Goal: Task Accomplishment & Management: Complete application form

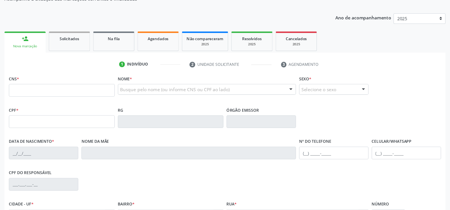
scroll to position [57, 0]
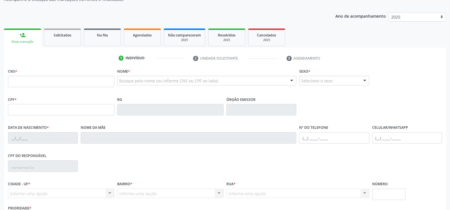
click at [72, 82] on input "text" at bounding box center [61, 81] width 106 height 11
type input "703 4017 8220 6200"
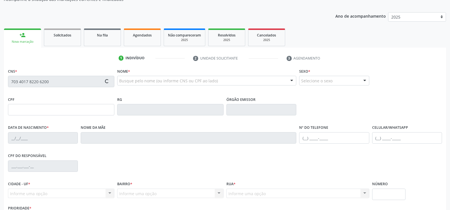
type input "146.359.144-61"
type input "26/03/1998"
type input "Valda Ferreira da Silva"
type input "(87) 99951-8555"
type input "(87) 99903-2096"
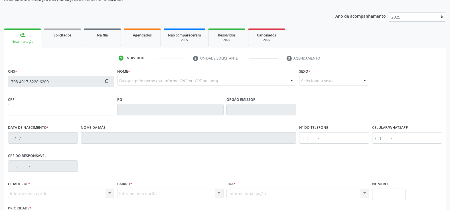
type input "064.661.901-29"
type input "127"
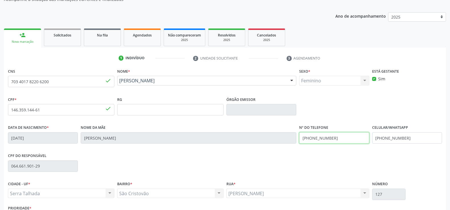
drag, startPoint x: 347, startPoint y: 139, endPoint x: 235, endPoint y: 139, distance: 111.5
click at [235, 139] on div "Data de nascimento * 26/03/1998 Nome da mãe Valda Ferreira da Silva Nº do Telef…" at bounding box center [225, 138] width 437 height 28
drag, startPoint x: 428, startPoint y: 138, endPoint x: 237, endPoint y: 127, distance: 191.1
click at [237, 127] on div "Data de nascimento * 26/03/1998 Nome da mãe Valda Ferreira da Silva Nº do Telef…" at bounding box center [225, 138] width 437 height 28
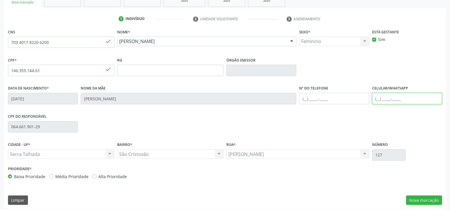
scroll to position [99, 0]
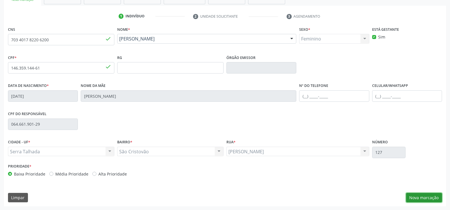
click at [405, 189] on button "Nova marcação" at bounding box center [424, 198] width 36 height 10
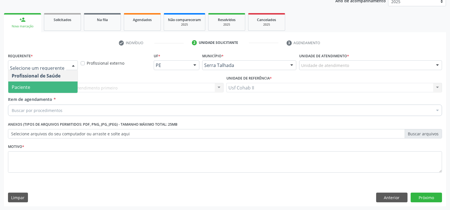
click at [43, 85] on span "Paciente" at bounding box center [42, 87] width 69 height 11
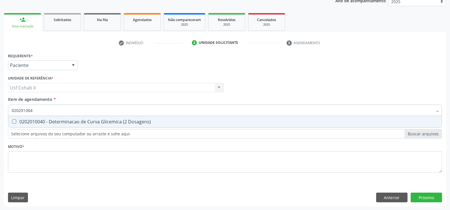
type input "0202010040"
click at [100, 121] on div "0202010040 - Determinacao de Curva Glicemica (2 Dosagens)" at bounding box center [225, 122] width 427 height 5
checkbox Dosagens\) "true"
type input "0202010040"
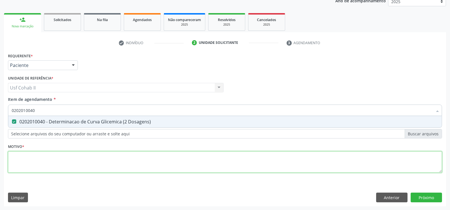
click at [90, 158] on div "Requerente * Paciente Profissional de Saúde Paciente Nenhum resultado encontrad…" at bounding box center [225, 116] width 434 height 129
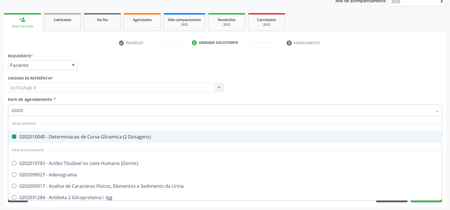
type input "020202"
checkbox Dosagens\) "false"
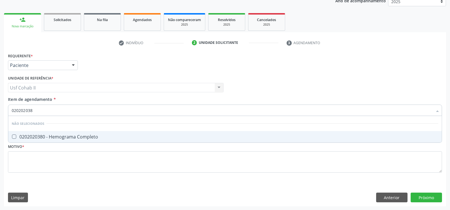
type input "0202020380"
click at [77, 138] on div "0202020380 - Hemograma Completo" at bounding box center [225, 137] width 427 height 5
checkbox Completo "true"
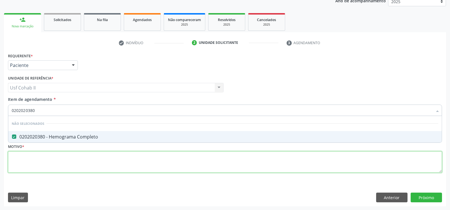
click at [59, 165] on div "Requerente * Paciente Profissional de Saúde Paciente Nenhum resultado encontrad…" at bounding box center [225, 116] width 434 height 129
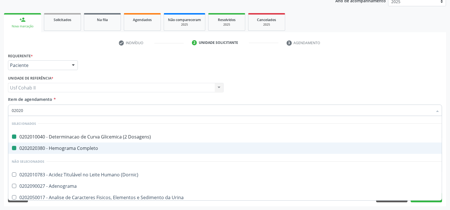
type input "020205"
checkbox Dosagens\) "false"
checkbox Completo "false"
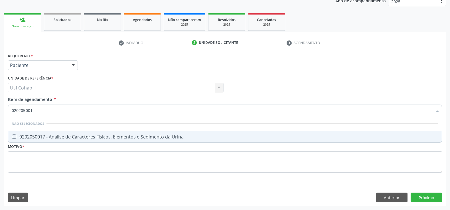
type input "0202050017"
click at [63, 135] on div "0202050017 - Analise de Caracteres Fisicos, Elementos e Sedimento da Urina" at bounding box center [225, 137] width 427 height 5
checkbox Urina "true"
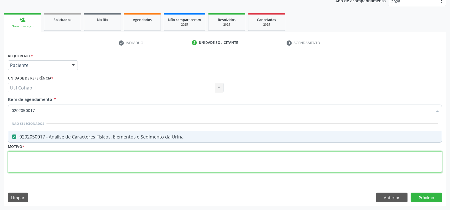
click at [60, 157] on div "Requerente * Paciente Profissional de Saúde Paciente Nenhum resultado encontrad…" at bounding box center [225, 116] width 434 height 129
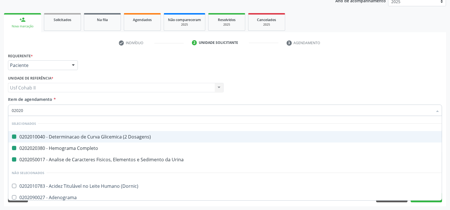
type input "020208"
checkbox Dosagens\) "false"
checkbox Completo "false"
checkbox Urina "false"
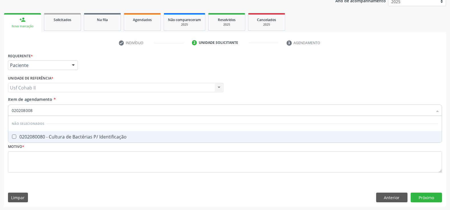
type input "0202080080"
click at [66, 136] on div "0202080080 - Cultura de Bactérias P/ Identificação" at bounding box center [225, 137] width 427 height 5
checkbox Identificação "true"
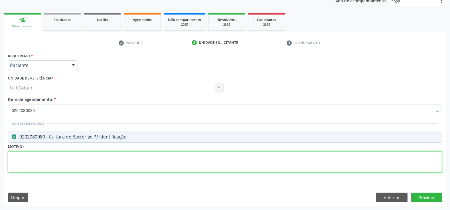
click at [61, 155] on div "Requerente * Paciente Profissional de Saúde Paciente Nenhum resultado encontrad…" at bounding box center [225, 116] width 434 height 129
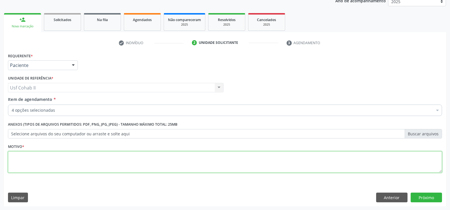
click at [275, 153] on textarea at bounding box center [225, 162] width 434 height 22
type textarea "."
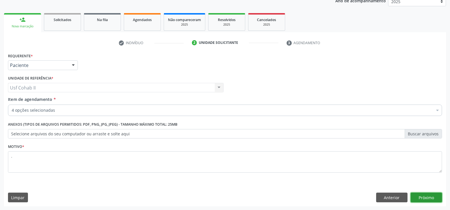
click at [405, 189] on button "Próximo" at bounding box center [426, 198] width 31 height 10
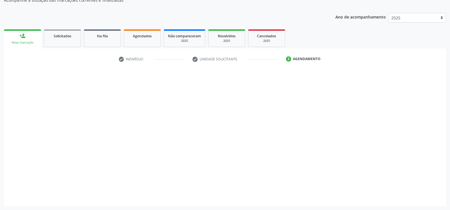
scroll to position [56, 0]
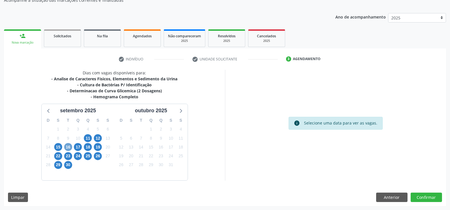
click at [68, 146] on span "16" at bounding box center [68, 147] width 8 height 8
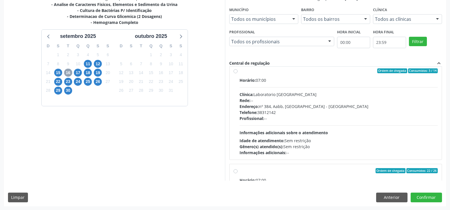
scroll to position [95, 0]
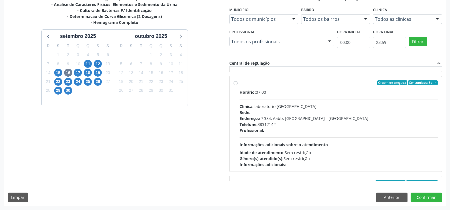
click at [240, 83] on label "Ordem de chegada Consumidos: 3 / 14 Horário: 07:00 Clínica: Laboratorio Sao Fra…" at bounding box center [339, 124] width 198 height 88
click at [236, 83] on input "Ordem de chegada Consumidos: 3 / 14 Horário: 07:00 Clínica: Laboratorio Sao Fra…" at bounding box center [236, 82] width 4 height 5
radio input "true"
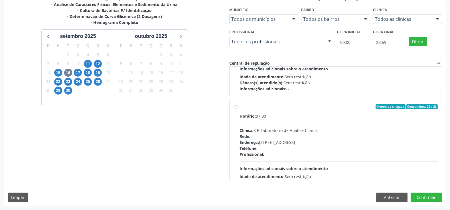
scroll to position [317, 0]
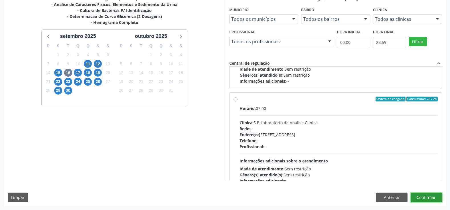
click at [405, 189] on button "Confirmar" at bounding box center [426, 198] width 31 height 10
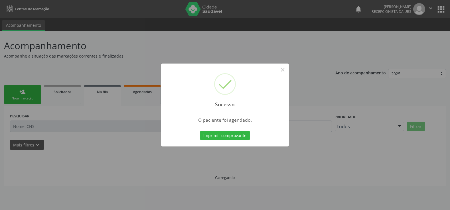
scroll to position [0, 0]
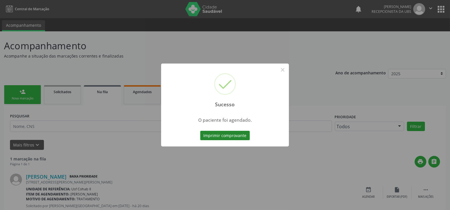
click at [229, 136] on button "Imprimir comprovante" at bounding box center [225, 136] width 50 height 10
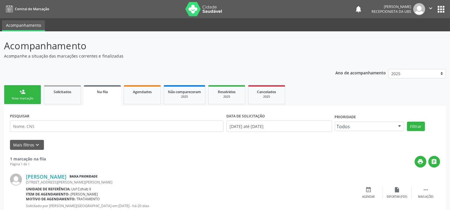
click at [22, 93] on div "person_add" at bounding box center [22, 92] width 6 height 6
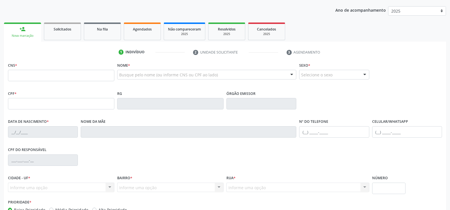
scroll to position [63, 0]
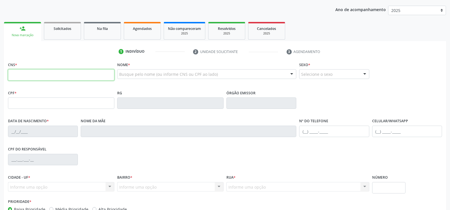
click at [41, 76] on input "text" at bounding box center [61, 74] width 106 height 11
type input "700 2009 7675 3920"
type input "038.011.464-05"
type input "26/02/1977"
type input "Maria Alves dos Santos"
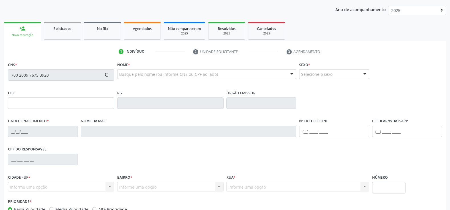
type input "(87) 99989-5893"
type input "46"
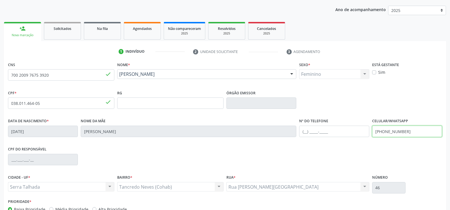
drag, startPoint x: 409, startPoint y: 131, endPoint x: 342, endPoint y: 124, distance: 67.2
click at [342, 124] on div "Data de nascimento * 26/02/1977 Nome da mãe Maria Alves dos Santos Nº do Telefo…" at bounding box center [225, 131] width 437 height 28
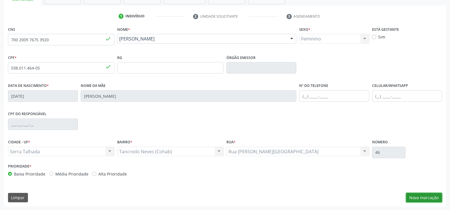
click at [405, 189] on button "Nova marcação" at bounding box center [424, 198] width 36 height 10
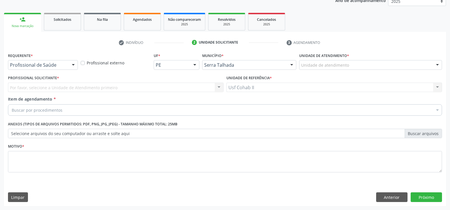
scroll to position [72, 0]
click at [43, 68] on div "Profissional de Saúde" at bounding box center [43, 65] width 70 height 10
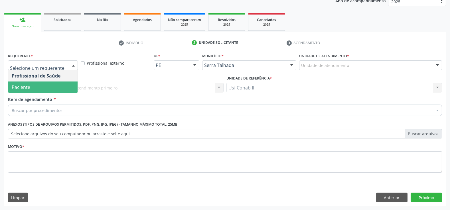
click at [46, 89] on span "Paciente" at bounding box center [42, 87] width 69 height 11
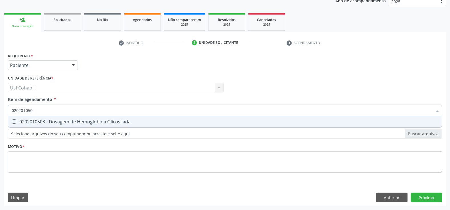
type input "0202010503"
drag, startPoint x: 67, startPoint y: 120, endPoint x: 64, endPoint y: 133, distance: 12.9
click at [67, 120] on div "0202010503 - Dosagem de Hemoglobina Glicosilada" at bounding box center [225, 122] width 427 height 5
checkbox Glicosilada "true"
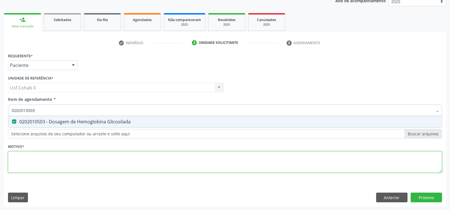
click at [59, 154] on div "Requerente * Paciente Profissional de Saúde Paciente Nenhum resultado encontrad…" at bounding box center [225, 116] width 434 height 129
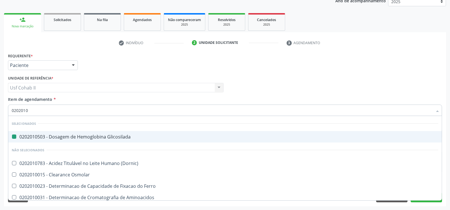
type input "02020104"
checkbox Glicosilada "false"
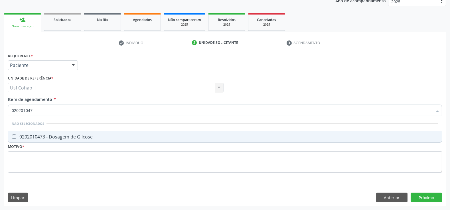
type input "0202010473"
click at [66, 138] on div "0202010473 - Dosagem de Glicose" at bounding box center [225, 137] width 427 height 5
checkbox Glicose "true"
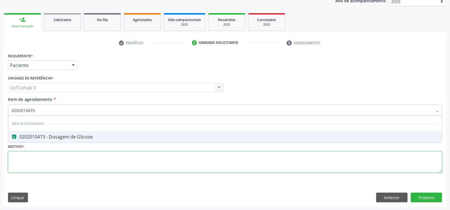
click at [63, 157] on div "Requerente * Paciente Profissional de Saúde Paciente Nenhum resultado encontrad…" at bounding box center [225, 116] width 434 height 129
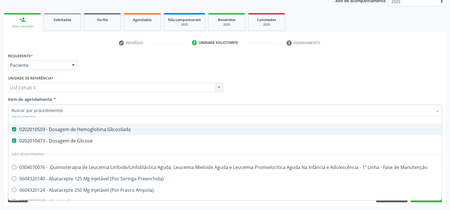
scroll to position [63, 0]
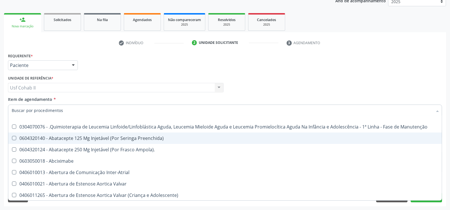
click at [145, 64] on div "Requerente * Paciente Profissional de Saúde Paciente Nenhum resultado encontrad…" at bounding box center [225, 63] width 437 height 22
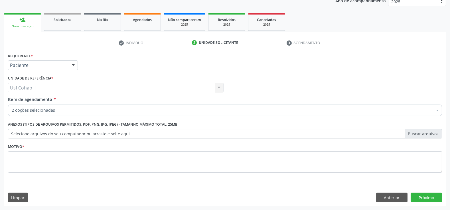
scroll to position [0, 0]
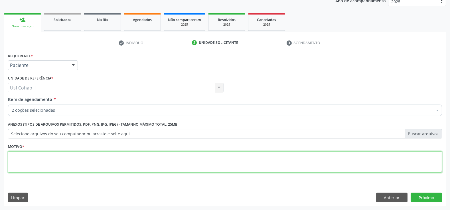
click at [89, 157] on textarea at bounding box center [225, 162] width 434 height 22
type textarea "."
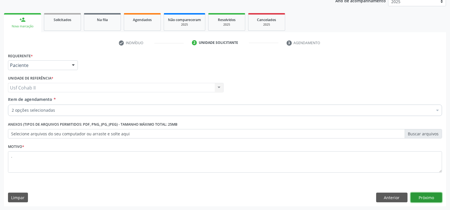
click at [405, 189] on button "Próximo" at bounding box center [426, 198] width 31 height 10
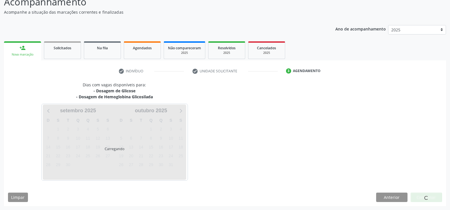
scroll to position [44, 0]
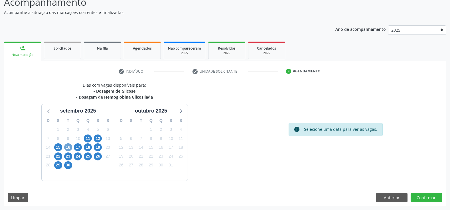
click at [70, 146] on span "16" at bounding box center [68, 147] width 8 height 8
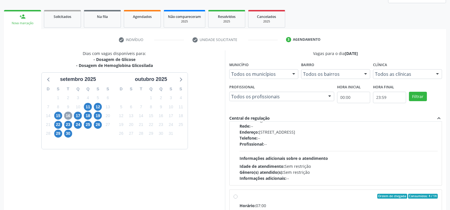
scroll to position [95, 0]
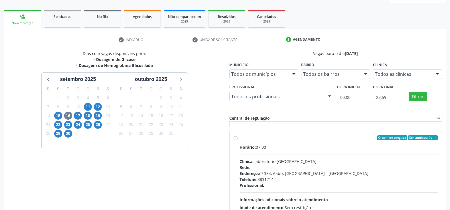
click at [240, 137] on label "Ordem de chegada Consumidos: 4 / 14 Horário: 07:00 Clínica: Laboratorio Sao Fra…" at bounding box center [339, 180] width 198 height 88
click at [236, 137] on input "Ordem de chegada Consumidos: 4 / 14 Horário: 07:00 Clínica: Laboratorio Sao Fra…" at bounding box center [236, 138] width 4 height 5
radio input "true"
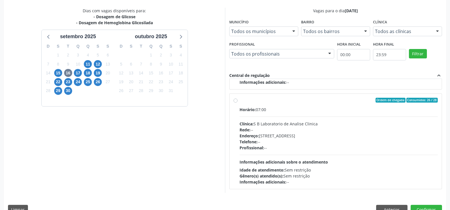
scroll to position [130, 0]
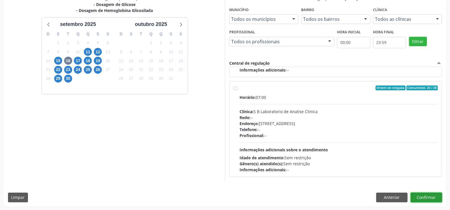
click at [405, 189] on button "Confirmar" at bounding box center [426, 198] width 31 height 10
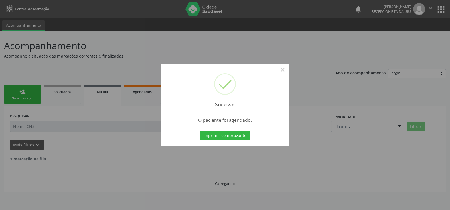
scroll to position [0, 0]
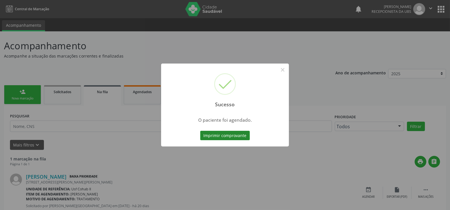
click at [218, 134] on button "Imprimir comprovante" at bounding box center [225, 136] width 50 height 10
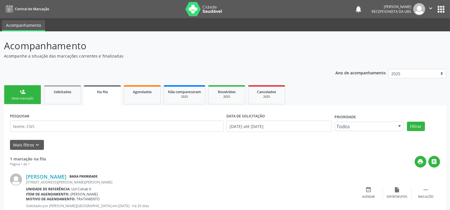
click at [26, 95] on link "person_add Nova marcação" at bounding box center [22, 94] width 37 height 19
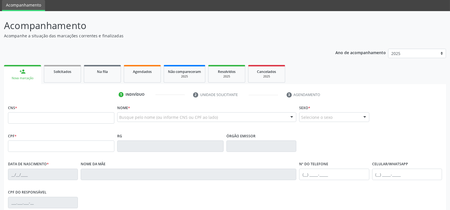
scroll to position [31, 0]
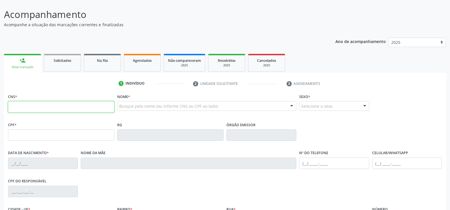
click at [57, 107] on input "text" at bounding box center [61, 106] width 106 height 11
type input "706 3086 6399 5580"
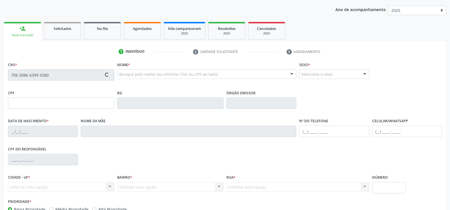
type input "176.755.994-11"
type input "28/08/2017"
type input "Mayane Maria do Nascimento"
type input "[PHONE_NUMBER]"
type input "107.551.484-36"
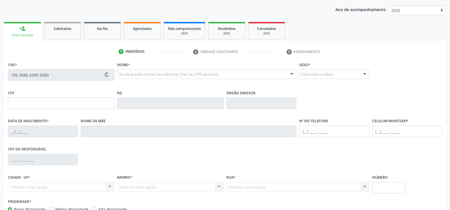
type input "1021"
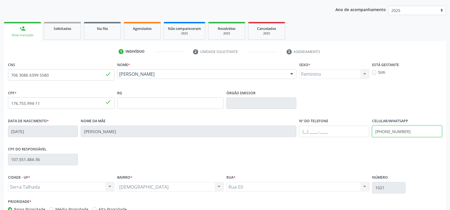
drag, startPoint x: 403, startPoint y: 131, endPoint x: 336, endPoint y: 131, distance: 67.0
click at [341, 132] on div "Data de nascimento * 28/08/2017 Nome da mãe Mayane Maria do Nascimento Nº do Te…" at bounding box center [225, 131] width 437 height 28
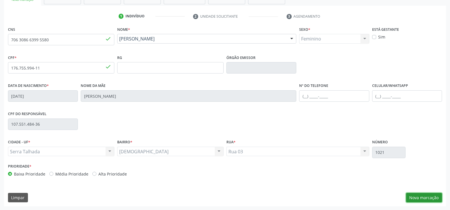
click at [405, 189] on button "Nova marcação" at bounding box center [424, 198] width 36 height 10
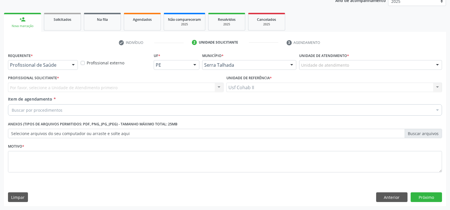
scroll to position [72, 0]
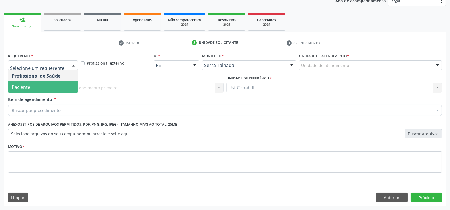
click at [33, 91] on span "Paciente" at bounding box center [42, 87] width 69 height 11
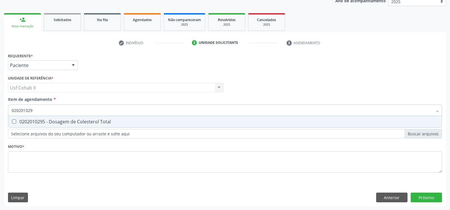
type input "0202010295"
click at [50, 122] on div "0202010295 - Dosagem de Colesterol Total" at bounding box center [225, 122] width 427 height 5
checkbox Total "true"
type input "0202010295"
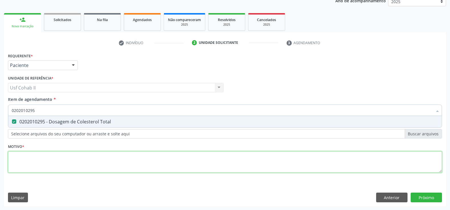
click at [49, 152] on div "Requerente * Paciente Profissional de Saúde Paciente Nenhum resultado encontrad…" at bounding box center [225, 116] width 434 height 129
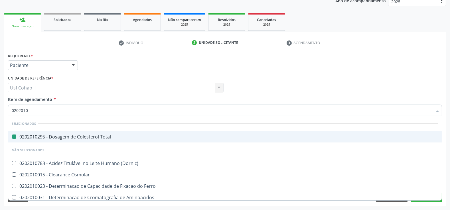
type input "02020106"
checkbox Total "false"
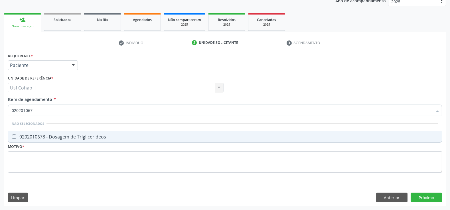
type input "0202010678"
click at [71, 133] on span "0202010678 - Dosagem de Triglicerideos" at bounding box center [225, 136] width 434 height 11
checkbox Triglicerideos "true"
type input "0202010678"
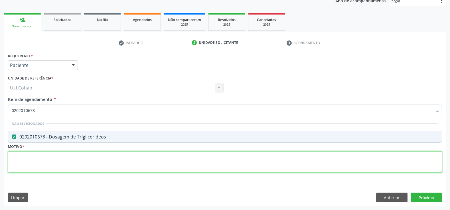
click at [61, 164] on div "Requerente * Paciente Profissional de Saúde Paciente Nenhum resultado encontrad…" at bounding box center [225, 116] width 434 height 129
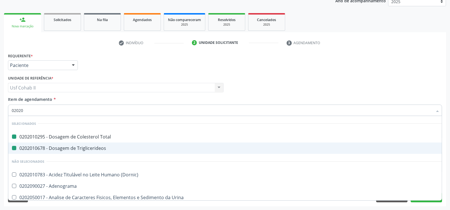
type input "020205"
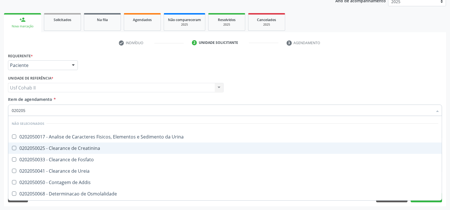
checkbox Urina "false"
checkbox Creatinina "false"
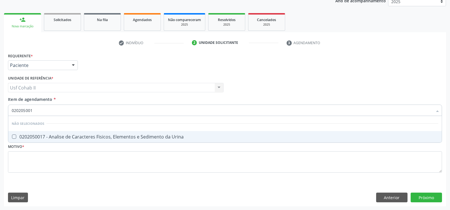
type input "0202050017"
click at [51, 138] on div "0202050017 - Analise de Caracteres Fisicos, Elementos e Sedimento da Urina" at bounding box center [225, 137] width 427 height 5
checkbox Urina "true"
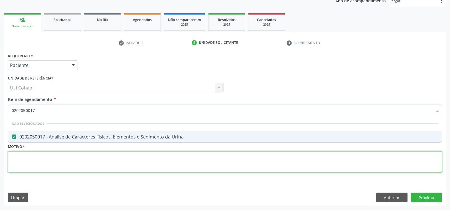
click at [41, 155] on div "Requerente * Paciente Profissional de Saúde Paciente Nenhum resultado encontrad…" at bounding box center [225, 116] width 434 height 129
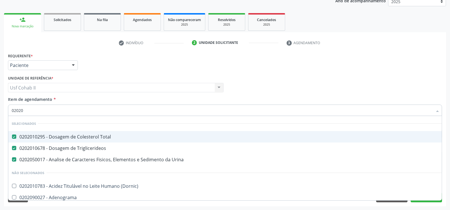
type input "020201"
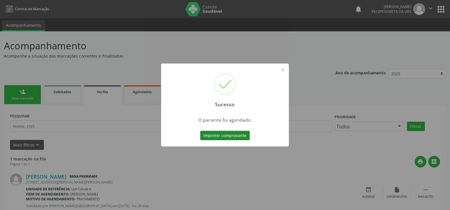
click at [221, 133] on button "Imprimir comprovante" at bounding box center [225, 136] width 50 height 10
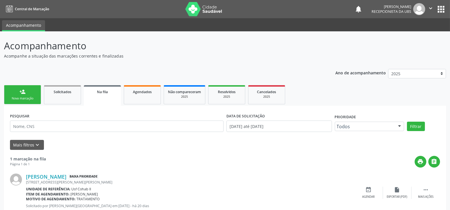
click at [27, 96] on div "Nova marcação" at bounding box center [22, 98] width 29 height 4
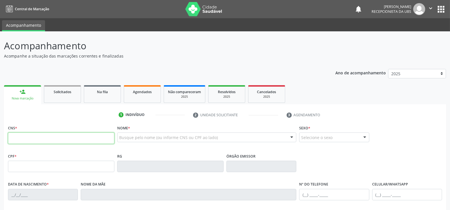
click at [27, 141] on input "text" at bounding box center [61, 138] width 106 height 11
type input "898 0041 1467 7986"
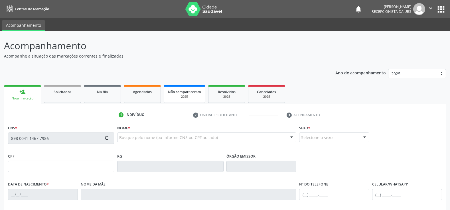
type input "151.785.404-09"
type input "18/07/2013"
type input "Maria Rosely de Lima"
type input "[PHONE_NUMBER]"
type input "028.643.904-26"
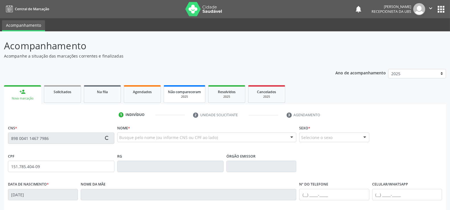
type input "679"
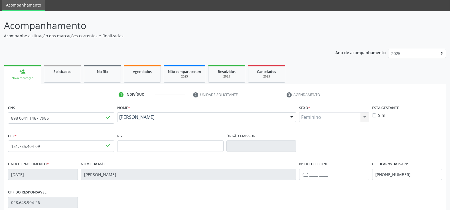
scroll to position [31, 0]
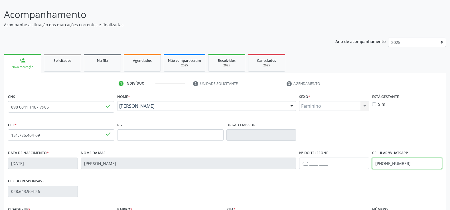
drag, startPoint x: 414, startPoint y: 164, endPoint x: 346, endPoint y: 163, distance: 67.6
click at [346, 163] on div "Data de nascimento * 18/07/2013 Nome da mãe Maria Rosely de Lima Nº do Telefone…" at bounding box center [225, 163] width 437 height 28
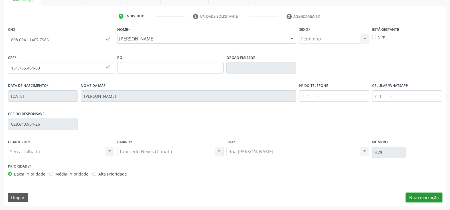
click at [424, 194] on button "Nova marcação" at bounding box center [424, 198] width 36 height 10
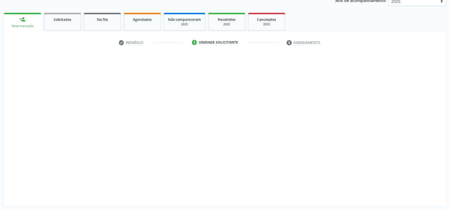
scroll to position [72, 0]
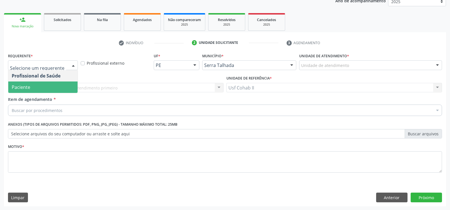
click at [25, 91] on span "Paciente" at bounding box center [42, 87] width 69 height 11
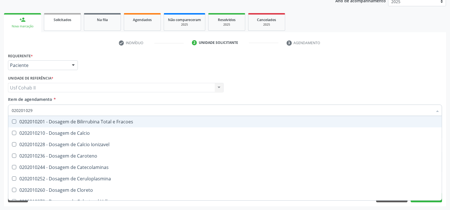
type input "0202010295"
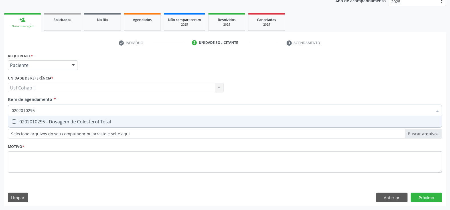
click at [62, 121] on div "0202010295 - Dosagem de Colesterol Total" at bounding box center [225, 122] width 427 height 5
checkbox Total "true"
type input "0202010295"
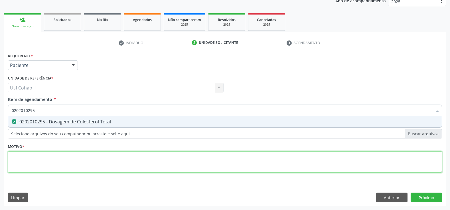
click at [47, 158] on div "Requerente * Paciente Profissional de Saúde Paciente Nenhum resultado encontrad…" at bounding box center [225, 116] width 434 height 129
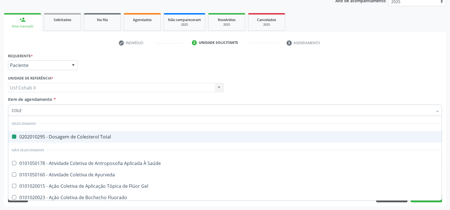
type input "COLET"
checkbox Total "false"
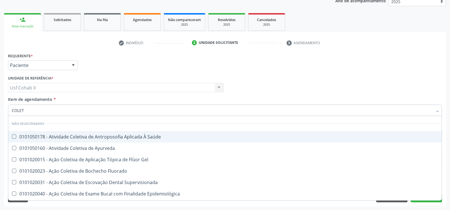
type input "COLE"
checkbox Saúde "true"
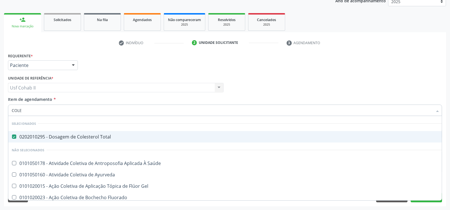
type input "COLES"
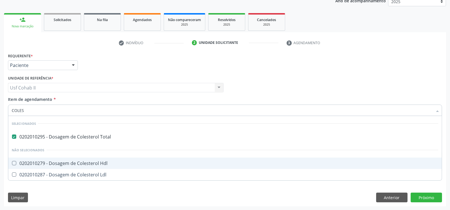
click at [56, 165] on div "0202010279 - Dosagem de Colesterol Hdl" at bounding box center [225, 163] width 427 height 5
checkbox Hdl "true"
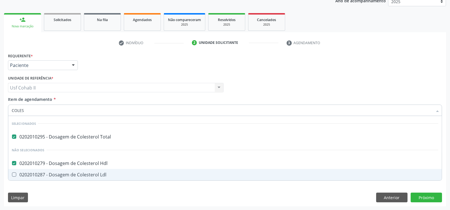
click at [55, 175] on div "0202010287 - Dosagem de Colesterol Ldl" at bounding box center [225, 175] width 427 height 5
checkbox Ldl "true"
click at [51, 188] on div "Requerente * Paciente Profissional de Saúde Paciente Nenhum resultado encontrad…" at bounding box center [225, 129] width 442 height 155
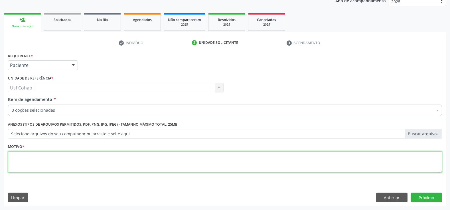
click at [56, 167] on textarea at bounding box center [225, 162] width 434 height 22
type textarea "."
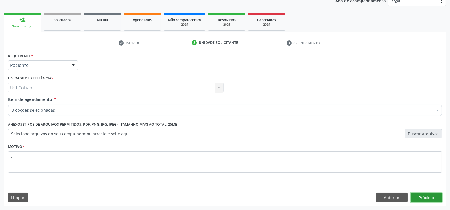
click at [424, 196] on button "Próximo" at bounding box center [426, 198] width 31 height 10
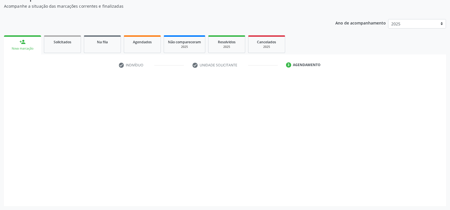
scroll to position [50, 0]
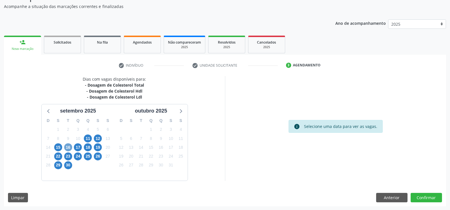
click at [67, 147] on span "16" at bounding box center [68, 147] width 8 height 8
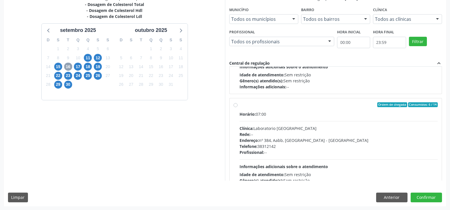
scroll to position [63, 0]
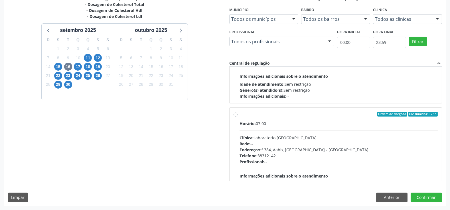
click at [240, 114] on label "Ordem de chegada Consumidos: 6 / 14 Horário: 07:00 Clínica: Laboratorio Sao Fra…" at bounding box center [339, 156] width 198 height 88
click at [234, 114] on input "Ordem de chegada Consumidos: 6 / 14 Horário: 07:00 Clínica: Laboratorio Sao Fra…" at bounding box center [236, 114] width 4 height 5
radio input "true"
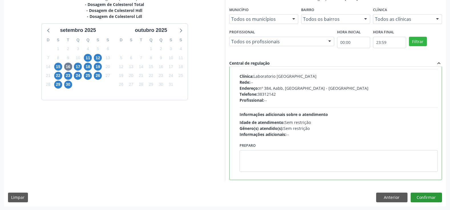
scroll to position [127, 0]
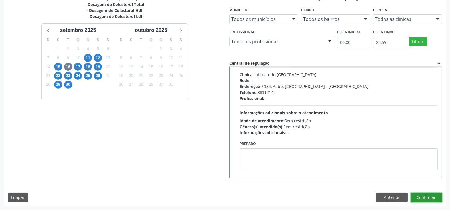
click at [421, 199] on button "Confirmar" at bounding box center [426, 198] width 31 height 10
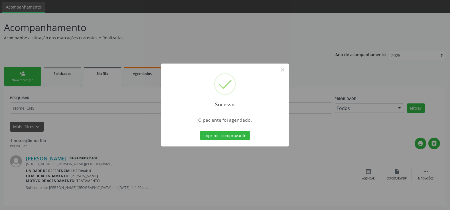
scroll to position [0, 0]
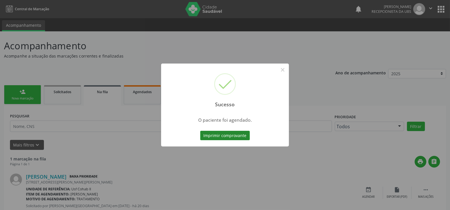
click at [232, 134] on button "Imprimir comprovante" at bounding box center [225, 136] width 50 height 10
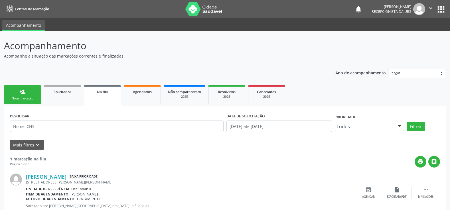
click at [21, 98] on div "Nova marcação" at bounding box center [22, 98] width 29 height 4
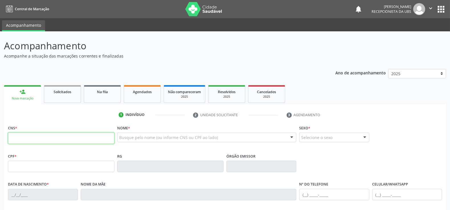
click at [22, 136] on input "text" at bounding box center [61, 138] width 106 height 11
type input "705 0068 8038 7557"
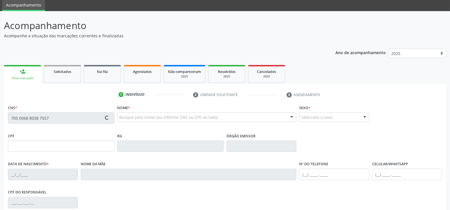
scroll to position [31, 0]
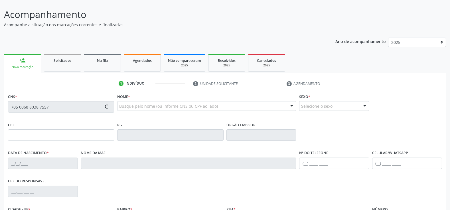
type input "034.385.444-90"
type input "19/11/1967"
type input "Maria Luzinete do Nascimento"
type input "(87) 99926-3031"
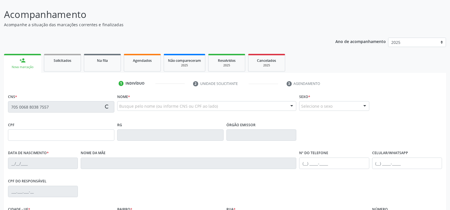
type input "338"
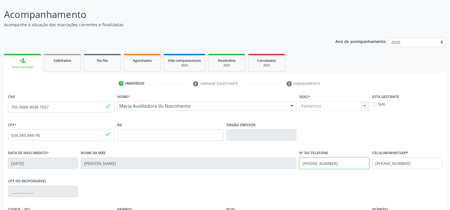
drag, startPoint x: 337, startPoint y: 163, endPoint x: 231, endPoint y: 161, distance: 105.9
click at [231, 161] on div "Data de nascimento * 19/11/1967 Nome da mãe Maria Luzinete do Nascimento Nº do …" at bounding box center [225, 163] width 437 height 28
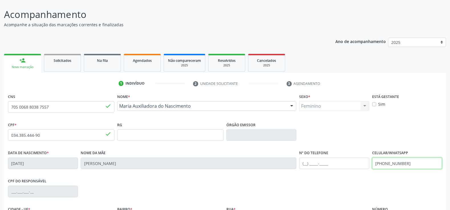
drag, startPoint x: 408, startPoint y: 161, endPoint x: 304, endPoint y: 155, distance: 104.9
click at [304, 155] on div "Data de nascimento * 19/11/1967 Nome da mãe Maria Luzinete do Nascimento Nº do …" at bounding box center [225, 163] width 437 height 28
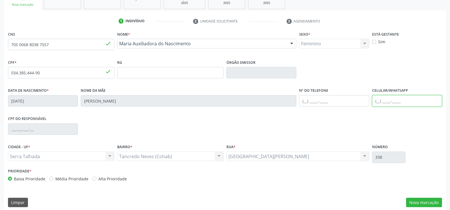
scroll to position [95, 0]
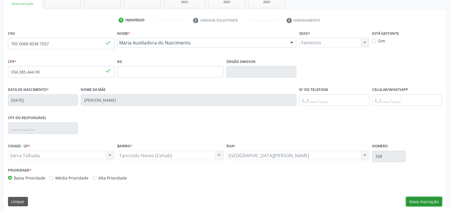
click at [430, 201] on button "Nova marcação" at bounding box center [424, 202] width 36 height 10
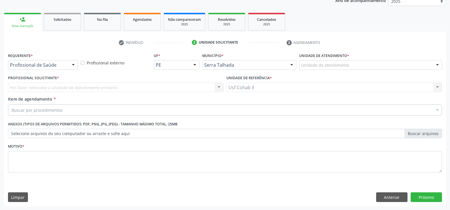
scroll to position [72, 0]
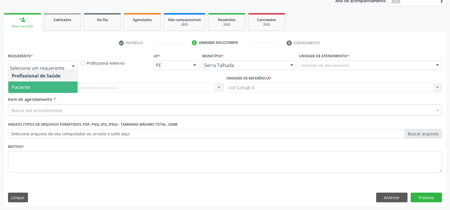
click at [41, 89] on span "Paciente" at bounding box center [42, 87] width 69 height 11
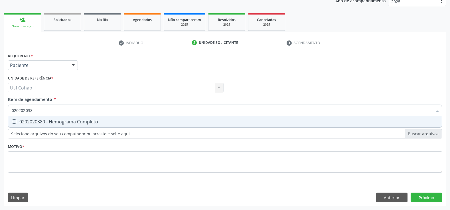
type input "0202020380"
click at [52, 124] on div "0202020380 - Hemograma Completo" at bounding box center [225, 122] width 427 height 5
checkbox Completo "true"
type input "0202020380"
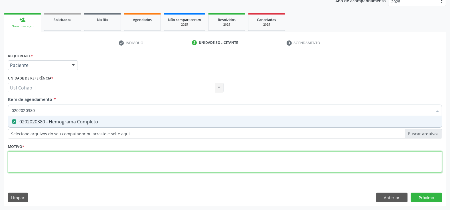
click at [30, 166] on div "Requerente * Paciente Profissional de Saúde Paciente Nenhum resultado encontrad…" at bounding box center [225, 116] width 434 height 129
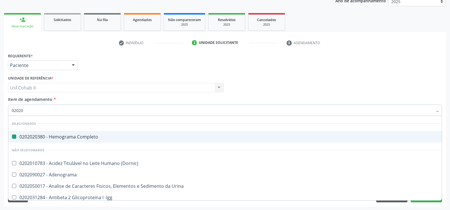
type input "020205"
checkbox Completo "false"
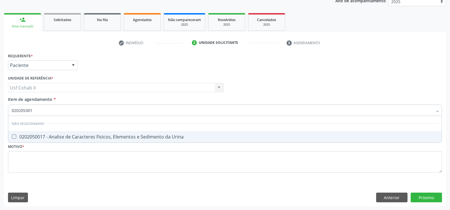
type input "0202050017"
click at [74, 135] on div "0202050017 - Analise de Caracteres Fisicos, Elementos e Sedimento da Urina" at bounding box center [225, 137] width 427 height 5
checkbox Urina "true"
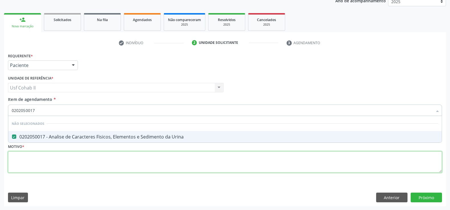
click at [59, 160] on div "Requerente * Paciente Profissional de Saúde Paciente Nenhum resultado encontrad…" at bounding box center [225, 116] width 434 height 129
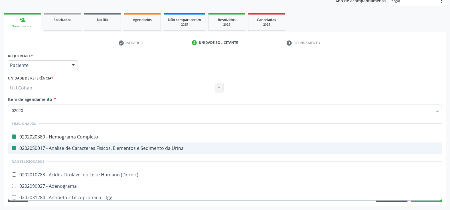
type input "020208"
checkbox Completo "false"
checkbox Urina "false"
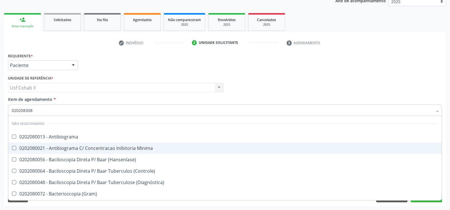
type input "0202080080"
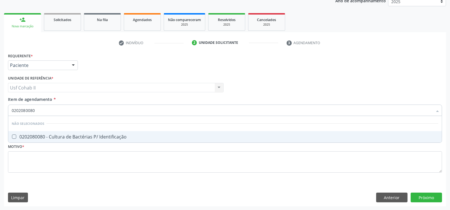
click at [72, 137] on div "0202080080 - Cultura de Bactérias P/ Identificação" at bounding box center [225, 137] width 427 height 5
checkbox Identificação "true"
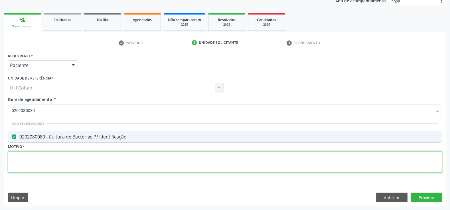
click at [59, 158] on div "Requerente * Paciente Profissional de Saúde Paciente Nenhum resultado encontrad…" at bounding box center [225, 116] width 434 height 129
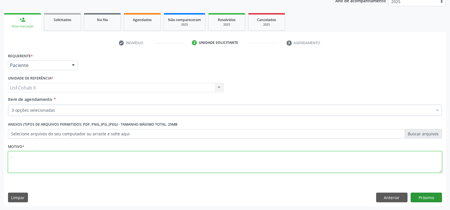
type textarea "."
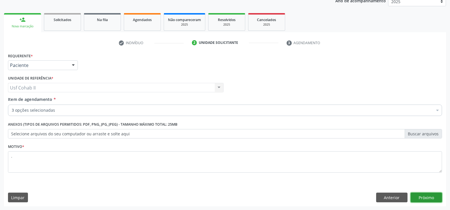
click at [421, 195] on button "Próximo" at bounding box center [426, 198] width 31 height 10
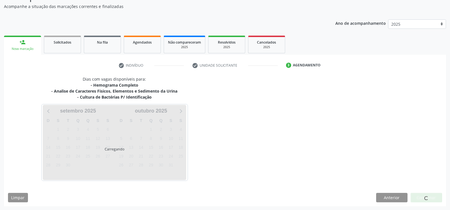
scroll to position [50, 0]
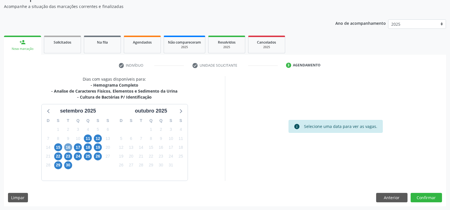
click at [70, 146] on span "16" at bounding box center [68, 147] width 8 height 8
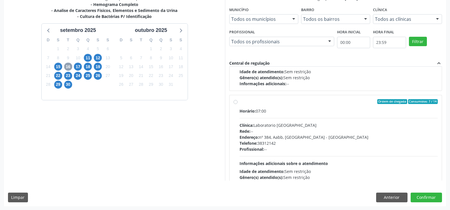
scroll to position [95, 0]
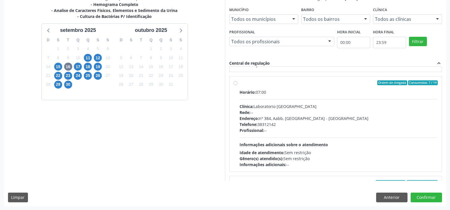
click at [240, 83] on label "Ordem de chegada Consumidos: 7 / 14 Horário: 07:00 Clínica: Laboratorio Sao Fra…" at bounding box center [339, 124] width 198 height 88
click at [237, 83] on input "Ordem de chegada Consumidos: 7 / 14 Horário: 07:00 Clínica: Laboratorio Sao Fra…" at bounding box center [236, 82] width 4 height 5
radio input "true"
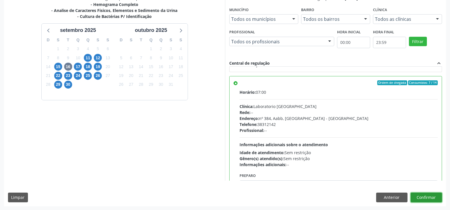
click at [419, 195] on button "Confirmar" at bounding box center [426, 198] width 31 height 10
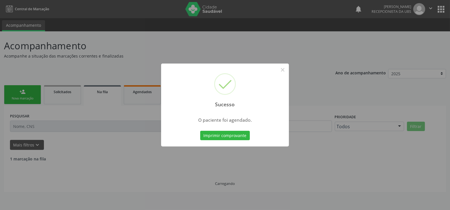
scroll to position [0, 0]
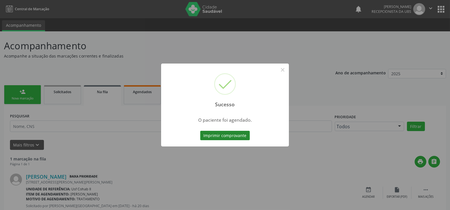
click at [228, 133] on button "Imprimir comprovante" at bounding box center [225, 136] width 50 height 10
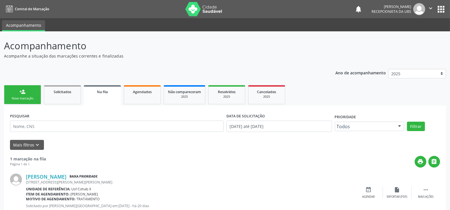
click at [25, 95] on link "person_add Nova marcação" at bounding box center [22, 94] width 37 height 19
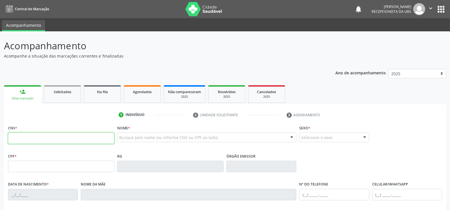
click at [54, 141] on input "text" at bounding box center [61, 138] width 106 height 11
type input "700 0051 5294 6208"
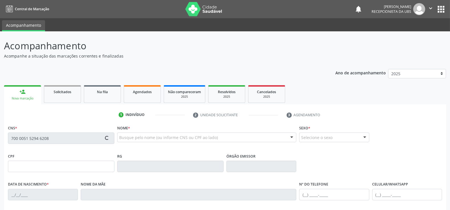
type input "844.067.714-68"
type input "28/01/1971"
type input "Enedina Antonia da Rocha"
type input "[PHONE_NUMBER]"
type input "(87) 99963-0279"
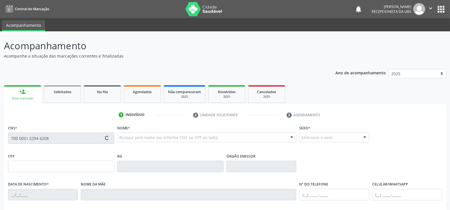
type input "051.933.453-10"
type input "104"
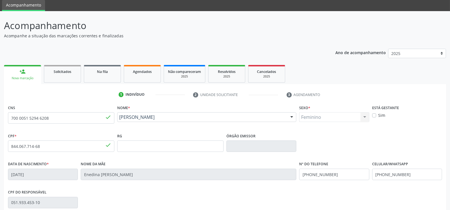
scroll to position [31, 0]
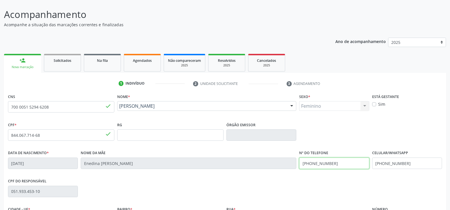
drag, startPoint x: 344, startPoint y: 165, endPoint x: 227, endPoint y: 167, distance: 117.0
click at [227, 167] on div "Data de nascimento * 28/01/1971 Nome da mãe Enedina Antonia da Rocha Nº do Tele…" at bounding box center [225, 163] width 437 height 28
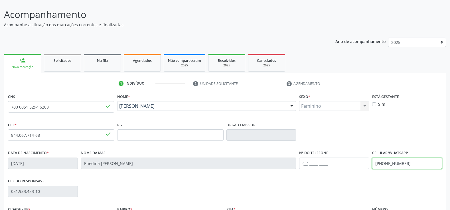
drag, startPoint x: 406, startPoint y: 160, endPoint x: 309, endPoint y: 155, distance: 96.9
click at [309, 155] on div "Data de nascimento * 28/01/1971 Nome da mãe Enedina Antonia da Rocha Nº do Tele…" at bounding box center [225, 163] width 437 height 28
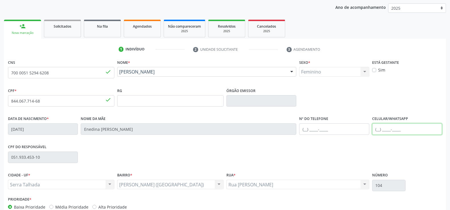
scroll to position [99, 0]
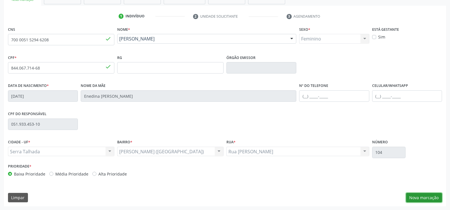
click at [430, 198] on button "Nova marcação" at bounding box center [424, 198] width 36 height 10
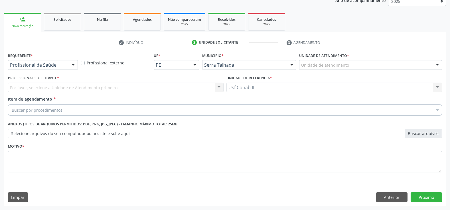
scroll to position [72, 0]
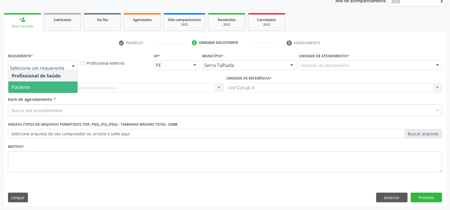
click at [35, 88] on span "Paciente" at bounding box center [42, 87] width 69 height 11
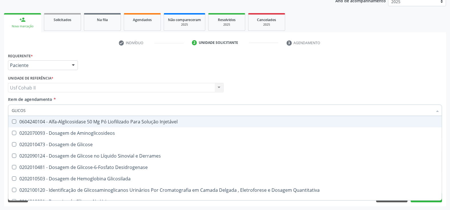
type input "GLICOSE"
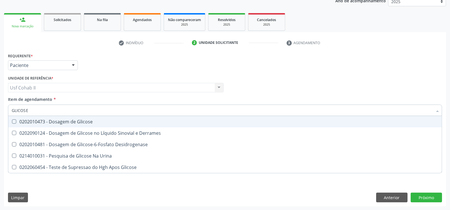
click at [64, 122] on div "0202010473 - Dosagem de Glicose" at bounding box center [225, 122] width 427 height 5
checkbox Glicose "true"
click at [104, 65] on div "Requerente * Paciente Profissional de Saúde Paciente Nenhum resultado encontrad…" at bounding box center [225, 63] width 437 height 22
checkbox Derrames "true"
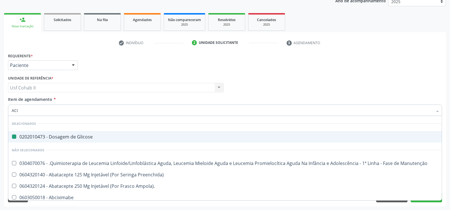
type input "ACID"
checkbox Glicose "false"
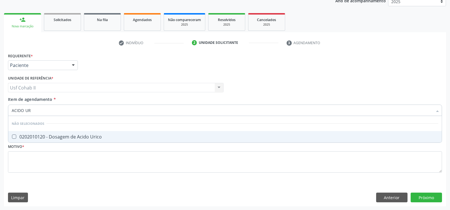
type input "ACIDO URI"
click at [78, 137] on div "0202010120 - Dosagem de Acido Urico" at bounding box center [225, 137] width 427 height 5
checkbox Urico "true"
type input "ACIDO URI"
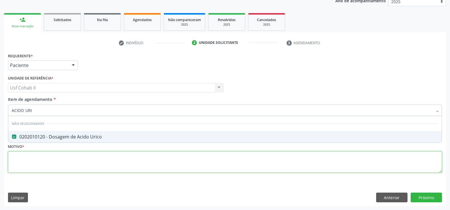
click at [68, 157] on div "Requerente * Paciente Profissional de Saúde Paciente Nenhum resultado encontrad…" at bounding box center [225, 116] width 434 height 129
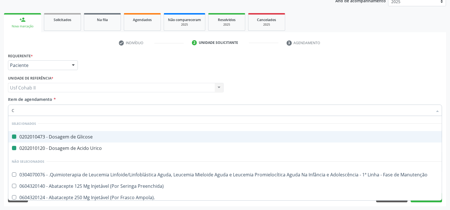
type input "CR"
checkbox Glicose "false"
checkbox Urico "false"
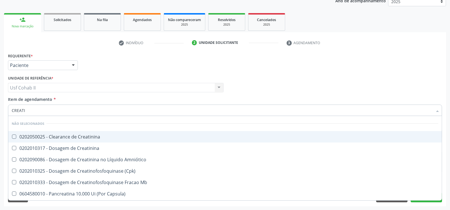
type input "CREATIN"
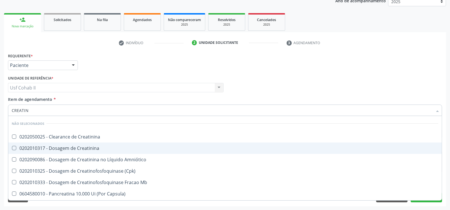
click at [97, 147] on div "0202010317 - Dosagem de Creatinina" at bounding box center [225, 148] width 427 height 5
checkbox Creatinina "true"
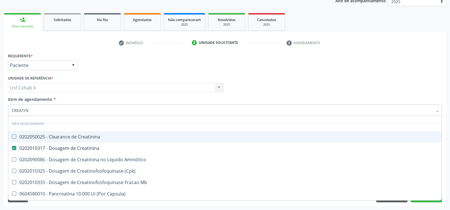
type input "CREATIN"
click at [127, 66] on div "Requerente * Paciente Profissional de Saúde Paciente Nenhum resultado encontrad…" at bounding box center [225, 63] width 437 height 22
checkbox Creatinina "true"
checkbox Amniótico "true"
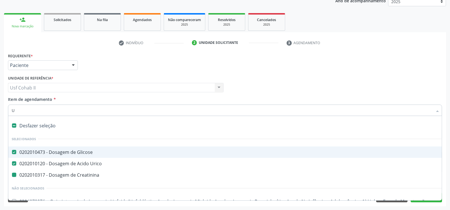
type input "UR"
checkbox Creatinina "false"
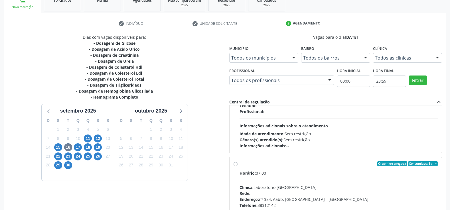
scroll to position [63, 0]
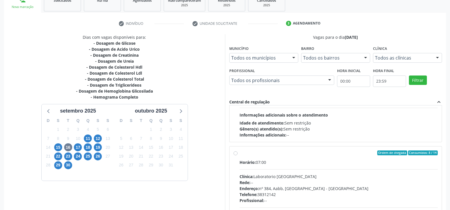
click at [240, 154] on label "Ordem de chegada Consumidos: 8 / 14 Horário: 07:00 Clínica: Laboratorio Sao Fra…" at bounding box center [339, 195] width 198 height 88
click at [235, 154] on input "Ordem de chegada Consumidos: 8 / 14 Horário: 07:00 Clínica: Laboratorio Sao Fra…" at bounding box center [236, 153] width 4 height 5
radio input "true"
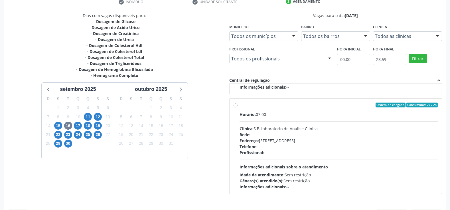
scroll to position [130, 0]
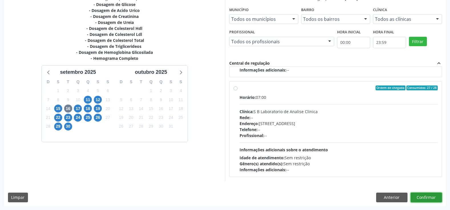
click at [425, 199] on button "Confirmar" at bounding box center [426, 198] width 31 height 10
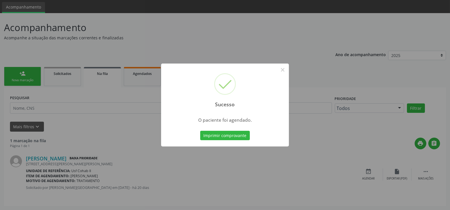
scroll to position [0, 0]
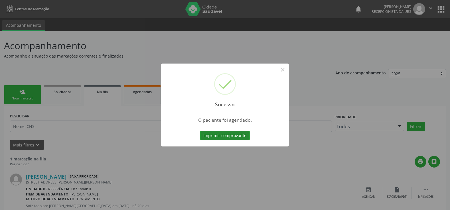
click at [222, 135] on button "Imprimir comprovante" at bounding box center [225, 136] width 50 height 10
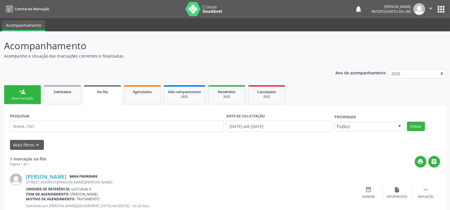
click at [26, 92] on link "person_add Nova marcação" at bounding box center [22, 94] width 37 height 19
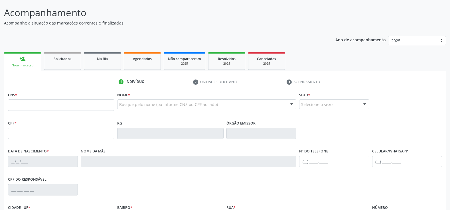
scroll to position [63, 0]
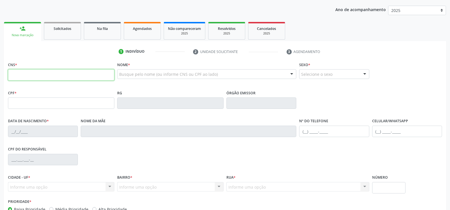
click at [65, 75] on input "text" at bounding box center [61, 74] width 106 height 11
type input "704 1061 4032 7977"
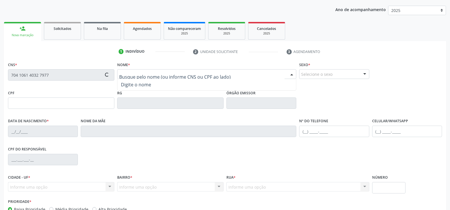
type input "08/08/1971"
type input "Severina Maria da Conceicao"
type input "[PHONE_NUMBER]"
type input "60"
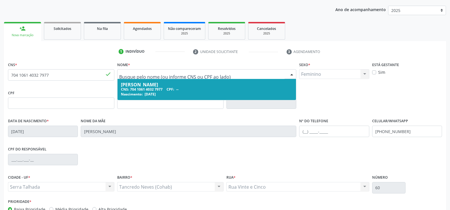
click at [128, 86] on div "Rinaldo Alves Cacolu" at bounding box center [207, 84] width 172 height 5
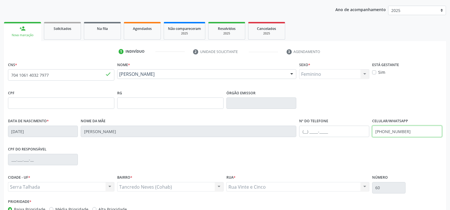
drag, startPoint x: 407, startPoint y: 131, endPoint x: 310, endPoint y: 127, distance: 97.1
click at [310, 127] on div "Data de nascimento * 08/08/1971 Nome da mãe Severina Maria da Conceicao Nº do T…" at bounding box center [225, 131] width 437 height 28
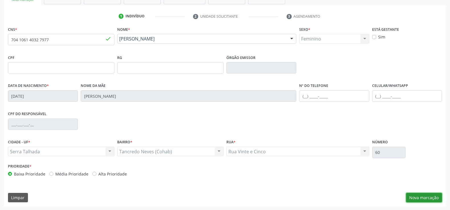
click at [424, 194] on button "Nova marcação" at bounding box center [424, 198] width 36 height 10
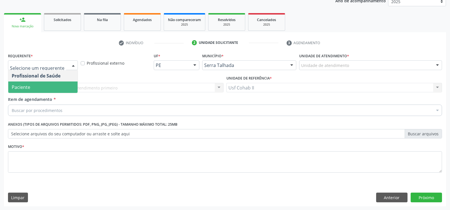
click at [43, 88] on span "Paciente" at bounding box center [42, 87] width 69 height 11
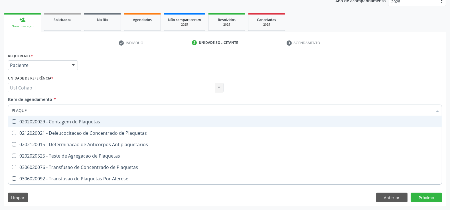
type input "PLAQUET"
click at [58, 121] on div "0202020029 - Contagem de Plaquetas" at bounding box center [225, 122] width 427 height 5
checkbox Plaquetas "true"
type input "PLAQUET"
click at [114, 66] on div "Requerente * Paciente Profissional de Saúde Paciente Nenhum resultado encontrad…" at bounding box center [225, 63] width 437 height 22
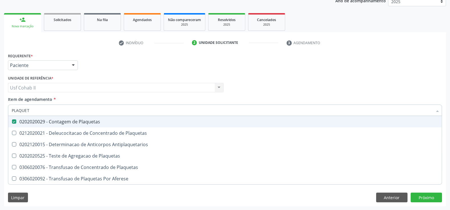
checkbox Plaquetas "true"
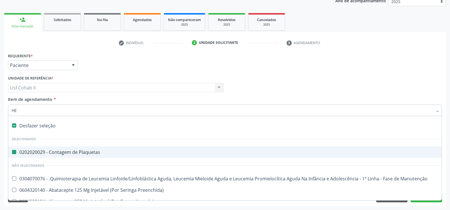
type input "HEM"
checkbox Plaquetas "false"
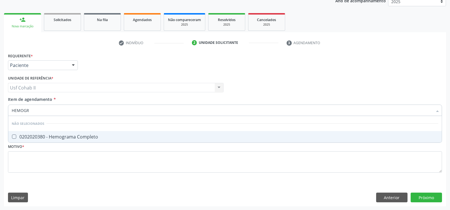
type input "HEMOGRA"
click at [60, 136] on div "0202020380 - Hemograma Completo" at bounding box center [225, 137] width 427 height 5
checkbox Completo "true"
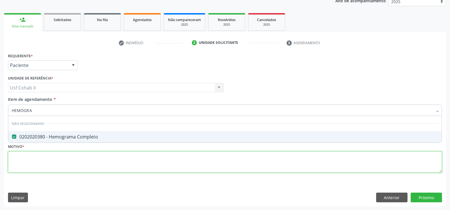
click at [47, 156] on div "Requerente * Paciente Profissional de Saúde Paciente Nenhum resultado encontrad…" at bounding box center [225, 116] width 434 height 129
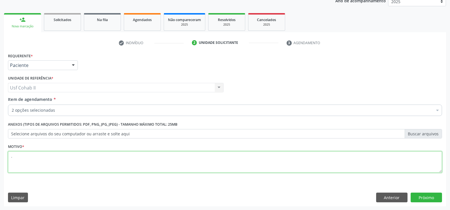
type textarea "."
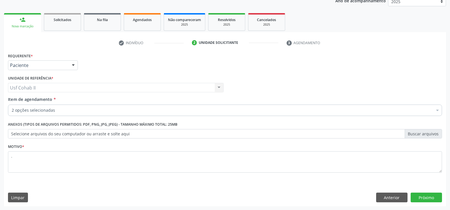
click at [121, 66] on div "Requerente * Paciente Profissional de Saúde Paciente Nenhum resultado encontrad…" at bounding box center [225, 63] width 437 height 22
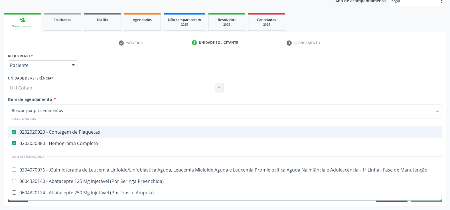
scroll to position [31, 0]
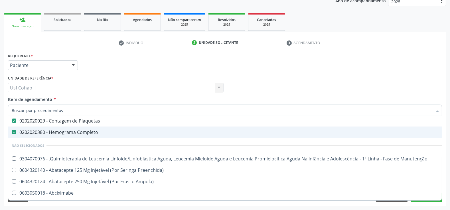
click at [289, 73] on div "Requerente * Paciente Profissional de Saúde Paciente Nenhum resultado encontrad…" at bounding box center [225, 63] width 437 height 22
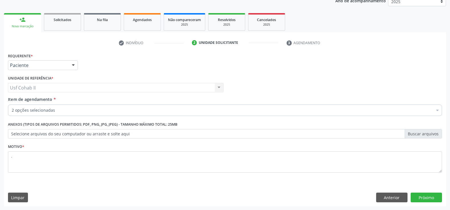
scroll to position [0, 0]
click at [435, 197] on button "Próximo" at bounding box center [426, 198] width 31 height 10
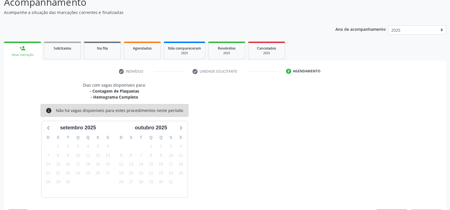
scroll to position [61, 0]
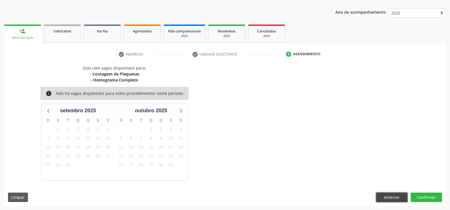
click at [389, 195] on button "Anterior" at bounding box center [391, 198] width 31 height 10
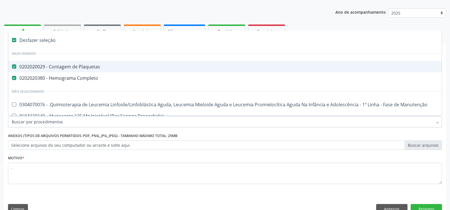
click at [81, 65] on div "0202020029 - Contagem de Plaquetas" at bounding box center [234, 66] width 444 height 5
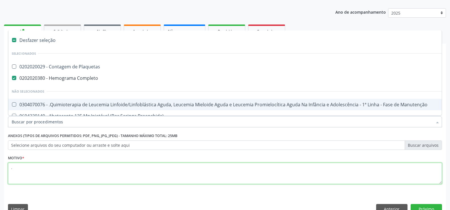
click at [161, 174] on textarea "." at bounding box center [225, 174] width 434 height 22
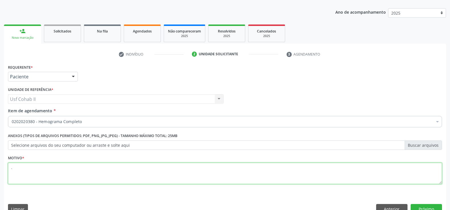
checkbox Completo "true"
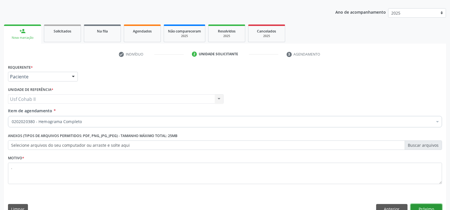
click at [420, 207] on button "Próximo" at bounding box center [426, 209] width 31 height 10
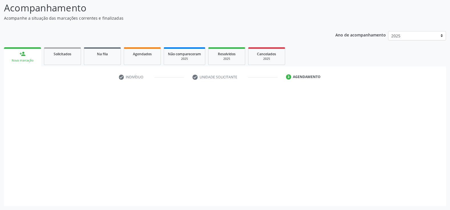
scroll to position [38, 0]
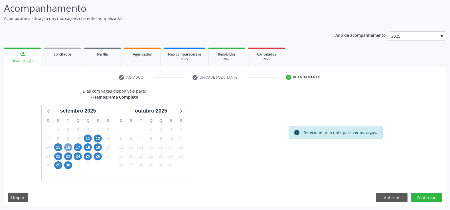
click at [69, 146] on span "16" at bounding box center [68, 147] width 8 height 8
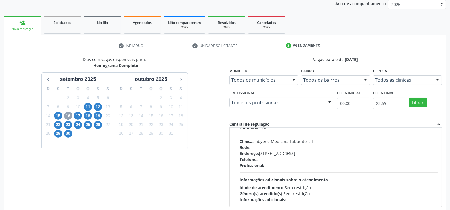
scroll to position [63, 0]
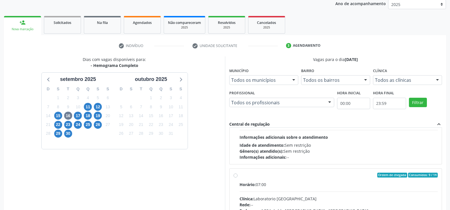
click at [236, 175] on input "Ordem de chegada Consumidos: 9 / 14 Horário: 07:00 Clínica: Laboratorio Sao Fra…" at bounding box center [236, 175] width 4 height 5
radio input "true"
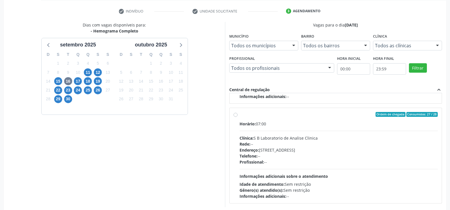
scroll to position [130, 0]
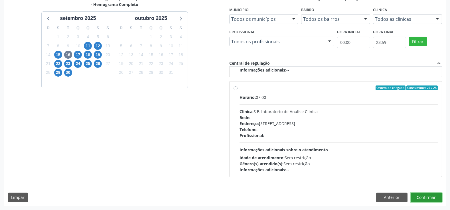
click at [425, 197] on button "Confirmar" at bounding box center [426, 198] width 31 height 10
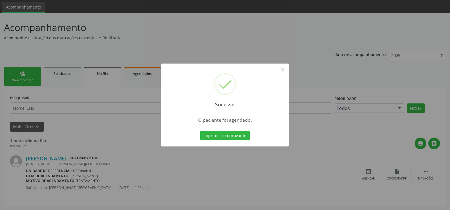
scroll to position [0, 0]
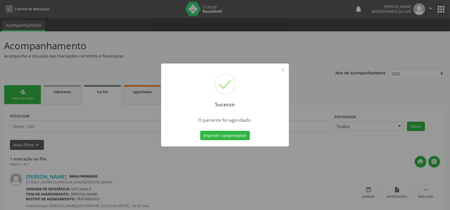
click at [223, 130] on div "Imprimir comprovante Cancel" at bounding box center [225, 136] width 52 height 12
click at [222, 133] on button "Imprimir comprovante" at bounding box center [225, 136] width 50 height 10
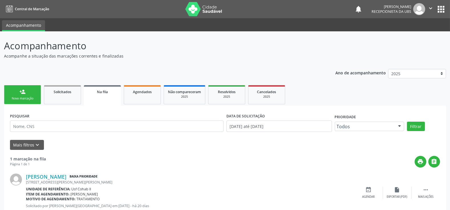
click at [19, 87] on link "person_add Nova marcação" at bounding box center [22, 94] width 37 height 19
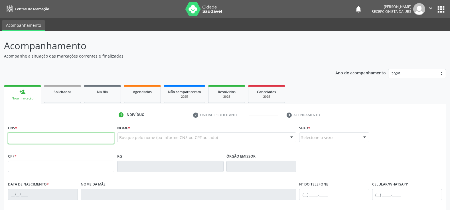
click at [27, 139] on input "text" at bounding box center [61, 138] width 106 height 11
type input "703 6020 2844 1333"
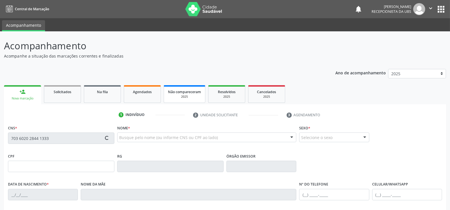
type input "1[DATE]"
type input "[PERSON_NAME] [PERSON_NAME]"
type input "[PHONE_NUMBER]"
type input "122"
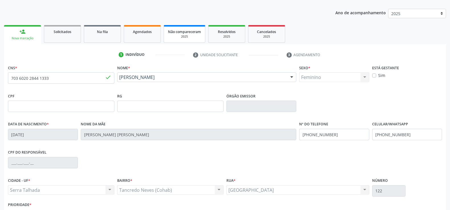
scroll to position [63, 0]
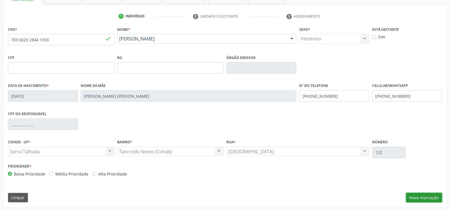
click at [421, 195] on button "Nova marcação" at bounding box center [424, 198] width 36 height 10
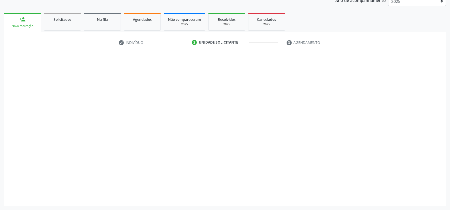
scroll to position [72, 0]
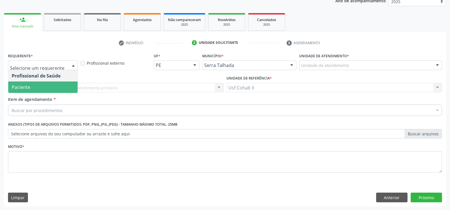
click at [53, 85] on span "Paciente" at bounding box center [42, 87] width 69 height 11
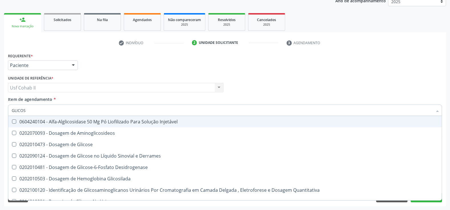
type input "GLICOSE"
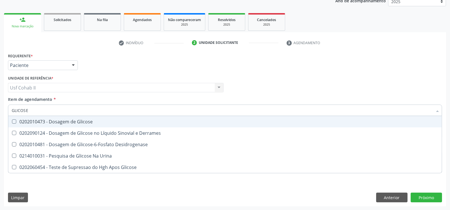
click at [64, 122] on div "0202010473 - Dosagem de Glicose" at bounding box center [225, 122] width 427 height 5
checkbox Glicose "true"
type input "GLICOSE"
click at [101, 66] on div "Requerente * Paciente Profissional de Saúde Paciente Nenhum resultado encontrad…" at bounding box center [225, 63] width 437 height 22
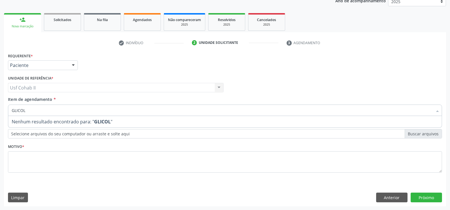
type input "GLICO"
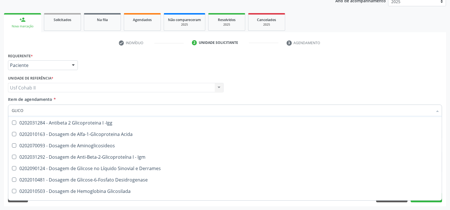
scroll to position [63, 0]
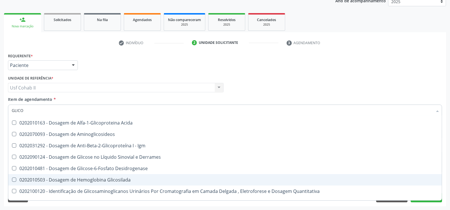
click at [100, 178] on div "0202010503 - Dosagem de Hemoglobina Glicosilada" at bounding box center [225, 180] width 427 height 5
checkbox Glicosilada "true"
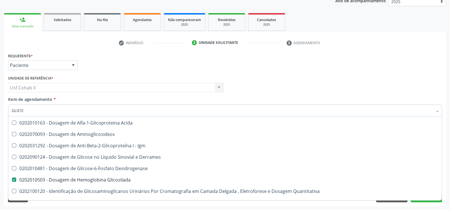
type input "GLICO"
click at [132, 62] on div "Requerente * Paciente Profissional de Saúde Paciente Nenhum resultado encontrad…" at bounding box center [225, 63] width 437 height 22
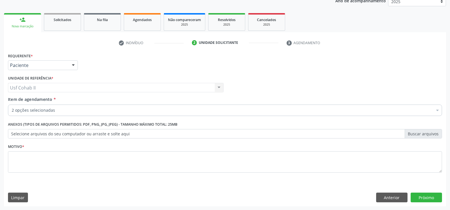
scroll to position [0, 0]
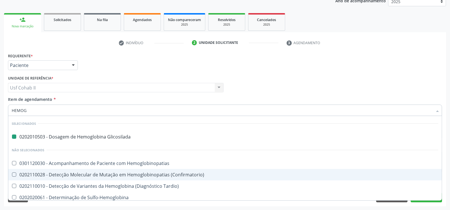
type input "HEMOGR"
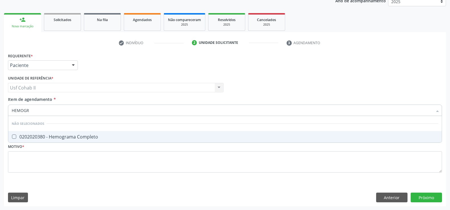
click at [60, 136] on div "0202020380 - Hemograma Completo" at bounding box center [225, 137] width 427 height 5
checkbox Completo "true"
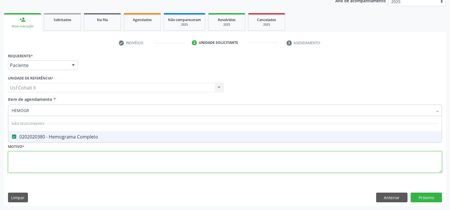
click at [49, 156] on div "Requerente * Paciente Profissional de Saúde Paciente Nenhum resultado encontrad…" at bounding box center [225, 116] width 434 height 129
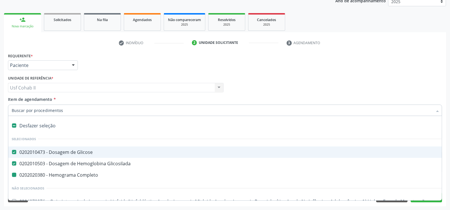
type input "T"
checkbox Completo "false"
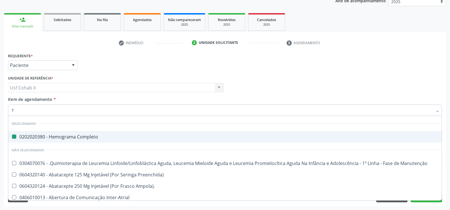
type input "TS"
checkbox Completo "false"
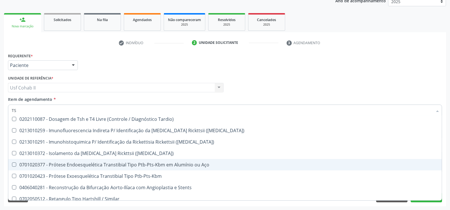
scroll to position [90, 0]
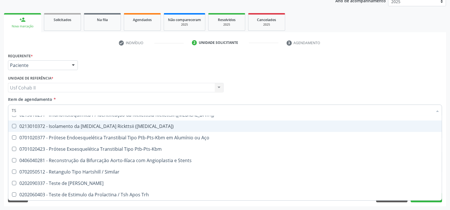
click at [123, 63] on div "Requerente * Paciente Profissional de Saúde Paciente Nenhum resultado encontrad…" at bounding box center [225, 63] width 437 height 22
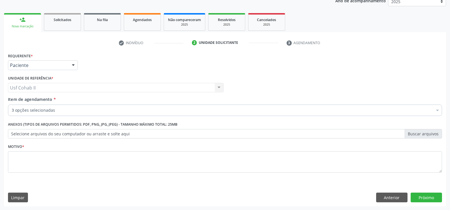
scroll to position [0, 0]
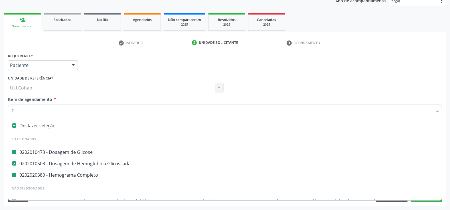
type input "TE"
checkbox Glicose "false"
checkbox Completo "false"
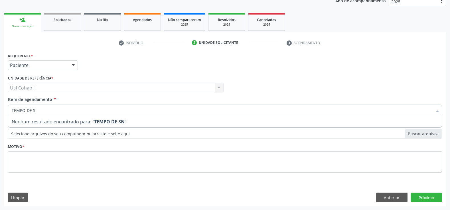
type input "TEMPO DE SA"
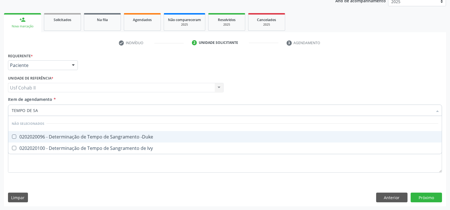
click at [74, 138] on div "0202020096 - Determinação de Tempo de Sangramento -Duke" at bounding box center [225, 137] width 427 height 5
checkbox -Duke "true"
click at [108, 68] on div "Requerente * Paciente Profissional de Saúde Paciente Nenhum resultado encontrad…" at bounding box center [225, 63] width 437 height 22
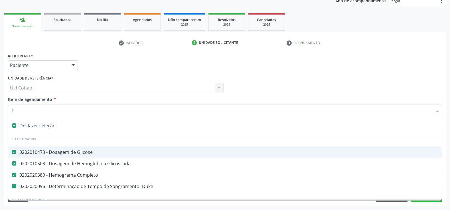
type input "TE"
checkbox -Duke "false"
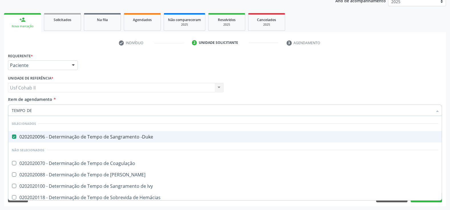
type input "TEMPO DE"
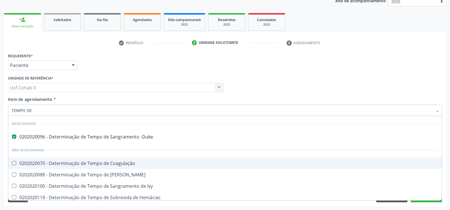
click at [80, 164] on div "0202020070 - Determinação de Tempo de Coagulação" at bounding box center [225, 163] width 427 height 5
checkbox Coagulação "true"
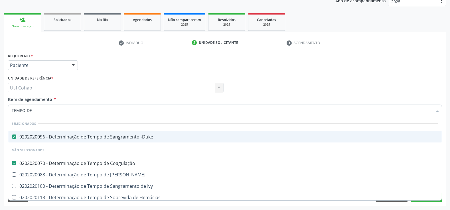
click at [198, 61] on div "Requerente * Paciente Profissional de Saúde Paciente Nenhum resultado encontrad…" at bounding box center [225, 63] width 437 height 22
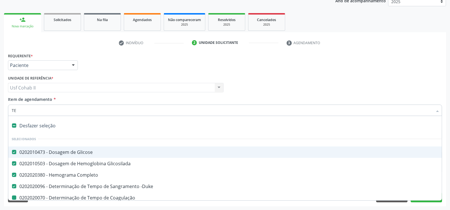
type input "TEM"
checkbox Coagulação "false"
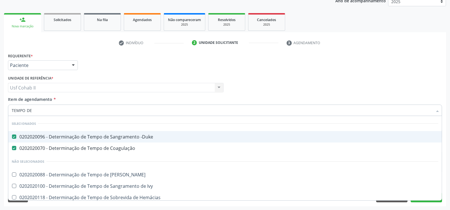
type input "TEMPO DE"
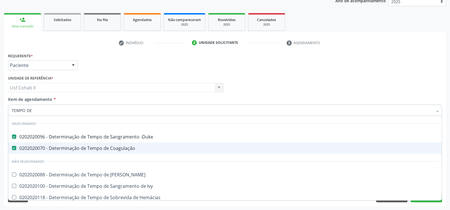
scroll to position [25, 0]
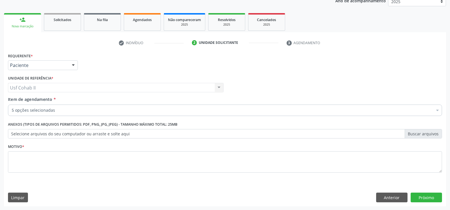
checkbox -Duke "true"
checkbox Coagulação "true"
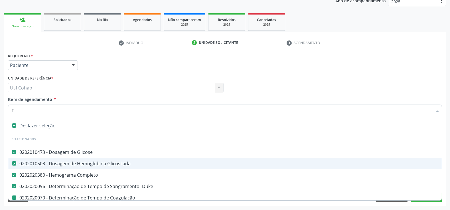
type input "TE"
checkbox Coagulação "false"
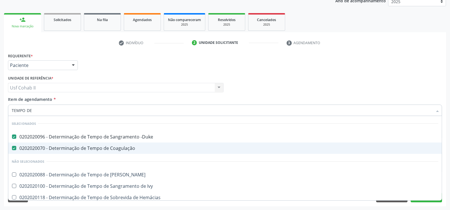
type input "TEMPO DE"
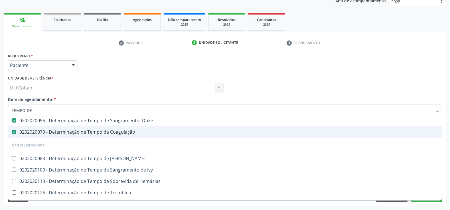
scroll to position [25, 0]
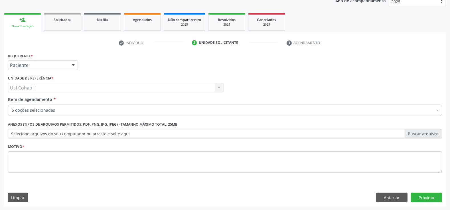
checkbox Coagulação "true"
checkbox -Duke "true"
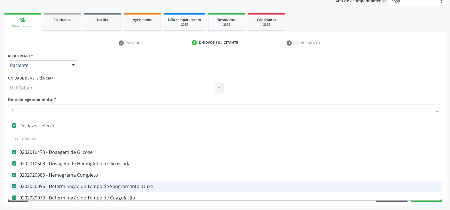
type input "TE"
checkbox Coagulação "false"
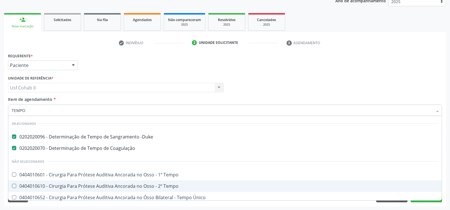
type input "TEMPO"
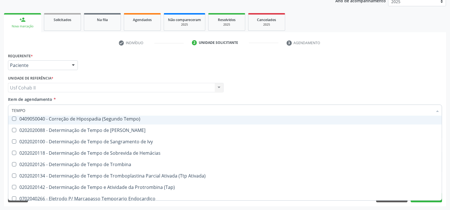
scroll to position [158, 0]
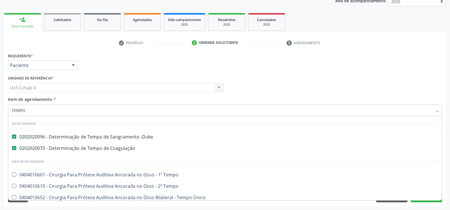
scroll to position [158, 0]
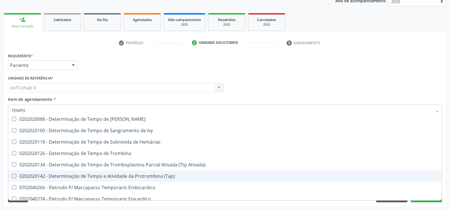
click at [128, 176] on div "0202020142 - Determinação de Tempo e Atividade da Protrombina (Tap)" at bounding box center [225, 176] width 427 height 5
checkbox \(Tap\) "true"
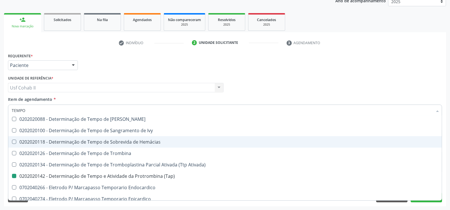
click at [131, 62] on div "Requerente * Paciente Profissional de Saúde Paciente Nenhum resultado encontrad…" at bounding box center [225, 63] width 437 height 22
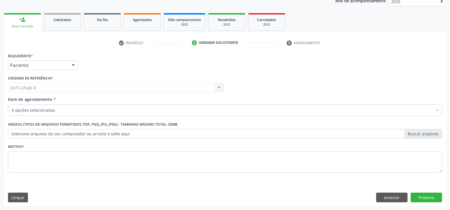
scroll to position [0, 0]
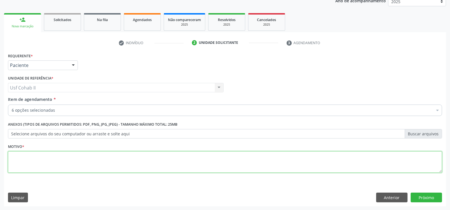
click at [164, 156] on textarea at bounding box center [225, 162] width 434 height 22
type textarea "."
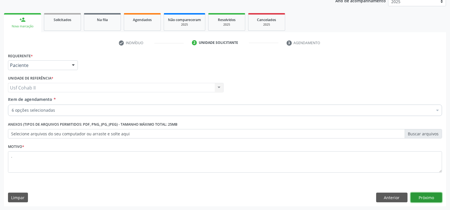
click at [417, 195] on button "Próximo" at bounding box center [426, 198] width 31 height 10
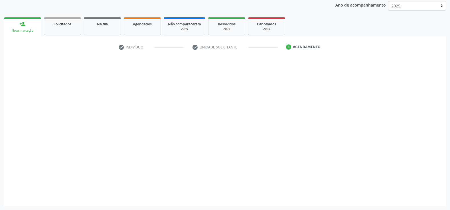
scroll to position [68, 0]
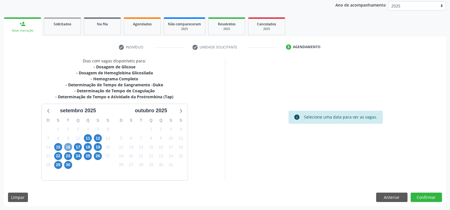
click at [68, 147] on span "16" at bounding box center [68, 147] width 8 height 8
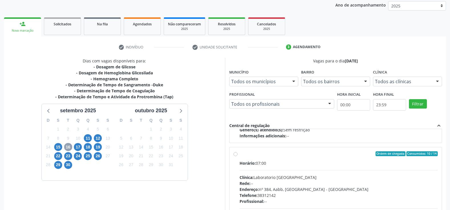
scroll to position [95, 0]
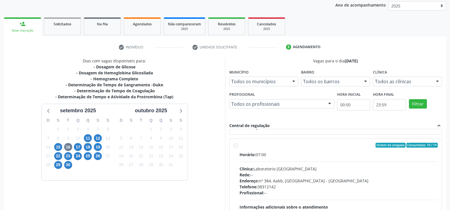
click at [240, 146] on label "Ordem de chegada Consumidos: 10 / 14 Horário: 07:00 Clínica: Laboratorio [GEOGR…" at bounding box center [339, 187] width 198 height 88
click at [236, 146] on input "Ordem de chegada Consumidos: 10 / 14 Horário: 07:00 Clínica: Laboratorio [GEOGR…" at bounding box center [236, 145] width 4 height 5
radio input "true"
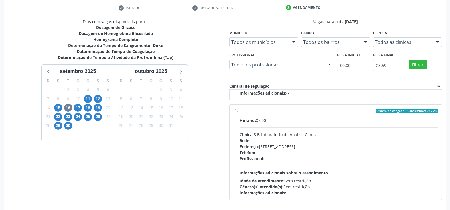
scroll to position [130, 0]
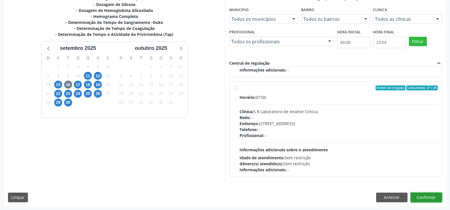
click at [429, 200] on button "Confirmar" at bounding box center [426, 198] width 31 height 10
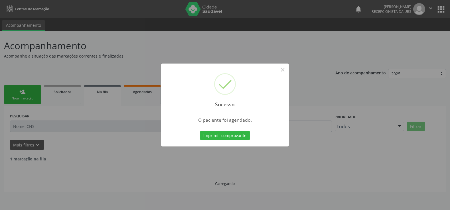
scroll to position [0, 0]
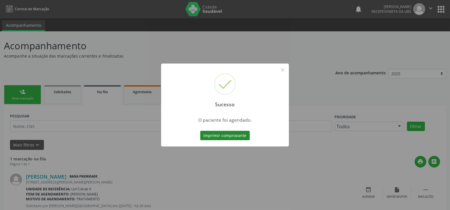
click at [230, 137] on button "Imprimir comprovante" at bounding box center [225, 136] width 50 height 10
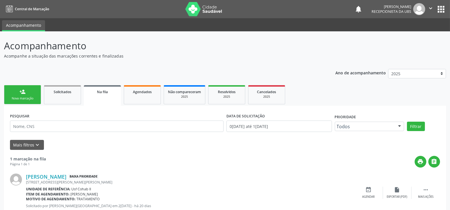
click at [31, 91] on link "person_add Nova marcação" at bounding box center [22, 94] width 37 height 19
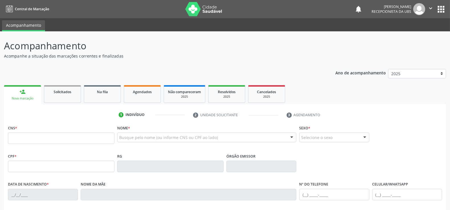
scroll to position [31, 0]
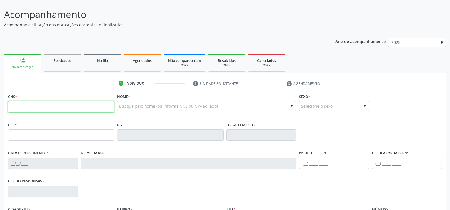
click at [48, 108] on input "text" at bounding box center [61, 106] width 106 height 11
type input "898 0063 2476 9765"
type input "2[DATE]"
type input "[PERSON_NAME]"
type input "[PHONE_NUMBER]"
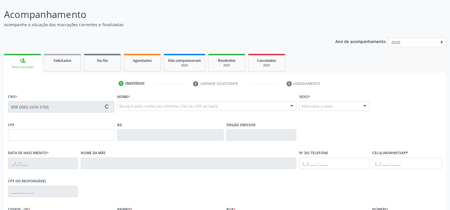
type input "142.450.344-24"
type input "112"
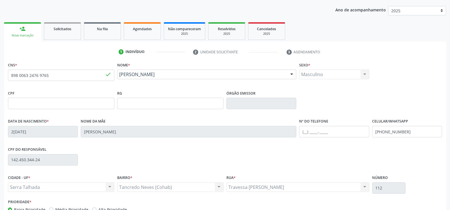
scroll to position [63, 0]
drag, startPoint x: 414, startPoint y: 131, endPoint x: 298, endPoint y: 131, distance: 115.5
click at [298, 131] on div "Data de nascimento * 2[DATE] Nome da mãe [PERSON_NAME] Nº do Telefone Celular/W…" at bounding box center [225, 131] width 437 height 28
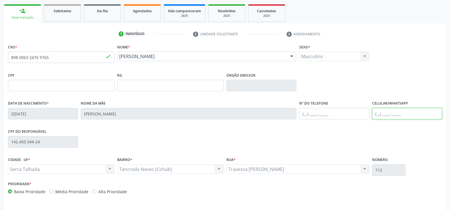
scroll to position [99, 0]
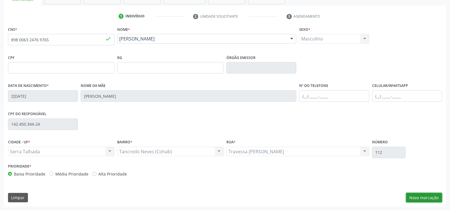
click at [420, 194] on button "Nova marcação" at bounding box center [424, 198] width 36 height 10
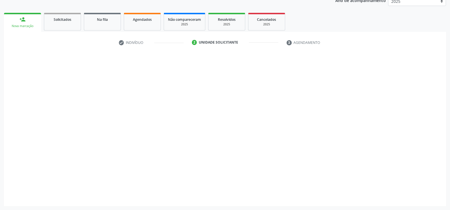
scroll to position [72, 0]
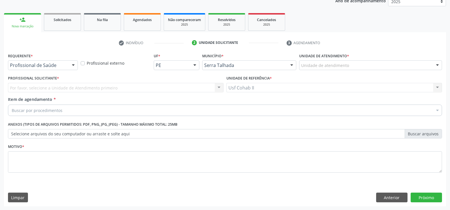
click at [34, 68] on div "Profissional de Saúde" at bounding box center [43, 65] width 70 height 10
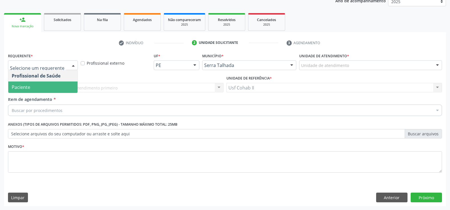
click at [33, 85] on span "Paciente" at bounding box center [42, 87] width 69 height 11
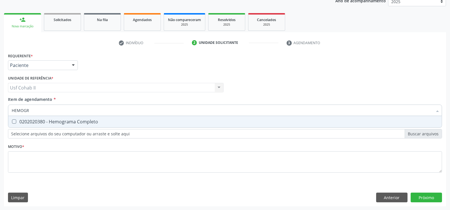
type input "HEMOGRA"
click at [72, 120] on div "0202020380 - Hemograma Completo" at bounding box center [225, 122] width 427 height 5
checkbox Completo "true"
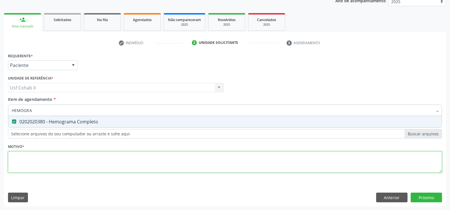
click at [45, 154] on div "Requerente * Paciente Profissional de Saúde Paciente Nenhum resultado encontrad…" at bounding box center [225, 116] width 434 height 129
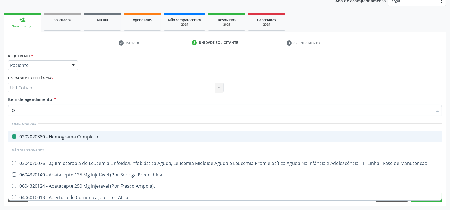
type input "OV"
checkbox Completo "false"
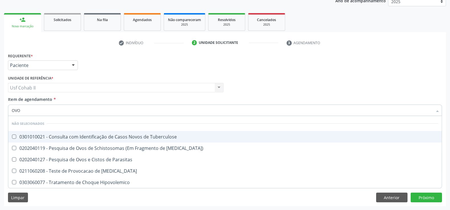
type input "OVOS"
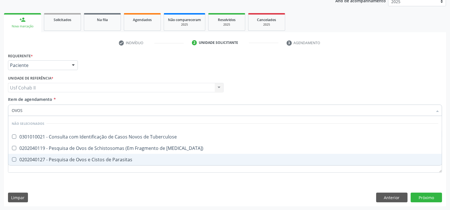
click at [72, 162] on div "0202040127 - Pesquisa de Ovos e Cistos de Parasitas" at bounding box center [225, 159] width 427 height 5
checkbox Parasitas "true"
click at [71, 176] on div "Requerente * Paciente Profissional de Saúde Paciente Nenhum resultado encontrad…" at bounding box center [225, 116] width 434 height 129
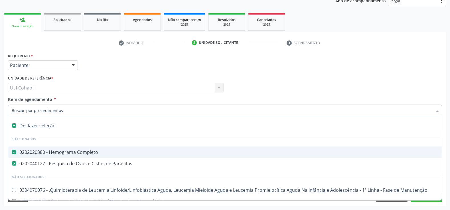
click at [165, 64] on div "Requerente * Paciente Profissional de Saúde Paciente Nenhum resultado encontrad…" at bounding box center [225, 63] width 437 height 22
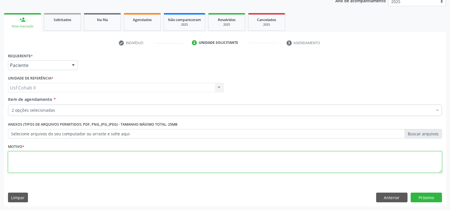
click at [118, 160] on textarea at bounding box center [225, 162] width 434 height 22
type textarea "."
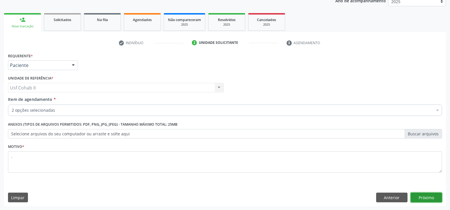
click at [425, 195] on button "Próximo" at bounding box center [426, 198] width 31 height 10
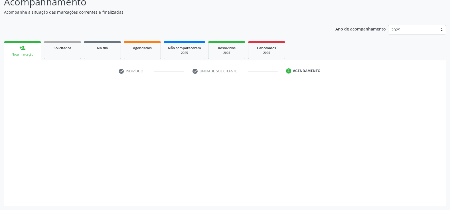
scroll to position [44, 0]
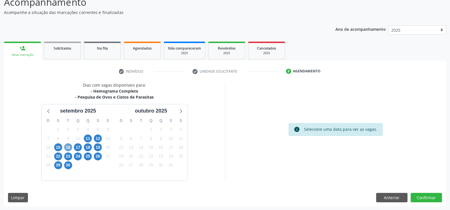
click at [66, 149] on span "16" at bounding box center [68, 147] width 8 height 8
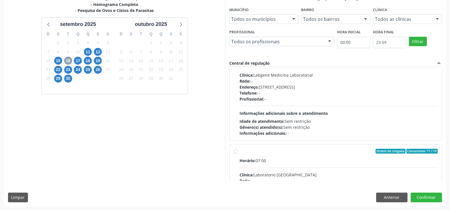
scroll to position [63, 0]
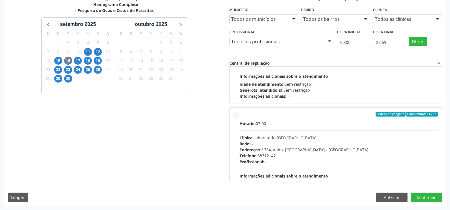
click at [240, 114] on label "Ordem de chegada Consumidos: 11 / 14 Horário: 07:00 Clínica: Laboratorio [GEOGR…" at bounding box center [339, 156] width 198 height 88
click at [235, 114] on input "Ordem de chegada Consumidos: 11 / 14 Horário: 07:00 Clínica: Laboratorio [GEOGR…" at bounding box center [236, 114] width 4 height 5
radio input "true"
click at [417, 198] on button "Confirmar" at bounding box center [426, 198] width 31 height 10
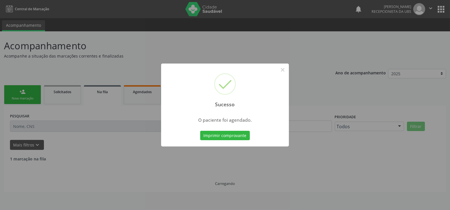
scroll to position [0, 0]
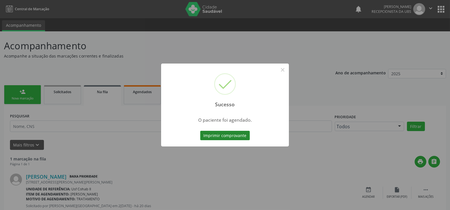
click at [215, 138] on button "Imprimir comprovante" at bounding box center [225, 136] width 50 height 10
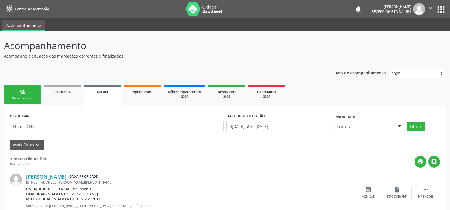
click at [17, 94] on link "person_add Nova marcação" at bounding box center [22, 94] width 37 height 19
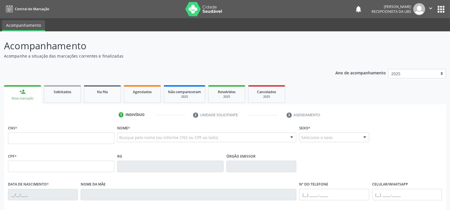
scroll to position [18, 0]
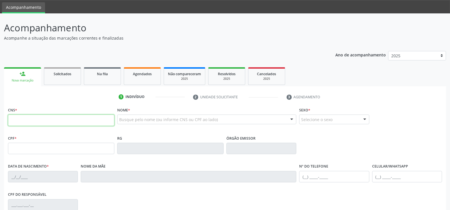
click at [55, 123] on input "text" at bounding box center [61, 120] width 106 height 11
type input "704 8075 5200 7249"
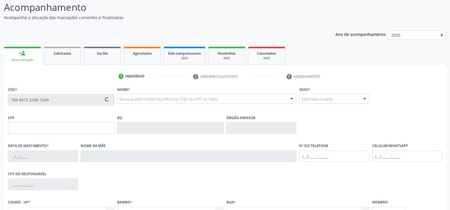
scroll to position [50, 0]
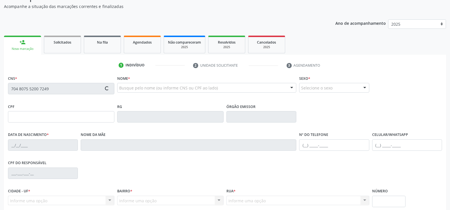
type input "096.088.704-02"
type input "26[DATE]"
type input "[PERSON_NAME]"
type input "[PHONE_NUMBER]"
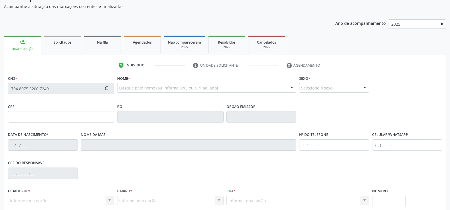
type input "295"
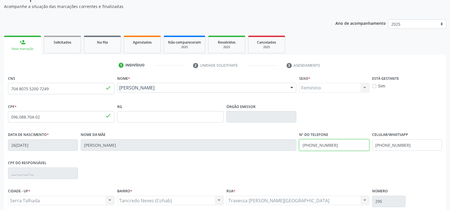
drag, startPoint x: 328, startPoint y: 144, endPoint x: 297, endPoint y: 144, distance: 31.1
click at [297, 144] on div "Data de nascimento * 2[DATE] Nome da mãe [PERSON_NAME] Nº do Telefone [PHONE_NU…" at bounding box center [225, 145] width 437 height 28
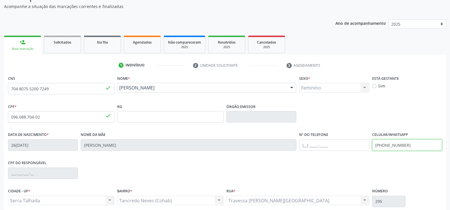
drag, startPoint x: 403, startPoint y: 146, endPoint x: 342, endPoint y: 143, distance: 61.7
click at [345, 143] on div "Data de nascimento * [DATE] Nome da mãe [PERSON_NAME] Nº do Telefone Celular/Wh…" at bounding box center [225, 145] width 437 height 28
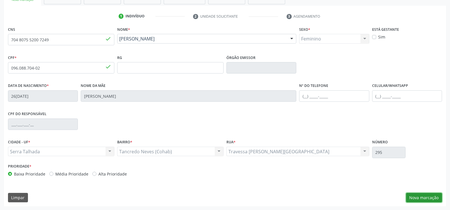
click at [436, 193] on button "Nova marcação" at bounding box center [424, 198] width 36 height 10
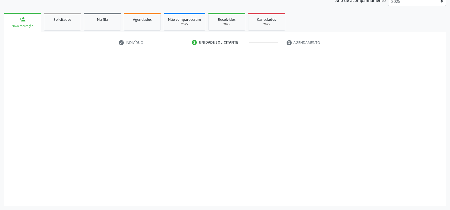
scroll to position [72, 0]
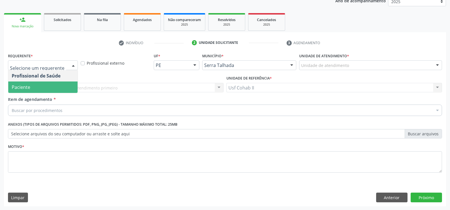
click at [20, 88] on span "Paciente" at bounding box center [21, 87] width 19 height 6
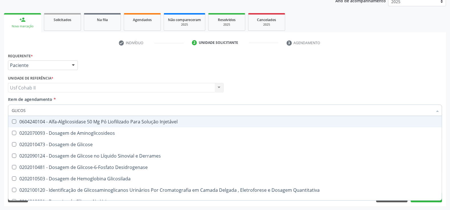
type input "GLICOSE"
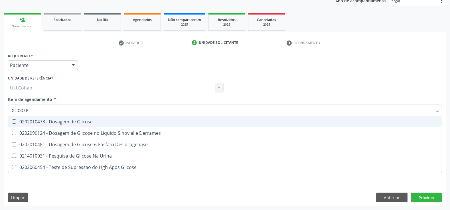
click at [55, 120] on div "0202010473 - Dosagem de Glicose" at bounding box center [225, 122] width 427 height 5
checkbox Glicose "true"
type input "GLICOSE"
click at [90, 68] on div "Requerente * Paciente Profissional de Saúde Paciente Nenhum resultado encontrad…" at bounding box center [225, 63] width 437 height 22
checkbox Derrames "true"
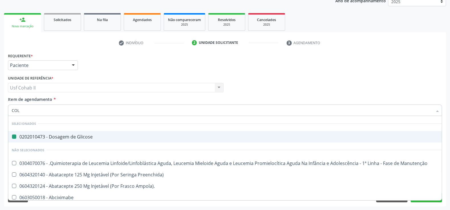
type input "COLE"
checkbox Glicose "false"
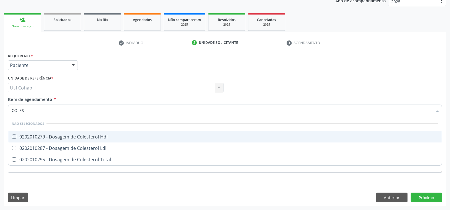
type input "COLEST"
click at [54, 136] on div "0202010279 - Dosagem de Colesterol Hdl" at bounding box center [225, 137] width 427 height 5
checkbox Hdl "true"
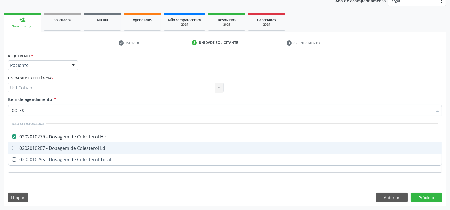
click at [55, 147] on div "0202010287 - Dosagem de Colesterol Ldl" at bounding box center [225, 148] width 427 height 5
checkbox Ldl "true"
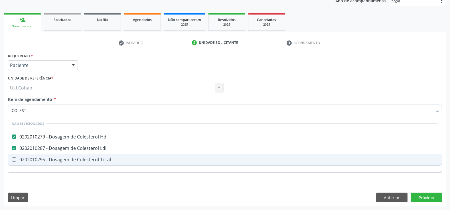
click at [55, 157] on div "0202010295 - Dosagem de Colesterol Total" at bounding box center [225, 159] width 427 height 5
checkbox Total "true"
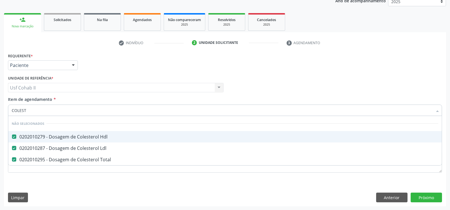
click at [105, 56] on div "Requerente * Paciente Profissional de Saúde Paciente Nenhum resultado encontrad…" at bounding box center [225, 63] width 437 height 22
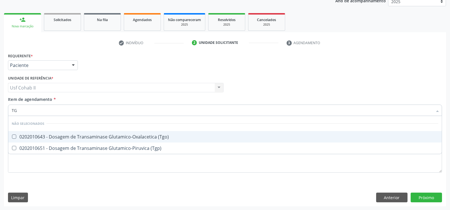
type input "TGO"
click at [79, 137] on div "0202010643 - Dosagem de Transaminase Glutamico-Oxalacetica (Tgo)" at bounding box center [225, 137] width 427 height 5
checkbox \(Tgo\) "true"
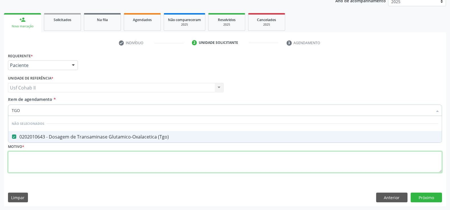
click at [60, 160] on div "Requerente * Paciente Profissional de Saúde Paciente Nenhum resultado encontrad…" at bounding box center [225, 116] width 434 height 129
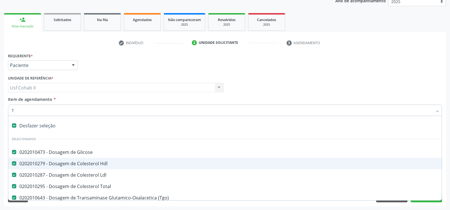
type input "TG"
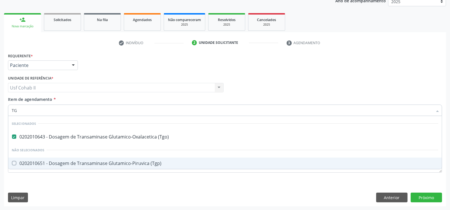
checkbox \(Tgp\) "false"
type input "TGP"
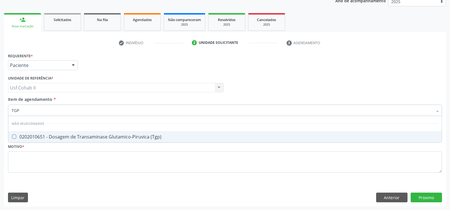
click at [70, 136] on div "0202010651 - Dosagem de Transaminase Glutamico-Piruvica (Tgp)" at bounding box center [225, 137] width 427 height 5
checkbox \(Tgp\) "true"
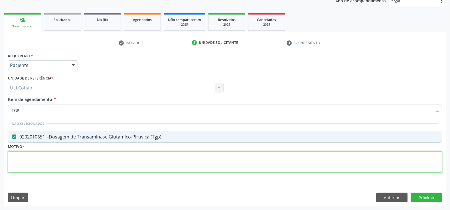
click at [54, 169] on div "Requerente * Paciente Profissional de Saúde Paciente Nenhum resultado encontrad…" at bounding box center [225, 116] width 434 height 129
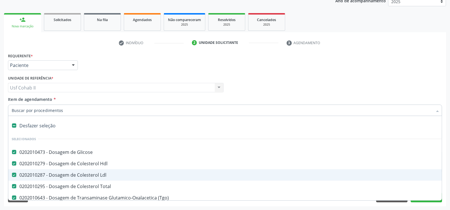
click at [54, 110] on input "Item de agendamento *" at bounding box center [222, 110] width 421 height 11
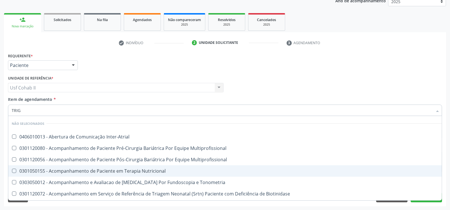
type input "TRIGL"
checkbox Inter-Atrial "false"
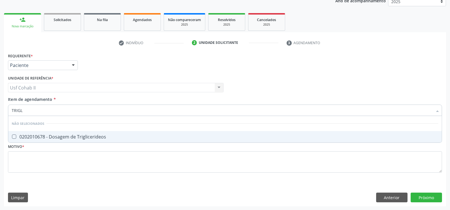
type input "TRIGLI"
click at [57, 135] on div "0202010678 - Dosagem de Triglicerideos" at bounding box center [225, 137] width 427 height 5
checkbox Triglicerideos "true"
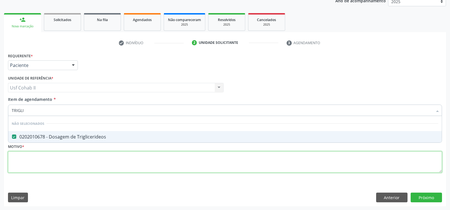
click at [56, 159] on div "Requerente * Paciente Profissional de Saúde Paciente Nenhum resultado encontrad…" at bounding box center [225, 116] width 434 height 129
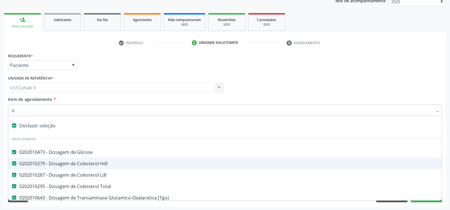
type input "GL"
checkbox \(Tgp\) "false"
checkbox Triglicerideos "false"
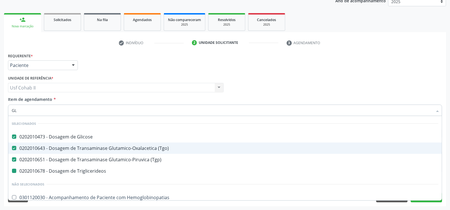
type input "GLI"
checkbox Triglicerideos "false"
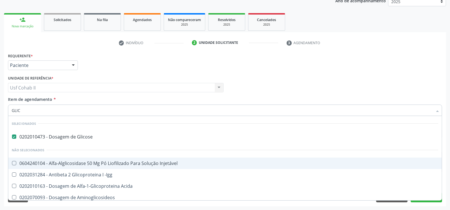
type input "GLICO"
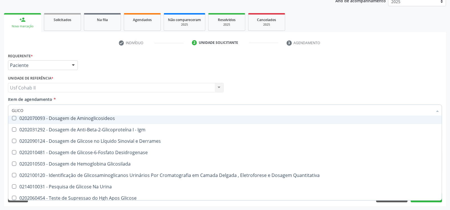
scroll to position [83, 0]
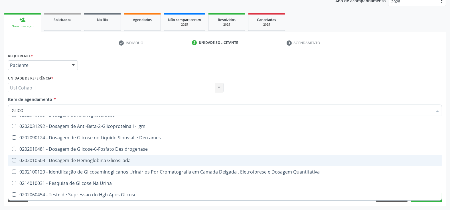
click at [99, 160] on div "0202010503 - Dosagem de Hemoglobina Glicosilada" at bounding box center [225, 160] width 427 height 5
checkbox Glicosilada "true"
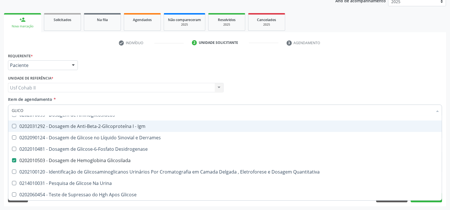
click at [108, 51] on div "check Indivíduo 2 Unidade solicitante 3 Agendamento CNS 704 8075 5200 7249 done…" at bounding box center [225, 122] width 442 height 168
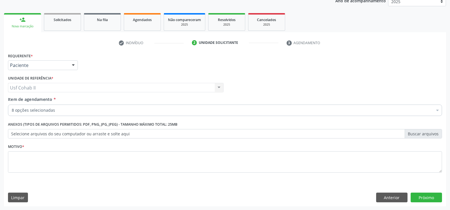
scroll to position [0, 0]
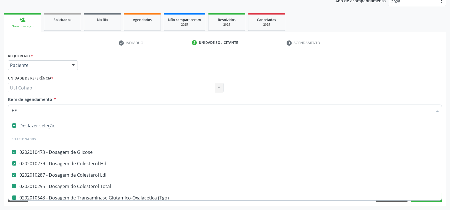
type input "HEM"
checkbox Total "false"
checkbox \(Tgp\) "false"
checkbox Triglicerideos "false"
checkbox Glicosilada "false"
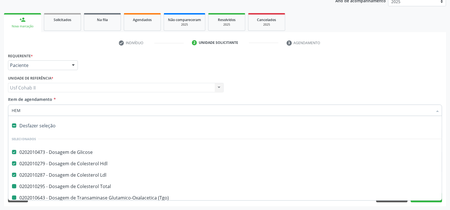
checkbox \(Tgo\) "false"
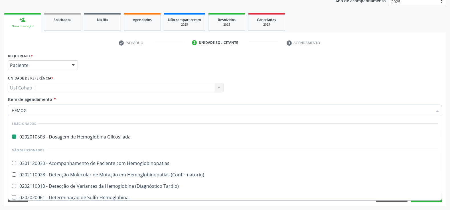
type input "HEMOGR"
checkbox Glicosilada "false"
type input "HEMOGRA"
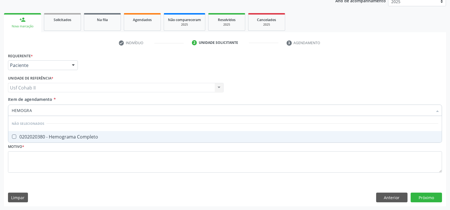
drag, startPoint x: 55, startPoint y: 135, endPoint x: 55, endPoint y: 141, distance: 6.0
click at [55, 135] on div "0202020380 - Hemograma Completo" at bounding box center [225, 137] width 427 height 5
checkbox Completo "true"
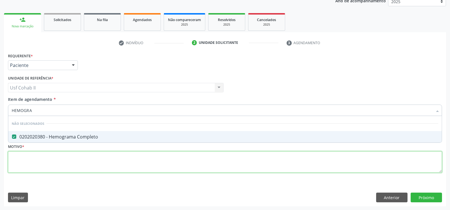
click at [51, 159] on div "Requerente * Paciente Profissional de Saúde Paciente Nenhum resultado encontrad…" at bounding box center [225, 116] width 434 height 129
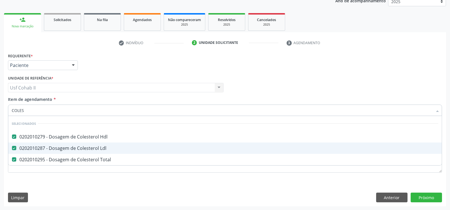
type input "COLEST"
click at [103, 68] on div "Requerente * Paciente Profissional de Saúde Paciente Nenhum resultado encontrad…" at bounding box center [225, 63] width 437 height 22
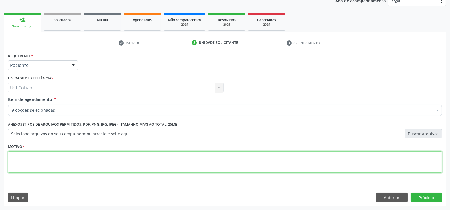
click at [74, 162] on textarea at bounding box center [225, 162] width 434 height 22
type textarea "."
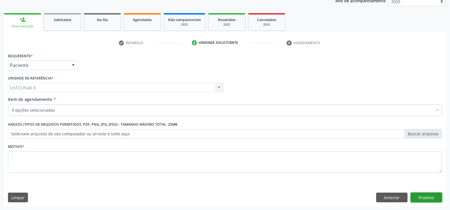
click at [432, 194] on button "Próximo" at bounding box center [426, 198] width 31 height 10
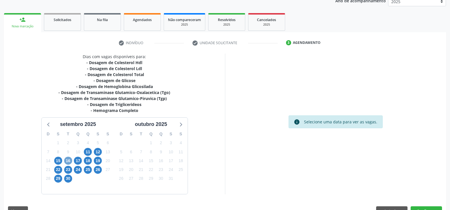
click at [68, 159] on span "16" at bounding box center [68, 161] width 8 height 8
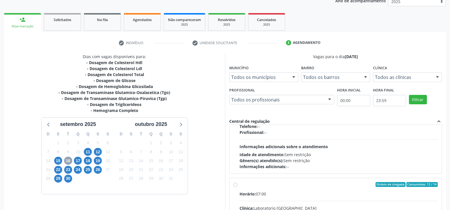
scroll to position [63, 0]
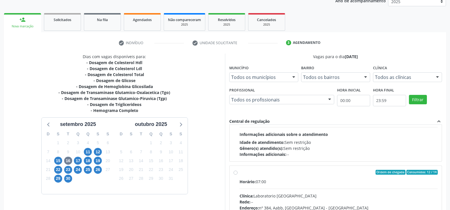
click at [240, 173] on label "Ordem de chegada Consumidos: 12 / 14 Horário: 07:00 Clínica: Laboratorio Sao Fr…" at bounding box center [339, 214] width 198 height 88
click at [235, 173] on input "Ordem de chegada Consumidos: 12 / 14 Horário: 07:00 Clínica: Laboratorio Sao Fr…" at bounding box center [236, 172] width 4 height 5
radio input "true"
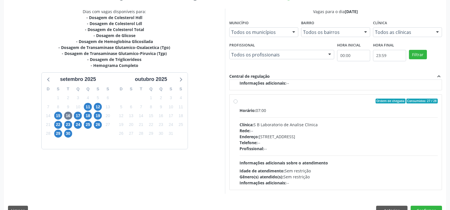
scroll to position [130, 0]
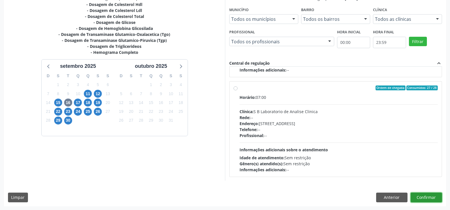
click at [430, 195] on button "Confirmar" at bounding box center [426, 198] width 31 height 10
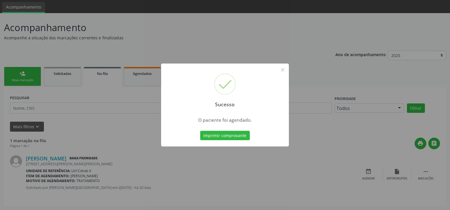
scroll to position [0, 0]
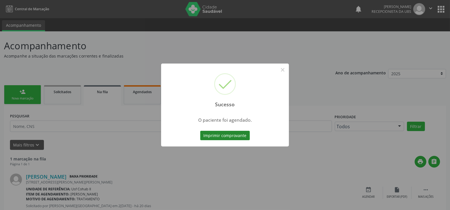
click at [223, 136] on button "Imprimir comprovante" at bounding box center [225, 136] width 50 height 10
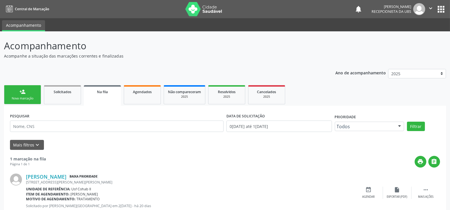
click at [16, 95] on link "person_add Nova marcação" at bounding box center [22, 94] width 37 height 19
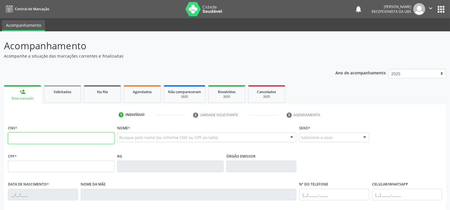
click at [51, 141] on input "text" at bounding box center [61, 138] width 106 height 11
type input "898 0049 4123 0983"
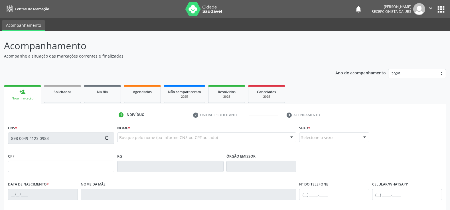
type input "18/01/2016"
type input "Iranete Pereira de Magalhaes"
type input "(87) 99611-1534"
type input "025.180.604-99"
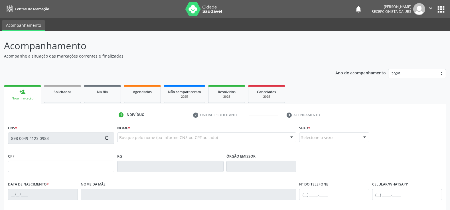
type input "311"
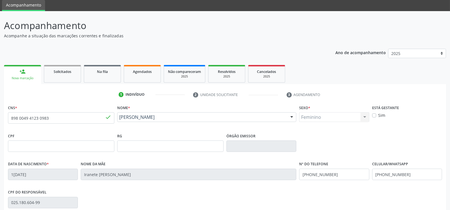
scroll to position [31, 0]
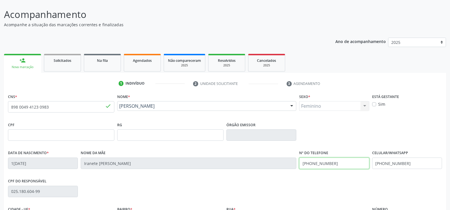
drag, startPoint x: 355, startPoint y: 165, endPoint x: 238, endPoint y: 166, distance: 117.3
click at [238, 166] on div "Data de nascimento * 18/01/2016 Nome da mãe Iranete Pereira de Magalhaes Nº do …" at bounding box center [225, 163] width 437 height 28
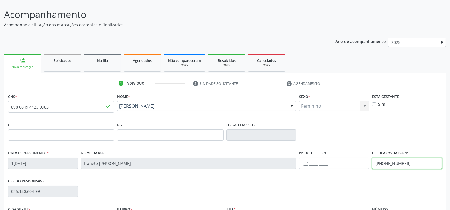
drag, startPoint x: 411, startPoint y: 162, endPoint x: 298, endPoint y: 162, distance: 112.4
click at [299, 162] on div "Data de nascimento * 18/01/2016 Nome da mãe Iranete Pereira de Magalhaes Nº do …" at bounding box center [225, 163] width 437 height 28
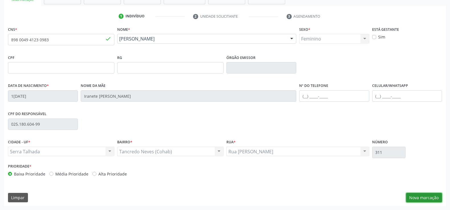
click at [415, 195] on button "Nova marcação" at bounding box center [424, 198] width 36 height 10
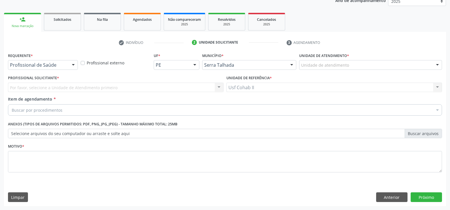
scroll to position [72, 0]
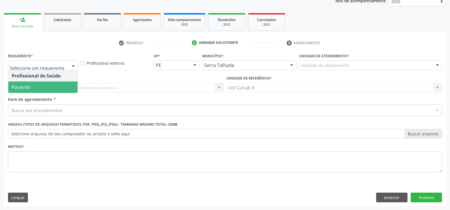
click at [41, 86] on span "Paciente" at bounding box center [42, 87] width 69 height 11
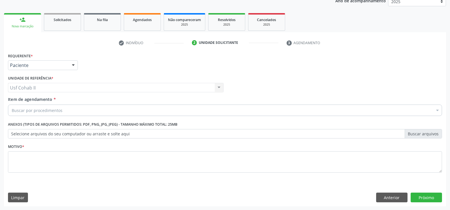
click at [74, 112] on div "Buscar por procedimentos" at bounding box center [225, 110] width 434 height 11
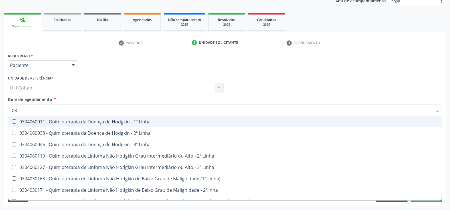
type input "G"
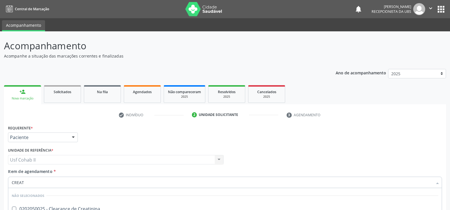
scroll to position [72, 0]
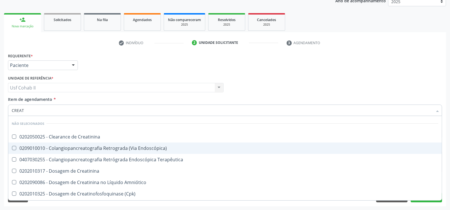
type input "CREATI"
click at [64, 149] on div "0202010317 - Dosagem de Creatinina" at bounding box center [225, 148] width 427 height 5
checkbox Creatinina "true"
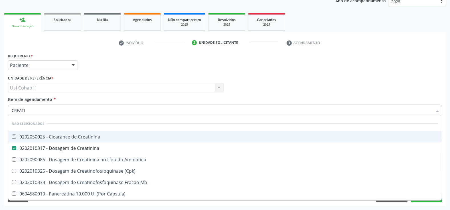
type input "CREATI"
click at [89, 66] on div "Requerente * Paciente Profissional de Saúde Paciente Nenhum resultado encontrad…" at bounding box center [225, 63] width 437 height 22
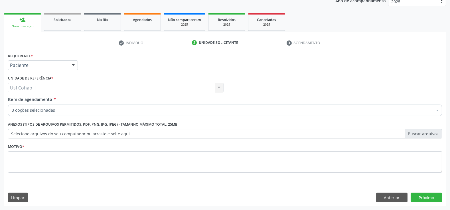
checkbox Glicose "true"
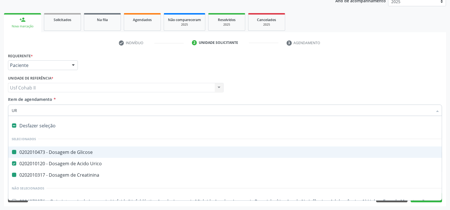
type input "URE"
checkbox Glicose "false"
checkbox Creatinina "false"
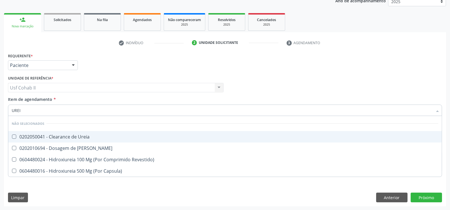
type input "UREIA"
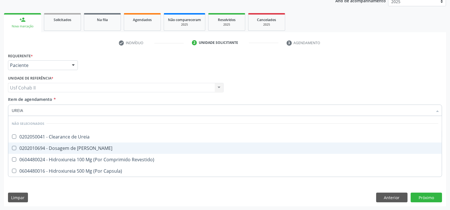
click at [60, 148] on div "0202010694 - Dosagem de Ureia" at bounding box center [225, 148] width 427 height 5
checkbox Ureia "true"
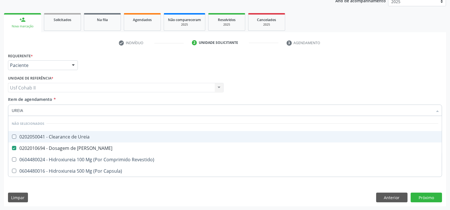
click at [91, 68] on div "Requerente * Paciente Profissional de Saúde Paciente Nenhum resultado encontrad…" at bounding box center [225, 63] width 437 height 22
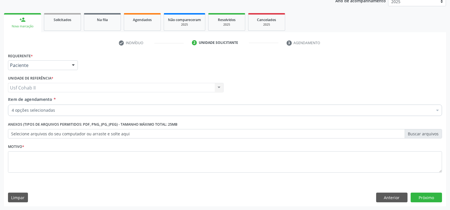
checkbox Glicose "true"
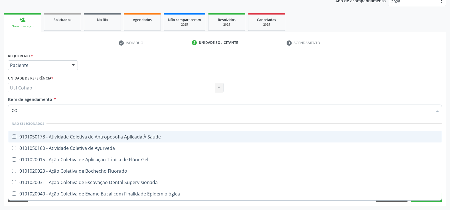
type input "COLE"
checkbox Saúde "false"
checkbox Ayurveda "false"
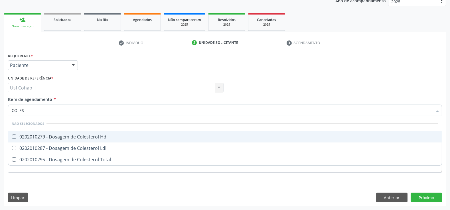
type input "COLEST"
click at [59, 135] on div "0202010279 - Dosagem de Colesterol Hdl" at bounding box center [225, 137] width 427 height 5
checkbox Hdl "true"
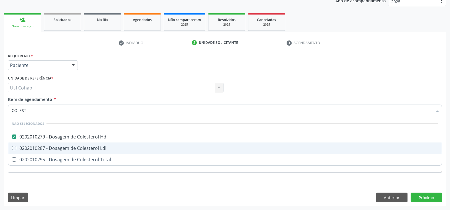
click at [60, 149] on div "0202010287 - Dosagem de Colesterol Ldl" at bounding box center [225, 148] width 427 height 5
checkbox Ldl "true"
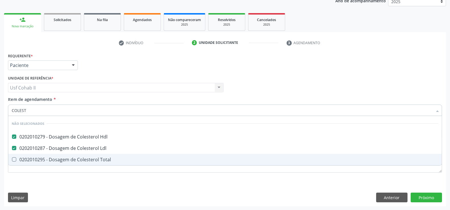
click at [59, 159] on div "0202010295 - Dosagem de Colesterol Total" at bounding box center [225, 159] width 427 height 5
checkbox Total "true"
type input "COLEST"
click at [51, 183] on div "Requerente * Paciente Profissional de Saúde Paciente Nenhum resultado encontrad…" at bounding box center [225, 129] width 442 height 155
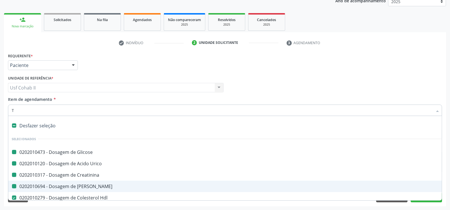
type input "TR"
checkbox Glicose "false"
checkbox Urico "false"
checkbox Creatinina "false"
checkbox Ureia "false"
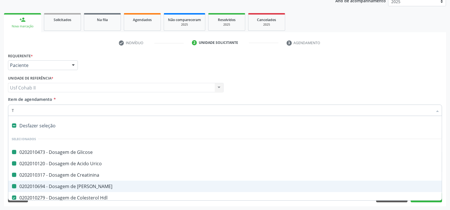
checkbox Ldl "false"
checkbox Total "false"
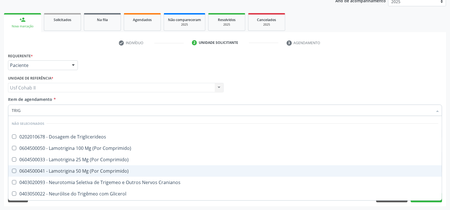
type input "TRIGL"
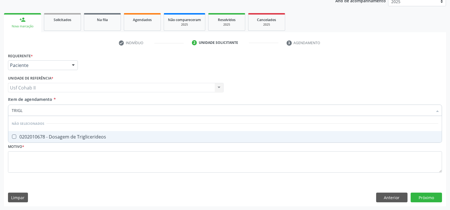
click at [51, 135] on div "0202010678 - Dosagem de Triglicerideos" at bounding box center [225, 137] width 427 height 5
checkbox Triglicerideos "true"
type input "TRIGL"
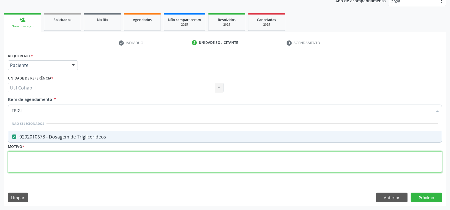
click at [42, 156] on div "Requerente * Paciente Profissional de Saúde Paciente Nenhum resultado encontrad…" at bounding box center [225, 116] width 434 height 129
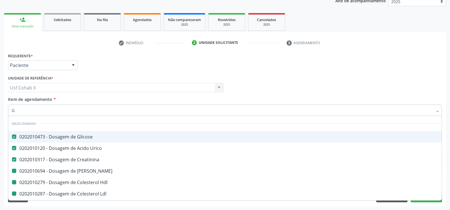
type input "GL"
checkbox Ureia "false"
checkbox Hdl "false"
checkbox Ldl "false"
checkbox Total "false"
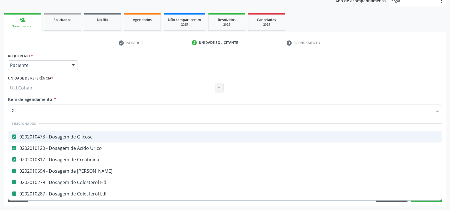
checkbox Triglicerideos "false"
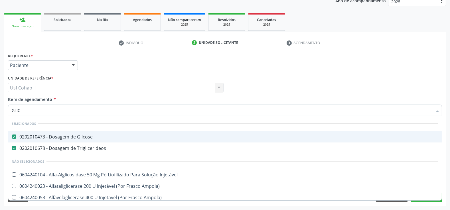
type input "GLICO"
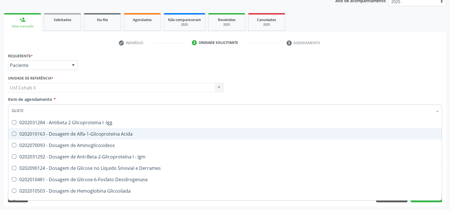
scroll to position [63, 0]
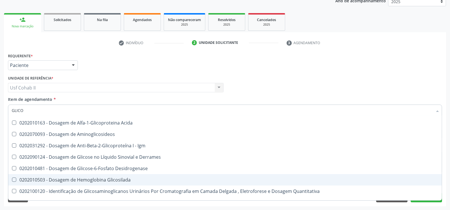
click at [91, 179] on div "0202010503 - Dosagem de Hemoglobina Glicosilada" at bounding box center [225, 180] width 427 height 5
checkbox Glicosilada "true"
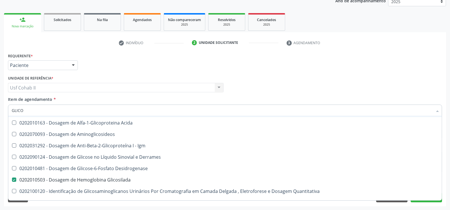
type input "GLICO"
click at [103, 62] on div "Requerente * Paciente Profissional de Saúde Paciente Nenhum resultado encontrad…" at bounding box center [225, 63] width 437 height 22
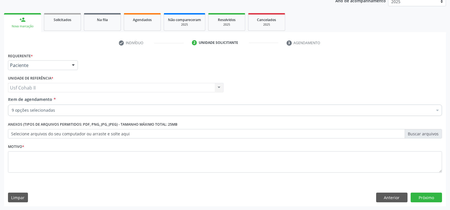
scroll to position [0, 0]
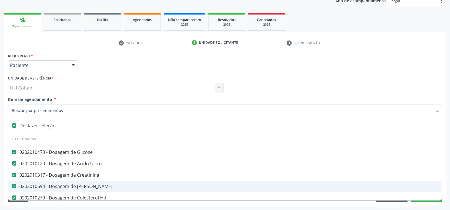
type input "T"
checkbox Total "false"
checkbox Triglicerideos "false"
checkbox Glicosilada "false"
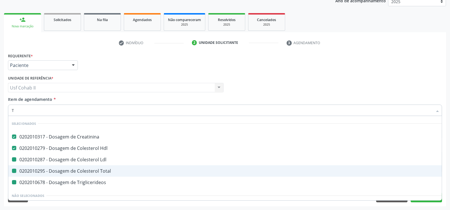
type input "TO"
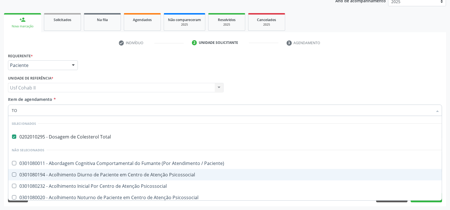
checkbox Psicossocial "false"
checkbox Paciente\) "false"
type input "TOX"
checkbox Total "false"
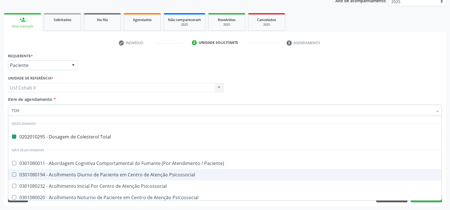
type input "TOXO"
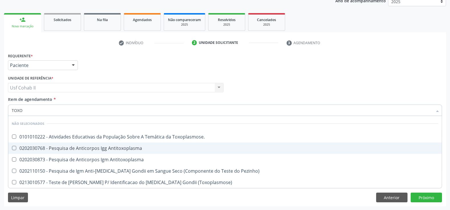
click at [79, 148] on div "0202030768 - Pesquisa de Anticorpos Igg Antitoxoplasma" at bounding box center [225, 148] width 427 height 5
checkbox Antitoxoplasma "true"
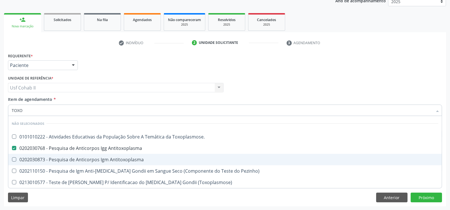
click at [79, 160] on div "0202030873 - Pesquisa de Anticorpos Igm Antitoxoplasma" at bounding box center [225, 159] width 427 height 5
checkbox Antitoxoplasma "true"
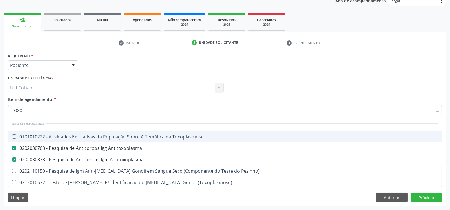
click at [99, 65] on div "Requerente * Paciente Profissional de Saúde Paciente Nenhum resultado encontrad…" at bounding box center [225, 63] width 437 height 22
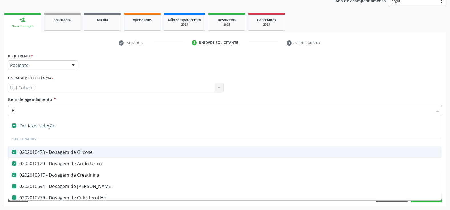
type input "HE"
checkbox Ureia "false"
checkbox Hdl "false"
checkbox Ldl "false"
checkbox Total "false"
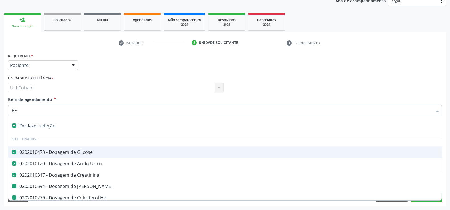
checkbox Triglicerideos "false"
checkbox Glicosilada "false"
checkbox Antitoxoplasma "false"
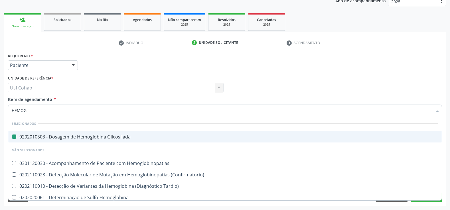
type input "HEMOGR"
checkbox Glicosilada "false"
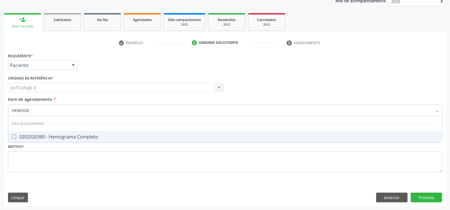
type input "HEMOGRA"
click at [50, 136] on div "0202020380 - Hemograma Completo" at bounding box center [225, 137] width 427 height 5
checkbox Completo "true"
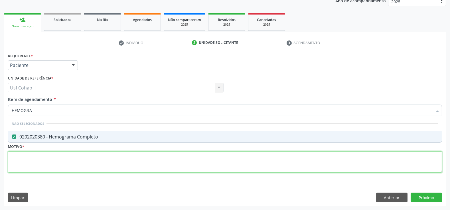
click at [44, 158] on div "Requerente * Paciente Profissional de Saúde Paciente Nenhum resultado encontrad…" at bounding box center [225, 116] width 434 height 129
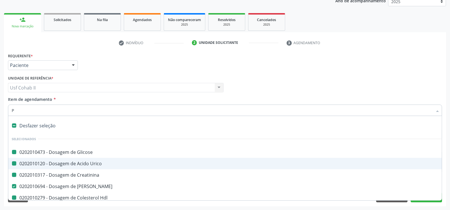
type input "PC"
checkbox Glicose "false"
checkbox Urico "false"
checkbox Creatinina "false"
checkbox Hdl "false"
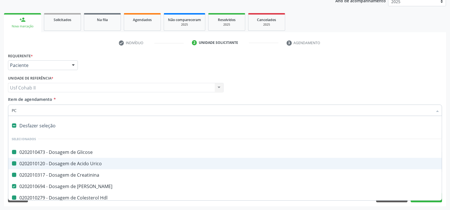
checkbox Ldl "false"
checkbox Total "false"
checkbox Triglicerideos "false"
checkbox Glicosilada "false"
checkbox Antitoxoplasma "false"
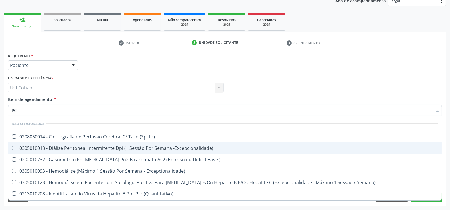
type input "PCR"
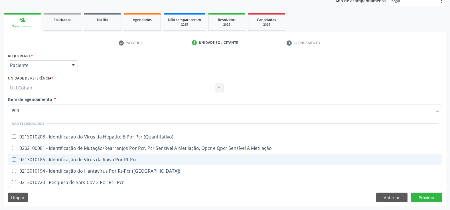
click at [96, 157] on div "0213010186 - Identificação de Vírus da Raiva Por Rt-Pcr" at bounding box center [225, 159] width 427 height 5
checkbox Rt-Pcr "true"
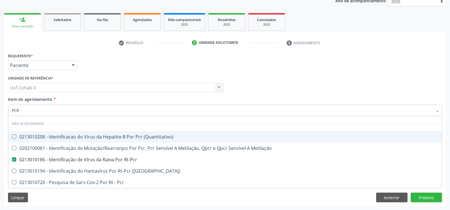
click at [111, 68] on div "Requerente * Paciente Profissional de Saúde Paciente Nenhum resultado encontrad…" at bounding box center [225, 63] width 437 height 22
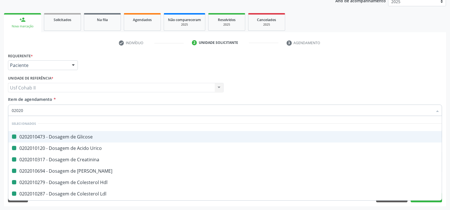
type input "020205"
checkbox Glicose "false"
checkbox Urico "false"
checkbox Creatinina "false"
checkbox Hdl "false"
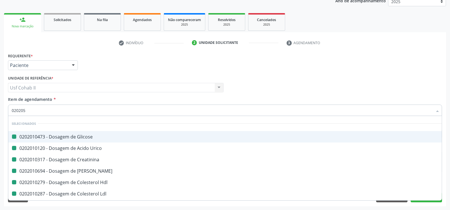
checkbox Ureia "false"
checkbox Ldl "false"
checkbox Total "false"
checkbox Triglicerideos "false"
checkbox Glicosilada "false"
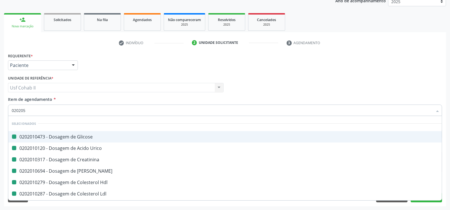
checkbox Antitoxoplasma "false"
checkbox Completo "false"
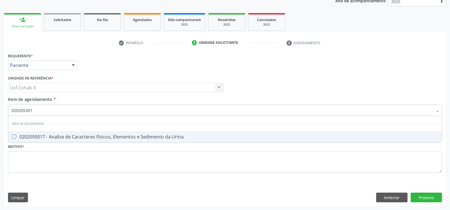
type input "0202050017"
click at [67, 139] on div "0202050017 - Analise de Caracteres Fisicos, Elementos e Sedimento da Urina" at bounding box center [225, 137] width 427 height 5
checkbox Urina "true"
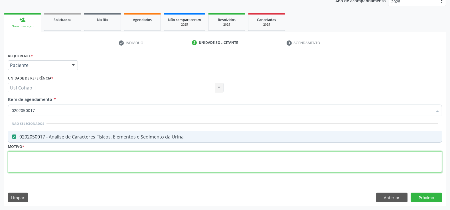
click at [65, 155] on div "Requerente * Paciente Profissional de Saúde Paciente Nenhum resultado encontrad…" at bounding box center [225, 116] width 434 height 129
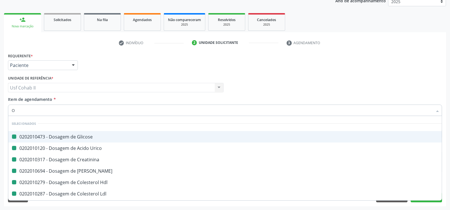
type input "OV"
checkbox Glicose "false"
checkbox Urico "false"
checkbox Creatinina "false"
checkbox Ureia "false"
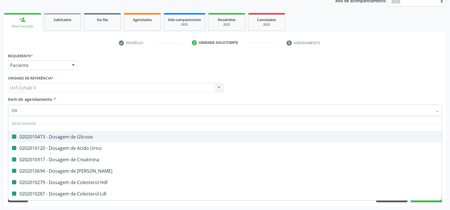
checkbox Hdl "false"
checkbox Ldl "false"
checkbox Total "false"
checkbox Triglicerideos "false"
checkbox Glicosilada "false"
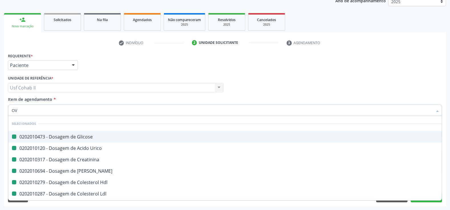
checkbox Antitoxoplasma "false"
checkbox Completo "false"
checkbox Rt-Pcr "false"
checkbox Urina "false"
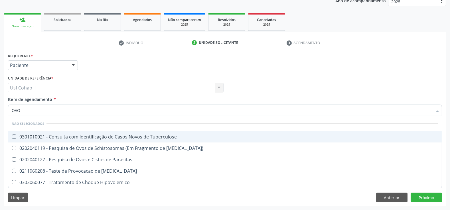
type input "OVOS"
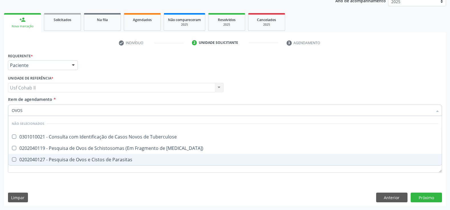
click at [65, 159] on div "0202040127 - Pesquisa de Ovos e Cistos de Parasitas" at bounding box center [225, 159] width 427 height 5
checkbox Parasitas "true"
click at [60, 179] on div "Requerente * Paciente Profissional de Saúde Paciente Nenhum resultado encontrad…" at bounding box center [225, 116] width 434 height 129
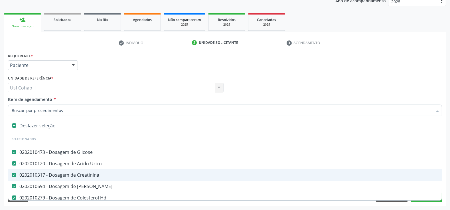
type input "T"
checkbox Rt-Pcr "false"
checkbox Urina "false"
checkbox Parasitas "false"
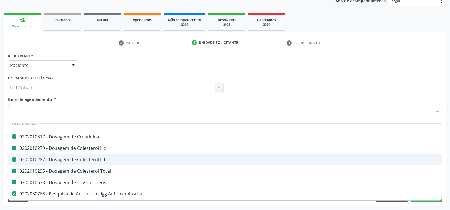
type input "T4"
checkbox Creatinina "false"
checkbox Hdl "false"
checkbox Ldl "false"
checkbox Total "false"
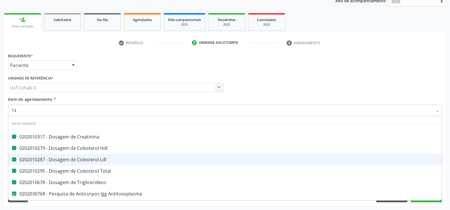
checkbox Triglicerideos "false"
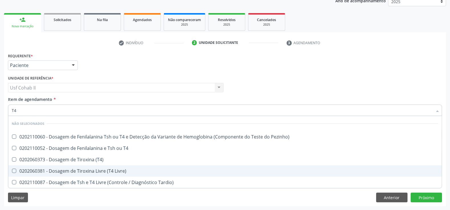
click at [96, 171] on div "0202060381 - Dosagem de Tiroxina Livre (T4 Livre)" at bounding box center [225, 171] width 427 height 5
checkbox Livre\) "true"
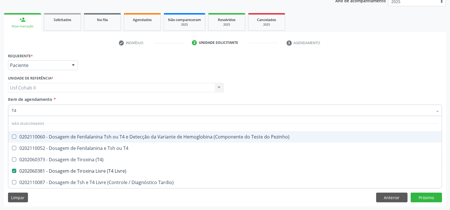
click at [108, 68] on div "Requerente * Paciente Profissional de Saúde Paciente Nenhum resultado encontrad…" at bounding box center [225, 63] width 437 height 22
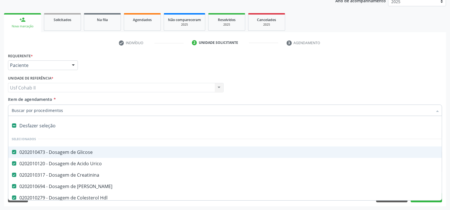
type input "T"
checkbox Urina "false"
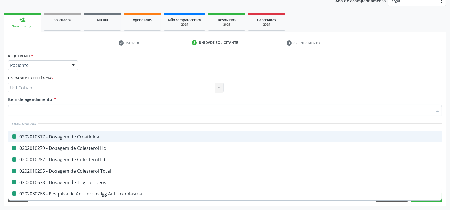
type input "TS"
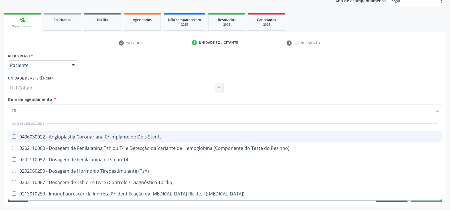
checkbox Stents "false"
checkbox Pezinho\) "false"
checkbox T4 "false"
checkbox \(Tsh\) "false"
checkbox Tardio\) "false"
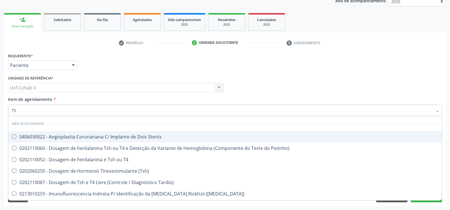
checkbox Maculosa\) "false"
checkbox Aço "false"
checkbox Ptb-Pts-Kbm "false"
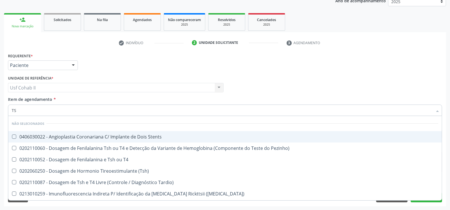
checkbox Stents "false"
checkbox Similar "false"
type input "TSH"
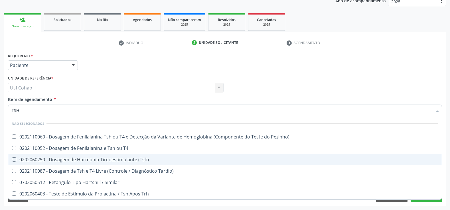
click at [97, 162] on div "0202060250 - Dosagem de Hormonio Tireoestimulante (Tsh)" at bounding box center [225, 159] width 427 height 5
checkbox \(Tsh\) "true"
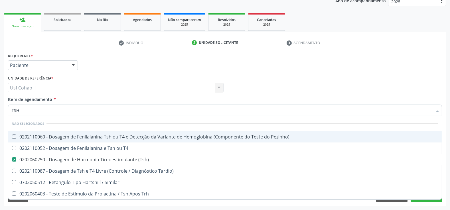
click at [123, 68] on div "Requerente * Paciente Profissional de Saúde Paciente Nenhum resultado encontrad…" at bounding box center [225, 63] width 437 height 22
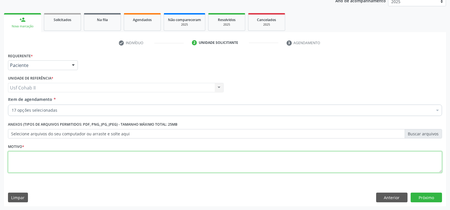
click at [97, 155] on textarea at bounding box center [225, 162] width 434 height 22
type textarea "."
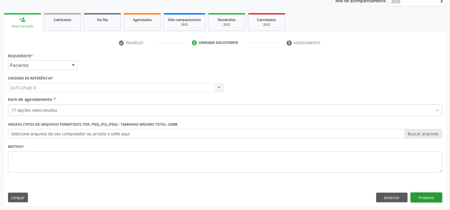
click at [434, 197] on button "Próximo" at bounding box center [426, 198] width 31 height 10
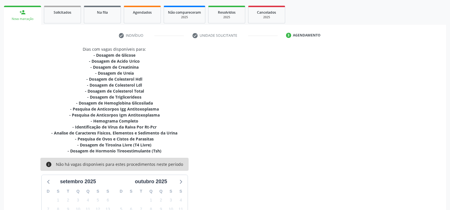
scroll to position [136, 0]
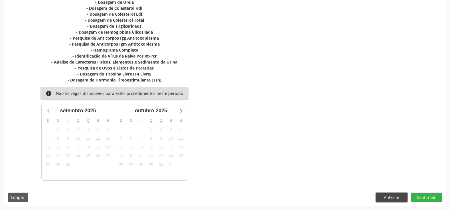
click at [393, 195] on button "Anterior" at bounding box center [391, 198] width 31 height 10
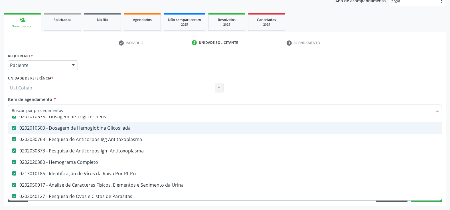
scroll to position [127, 0]
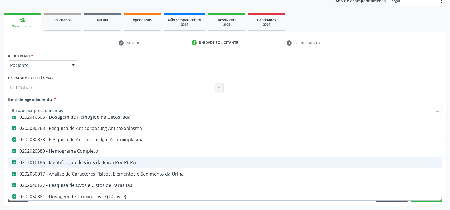
click at [45, 160] on div "0213010186 - Identificação de Vírus da Raiva Por Rt-Pcr" at bounding box center [234, 162] width 444 height 5
checkbox Rt-Pcr "false"
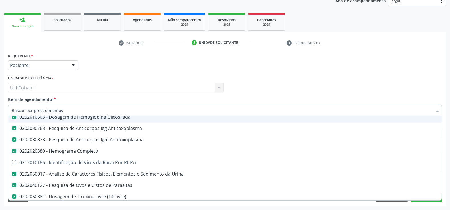
click at [110, 64] on div "Requerente * Paciente Profissional de Saúde Paciente Nenhum resultado encontrad…" at bounding box center [225, 63] width 437 height 22
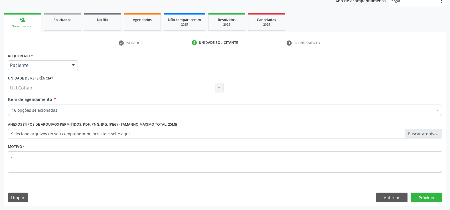
scroll to position [0, 0]
click at [429, 197] on button "Próximo" at bounding box center [426, 198] width 31 height 10
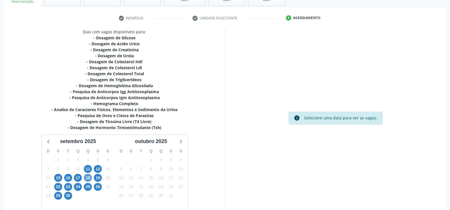
scroll to position [128, 0]
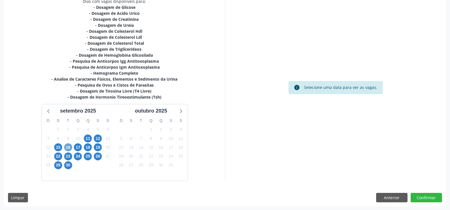
click at [68, 148] on span "16" at bounding box center [68, 147] width 8 height 8
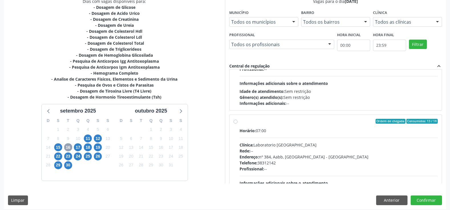
scroll to position [63, 0]
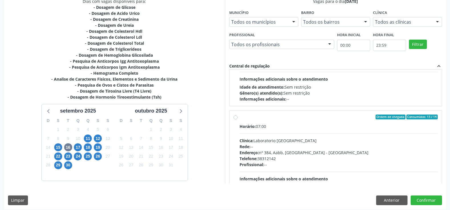
click at [240, 118] on label "Ordem de chegada Consumidos: 13 / 14 Horário: 07:00 Clínica: Laboratorio Sao Fr…" at bounding box center [339, 159] width 198 height 88
click at [235, 118] on input "Ordem de chegada Consumidos: 13 / 14 Horário: 07:00 Clínica: Laboratorio Sao Fr…" at bounding box center [236, 117] width 4 height 5
radio input "true"
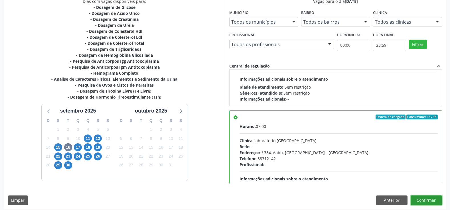
click at [429, 201] on button "Confirmar" at bounding box center [426, 201] width 31 height 10
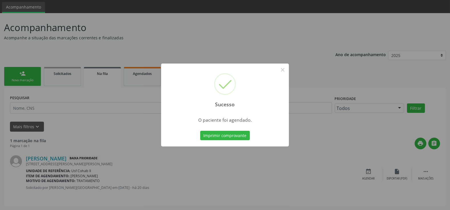
scroll to position [0, 0]
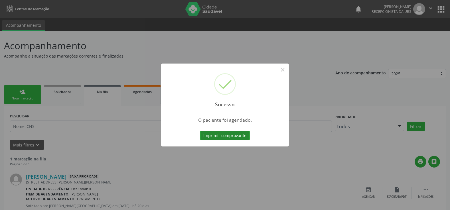
click at [220, 134] on button "Imprimir comprovante" at bounding box center [225, 136] width 50 height 10
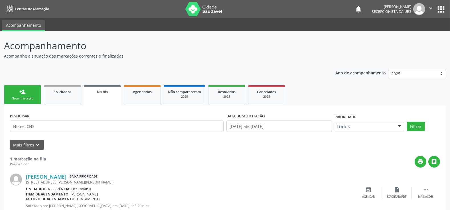
click at [26, 95] on link "person_add Nova marcação" at bounding box center [22, 94] width 37 height 19
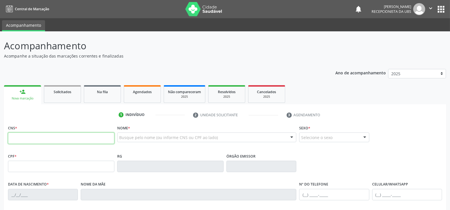
click at [51, 141] on input "text" at bounding box center [61, 138] width 106 height 11
type input "700 0042 8605 0208"
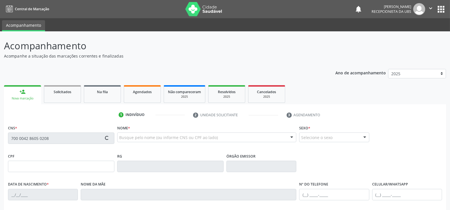
type input "104.360.884-28"
type input "25/08/1993"
type input "Maria das Dores de Lima"
type input "(87) 99962-6906"
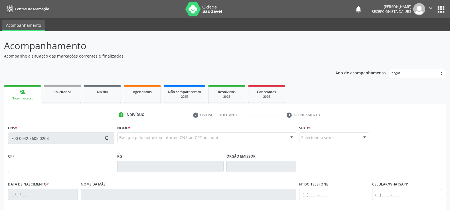
type input "215"
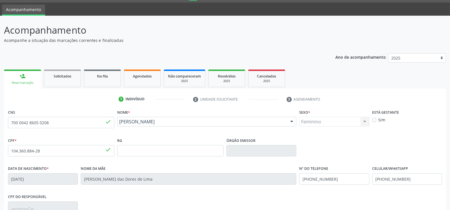
scroll to position [31, 0]
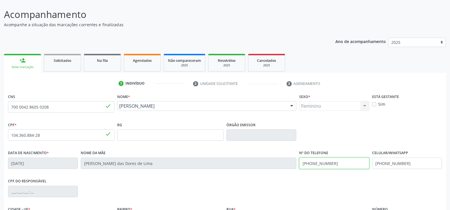
drag, startPoint x: 334, startPoint y: 162, endPoint x: 267, endPoint y: 163, distance: 66.8
click at [268, 163] on div "Data de nascimento * 25/08/1993 Nome da mãe Maria das Dores de Lima Nº do Telef…" at bounding box center [225, 163] width 437 height 28
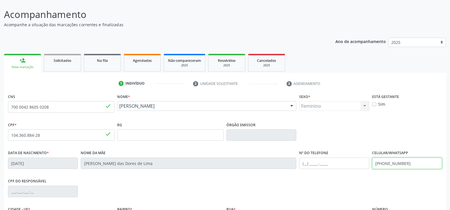
drag, startPoint x: 409, startPoint y: 162, endPoint x: 344, endPoint y: 167, distance: 65.5
click at [344, 167] on div "Data de nascimento * 25/08/1993 Nome da mãe Maria das Dores de Lima Nº do Telef…" at bounding box center [225, 163] width 437 height 28
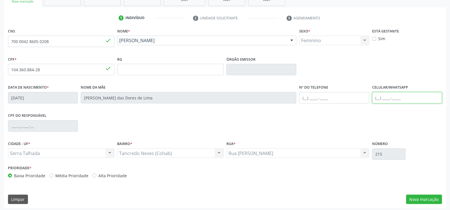
scroll to position [99, 0]
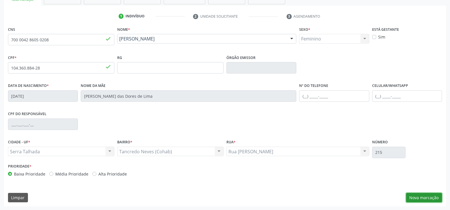
click at [429, 197] on button "Nova marcação" at bounding box center [424, 198] width 36 height 10
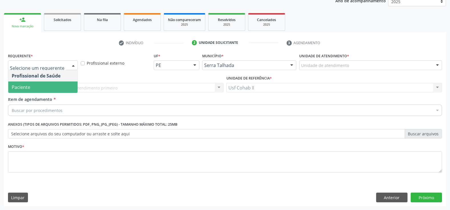
click at [59, 85] on span "Paciente" at bounding box center [42, 87] width 69 height 11
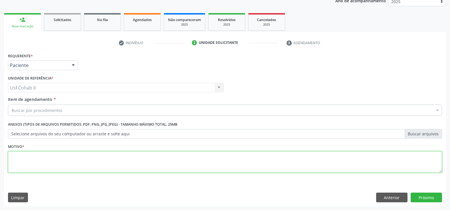
click at [55, 157] on textarea at bounding box center [225, 162] width 434 height 22
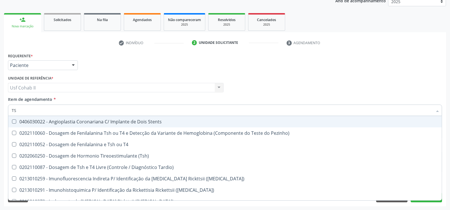
type input "TSH"
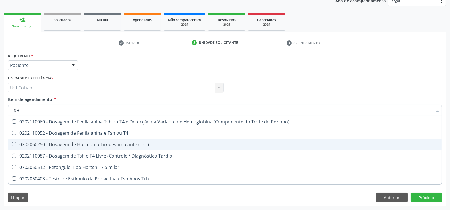
click at [115, 147] on div "0202060250 - Dosagem de Hormonio Tireoestimulante (Tsh)" at bounding box center [225, 144] width 427 height 5
checkbox \(Tsh\) "true"
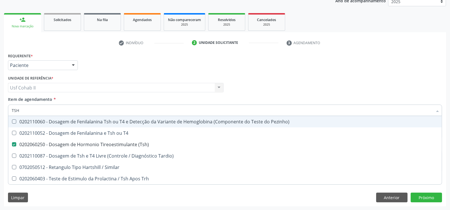
type input "TSH"
click at [117, 71] on div "Requerente * Paciente Profissional de Saúde Paciente Nenhum resultado encontrad…" at bounding box center [225, 63] width 437 height 22
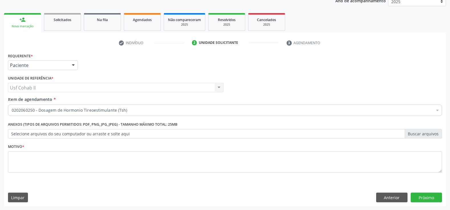
checkbox \(Tsh\) "true"
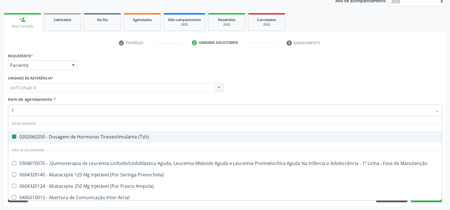
type input "T4"
checkbox \(Tsh\) "false"
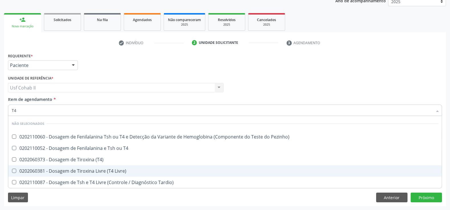
click at [106, 170] on div "0202060381 - Dosagem de Tiroxina Livre (T4 Livre)" at bounding box center [225, 171] width 427 height 5
checkbox Livre\) "true"
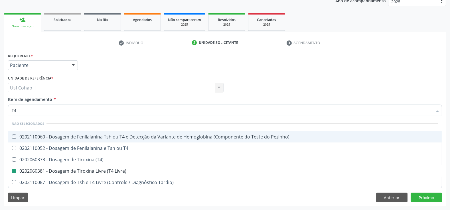
click at [108, 65] on div "Requerente * Paciente Profissional de Saúde Paciente Nenhum resultado encontrad…" at bounding box center [225, 63] width 437 height 22
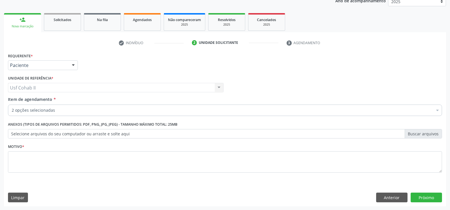
checkbox \(Tsh\) "true"
checkbox Manutenção "false"
checkbox Livre\) "true"
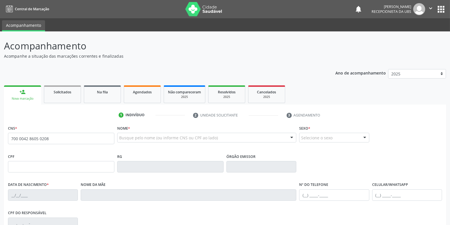
type input "700 0042 8605 0208"
type input "104.360.884-28"
type input "25/08/1993"
type input "Maria das Dores de Lima"
type input "(87) 99962-6906"
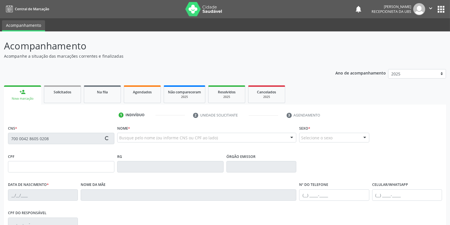
type input "(87) 99962-6906"
type input "215"
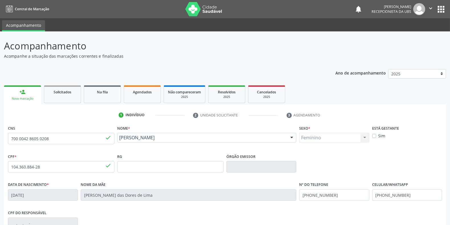
scroll to position [63, 0]
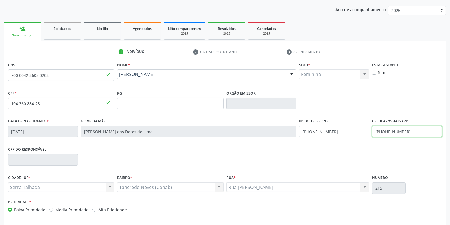
drag, startPoint x: 407, startPoint y: 130, endPoint x: 320, endPoint y: 139, distance: 87.5
click at [320, 139] on div "Data de nascimento * 25/08/1993 Nome da mãe Maria das Dores de Lima Nº do Telef…" at bounding box center [225, 131] width 437 height 28
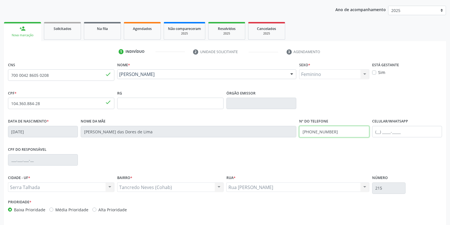
drag, startPoint x: 342, startPoint y: 132, endPoint x: 260, endPoint y: 135, distance: 81.7
click at [260, 135] on div "Data de nascimento * 25/08/1993 Nome da mãe Maria das Dores de Lima Nº do Telef…" at bounding box center [225, 131] width 437 height 28
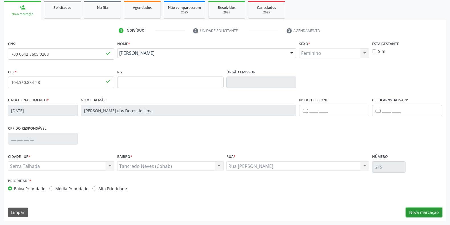
click at [422, 212] on button "Nova marcação" at bounding box center [424, 212] width 36 height 10
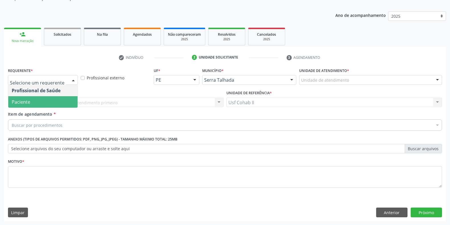
click at [46, 101] on span "Paciente" at bounding box center [42, 101] width 69 height 11
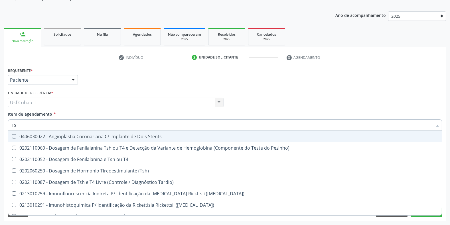
type input "TSH"
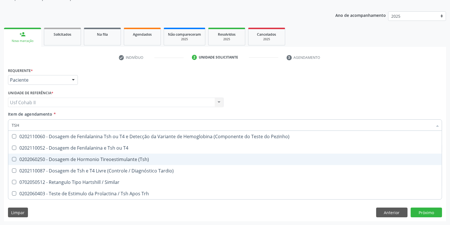
click at [119, 160] on div "0202060250 - Dosagem de Hormonio Tireoestimulante (Tsh)" at bounding box center [225, 159] width 427 height 5
checkbox \(Tsh\) "true"
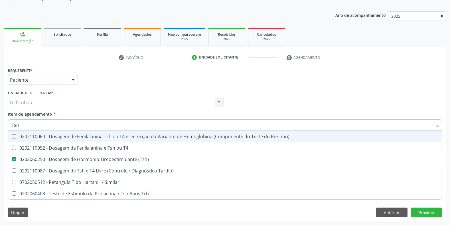
click at [114, 80] on div "Requerente * Paciente Profissional de Saúde Paciente Nenhum resultado encontrad…" at bounding box center [225, 77] width 437 height 22
checkbox T4 "true"
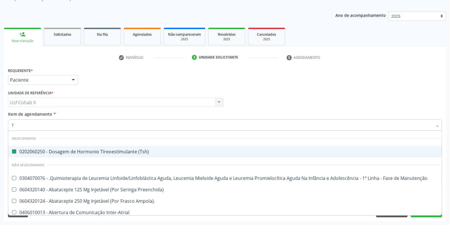
type input "T4"
checkbox \(Tsh\) "false"
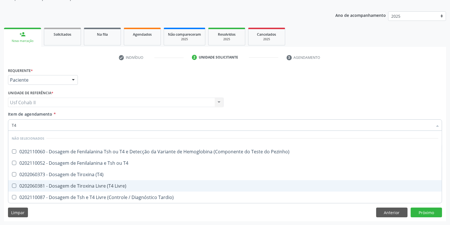
click at [94, 183] on div "0202060381 - Dosagem de Tiroxina Livre (T4 Livre)" at bounding box center [225, 185] width 427 height 5
checkbox Livre\) "true"
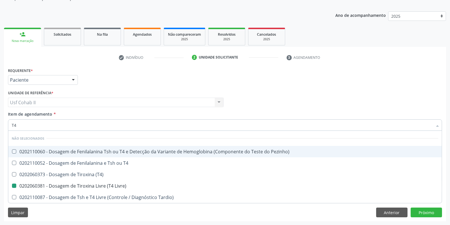
click at [114, 84] on div "Requerente * Paciente Profissional de Saúde Paciente Nenhum resultado encontrad…" at bounding box center [225, 77] width 437 height 22
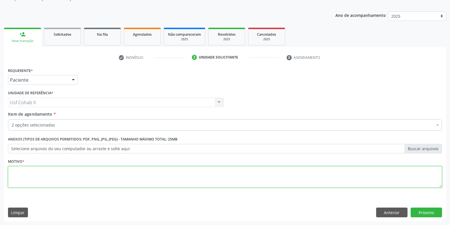
click at [176, 175] on textarea at bounding box center [225, 177] width 434 height 22
type textarea "."
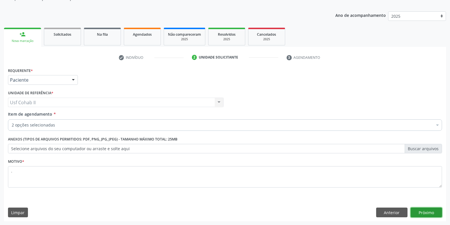
click at [430, 211] on button "Próximo" at bounding box center [426, 212] width 31 height 10
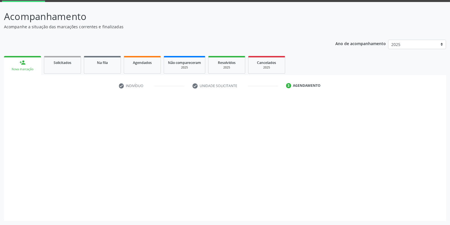
scroll to position [29, 0]
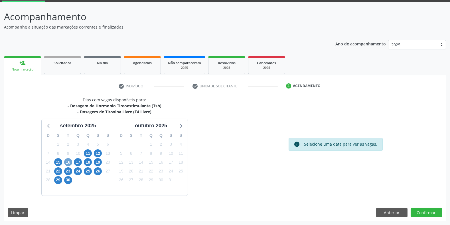
click at [66, 160] on span "16" at bounding box center [68, 162] width 8 height 8
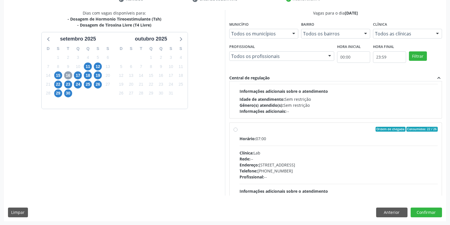
scroll to position [63, 0]
click at [387, 213] on button "Anterior" at bounding box center [391, 212] width 31 height 10
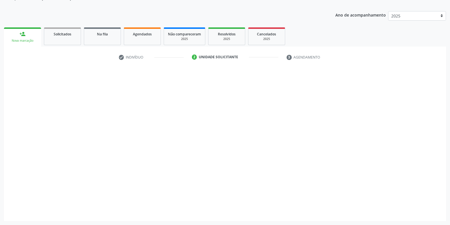
scroll to position [58, 0]
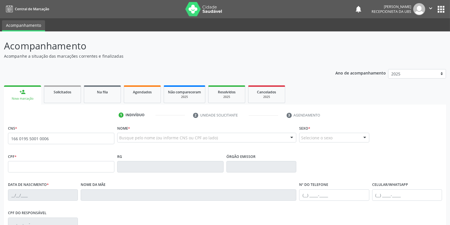
click at [32, 139] on input "166 0195 5001 0006" at bounding box center [61, 138] width 106 height 11
type input "166 0195 5001 0006"
type input "162.555.784-10"
type input "23[DATE]"
type input "[PHONE_NUMBER]"
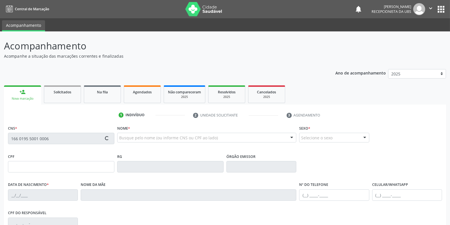
type input "146"
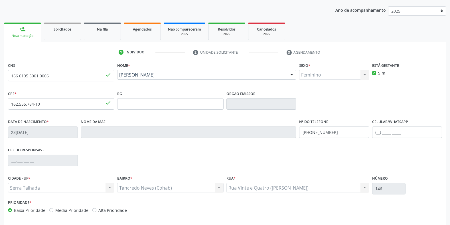
scroll to position [63, 0]
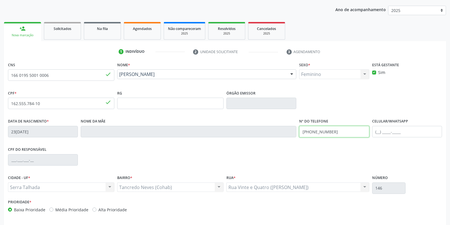
drag, startPoint x: 333, startPoint y: 132, endPoint x: 283, endPoint y: 132, distance: 50.5
click at [283, 132] on div "Data de nascimento * 2[DATE] Nome da mãe Nº do Telefone [PHONE_NUMBER] Celular/…" at bounding box center [225, 131] width 437 height 28
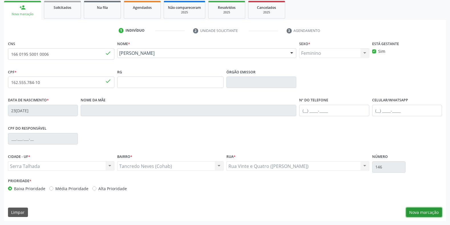
click at [416, 208] on button "Nova marcação" at bounding box center [424, 212] width 36 height 10
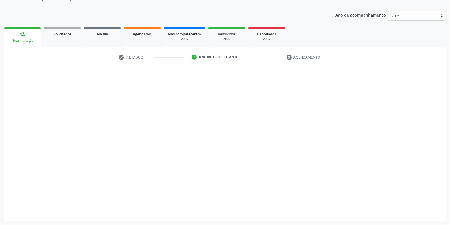
scroll to position [58, 0]
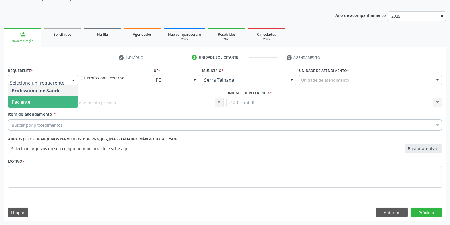
click at [37, 106] on span "Paciente" at bounding box center [42, 101] width 69 height 11
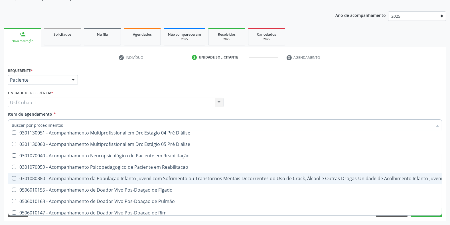
scroll to position [380, 0]
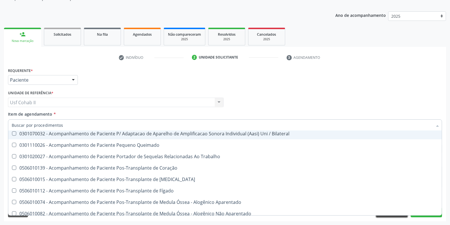
click at [393, 216] on button "Anterior" at bounding box center [391, 212] width 31 height 10
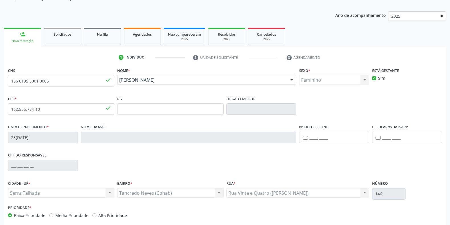
scroll to position [0, 0]
drag, startPoint x: 61, startPoint y: 81, endPoint x: 0, endPoint y: 81, distance: 60.8
click at [0, 81] on div "Acompanhamento Acompanhe a situação das marcações correntes e finalizadas Relat…" at bounding box center [225, 113] width 450 height 278
paste input "898 0064 0127 8376"
type input "898 0064 0127 8376"
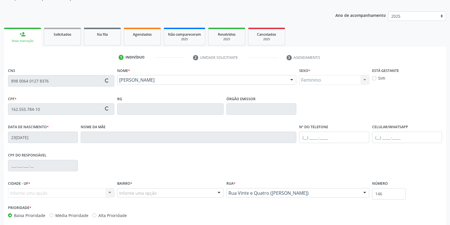
type input "006.008.394-86"
type input "[DATE]"
type input "[PERSON_NAME]"
type input "[PHONE_NUMBER]"
type input "460"
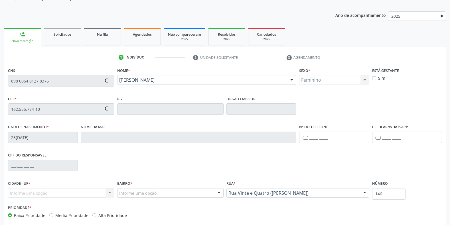
checkbox input "false"
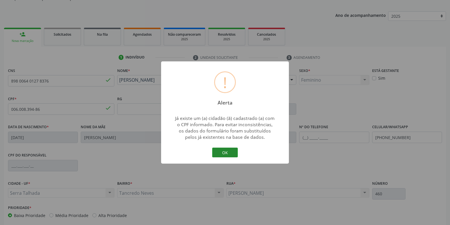
click at [223, 150] on button "OK" at bounding box center [225, 152] width 26 height 10
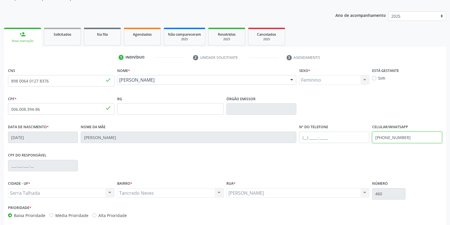
drag, startPoint x: 413, startPoint y: 137, endPoint x: 299, endPoint y: 138, distance: 114.1
click at [300, 138] on div "Data de nascimento * [DATE] Nome da mãe [PERSON_NAME] Nº do Telefone Celular/Wh…" at bounding box center [225, 137] width 437 height 28
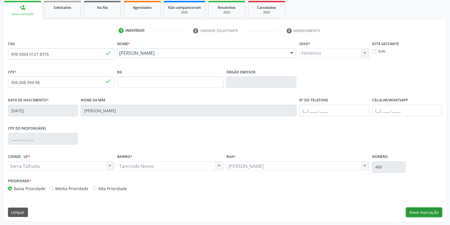
click at [421, 210] on button "Nova marcação" at bounding box center [424, 212] width 36 height 10
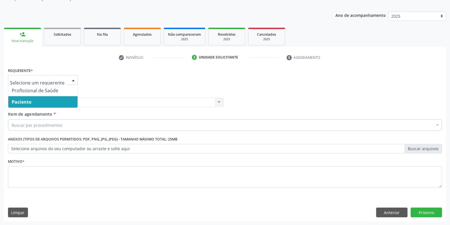
click at [48, 100] on span "Paciente" at bounding box center [42, 101] width 69 height 11
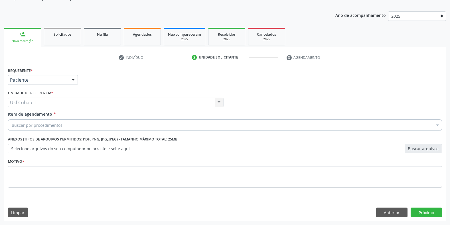
click at [47, 121] on div "Buscar por procedimentos" at bounding box center [225, 124] width 434 height 11
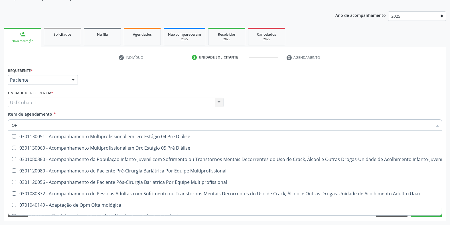
type input "OFTA"
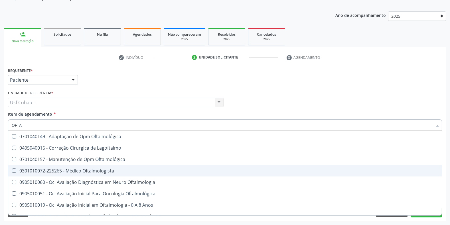
click at [101, 170] on div "0301010072-225265 - Médico Oftalmologista" at bounding box center [225, 170] width 427 height 5
checkbox Oftalmologista "true"
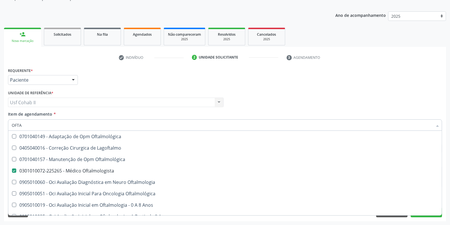
scroll to position [127, 0]
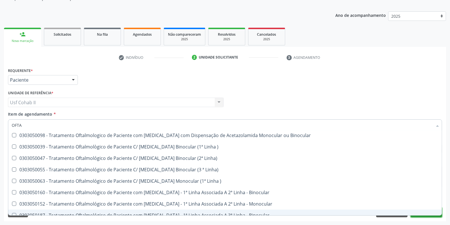
click at [426, 216] on button "Próximo" at bounding box center [426, 212] width 31 height 10
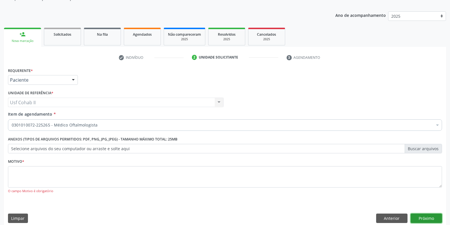
scroll to position [0, 0]
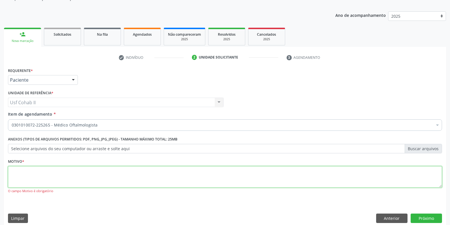
click at [49, 168] on textarea at bounding box center [225, 177] width 434 height 22
type textarea "."
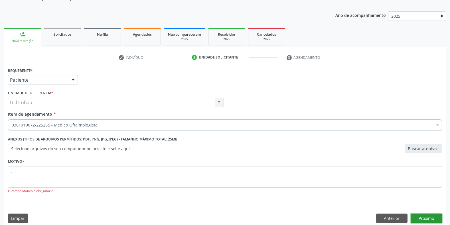
click at [433, 218] on button "Próximo" at bounding box center [426, 218] width 31 height 10
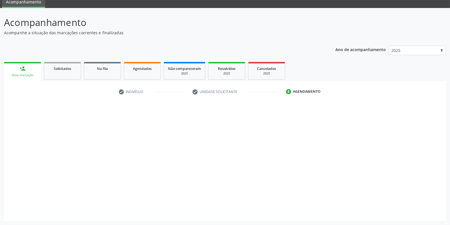
scroll to position [23, 0]
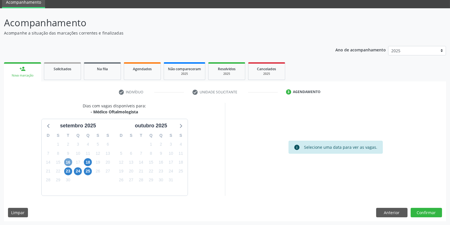
click at [69, 162] on span "16" at bounding box center [68, 162] width 8 height 8
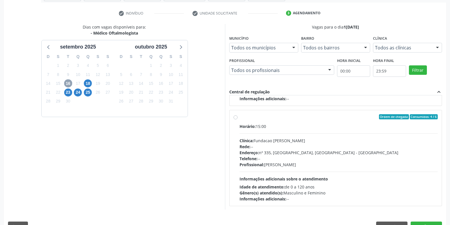
scroll to position [116, 0]
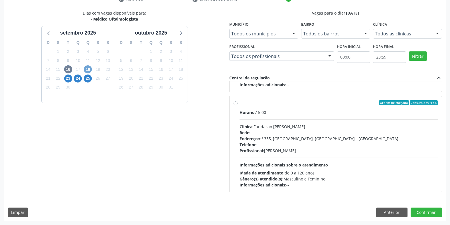
click at [88, 69] on span "18" at bounding box center [88, 69] width 8 height 8
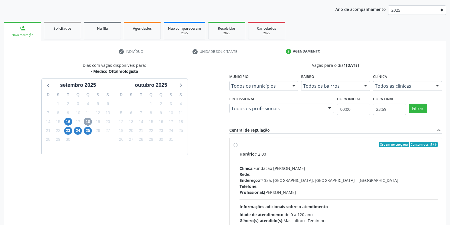
scroll to position [106, 0]
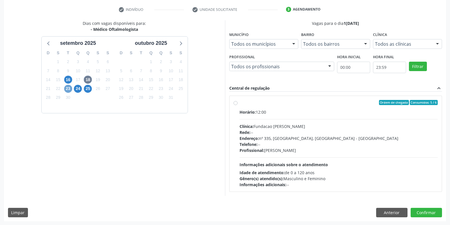
click at [67, 88] on span "23" at bounding box center [68, 89] width 8 height 8
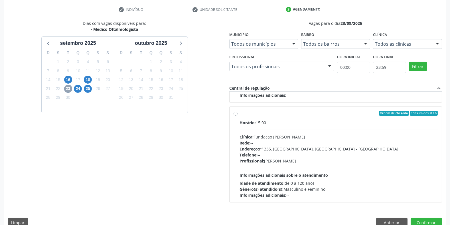
scroll to position [290, 0]
click at [77, 89] on span "24" at bounding box center [78, 89] width 8 height 8
click at [85, 89] on span "25" at bounding box center [88, 89] width 8 height 8
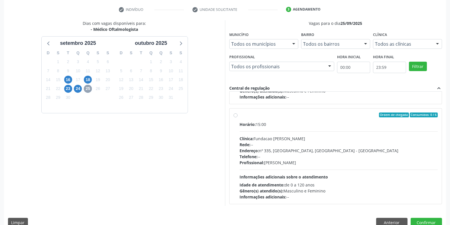
scroll to position [290, 0]
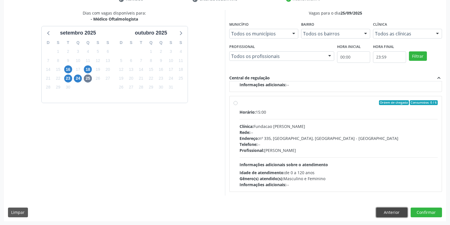
click at [394, 208] on button "Anterior" at bounding box center [391, 212] width 31 height 10
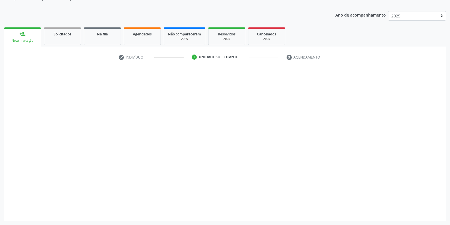
scroll to position [58, 0]
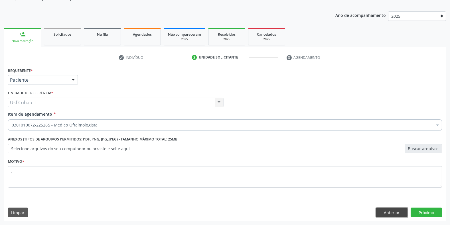
click at [392, 213] on button "Anterior" at bounding box center [391, 212] width 31 height 10
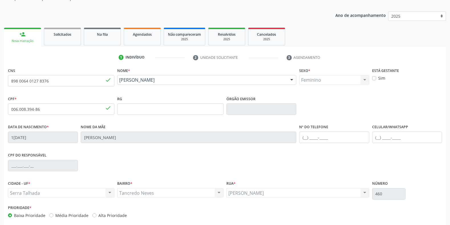
click at [24, 35] on div "person_add" at bounding box center [22, 34] width 6 height 6
drag, startPoint x: 76, startPoint y: 79, endPoint x: 9, endPoint y: 80, distance: 66.5
click at [9, 80] on input "898 0064 0127 8376" at bounding box center [61, 80] width 106 height 11
paste input "166 0195 5001 000"
type input "166 0195 5001 0006"
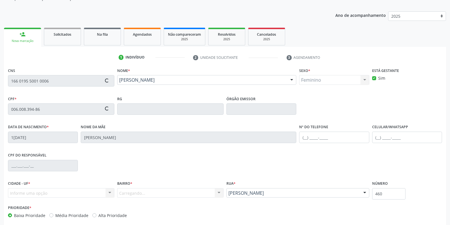
type input "162.555.784-10"
type input "[DATE]"
type input "(87) 9922-3173"
type input "146"
checkbox input "true"
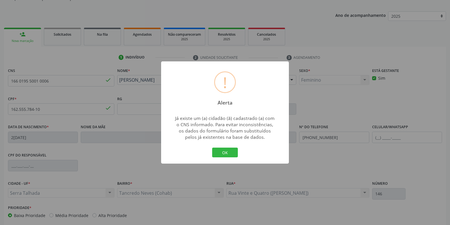
click at [209, 150] on div "! Alerta × Já existe um (a) cidadão (ã) cadastrado (a) com o CNS informado. Par…" at bounding box center [225, 112] width 128 height 102
click at [224, 152] on button "OK" at bounding box center [225, 152] width 26 height 10
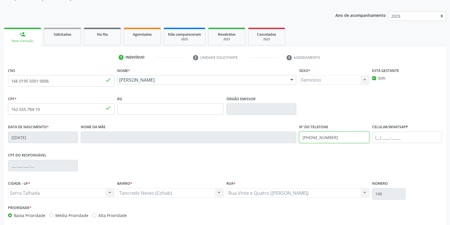
drag, startPoint x: 343, startPoint y: 136, endPoint x: 214, endPoint y: 144, distance: 128.9
click at [215, 144] on div "Data de nascimento * 23/01/2002 Nome da mãe Nº do Telefone (87) 9922-3173 Celul…" at bounding box center [225, 137] width 437 height 28
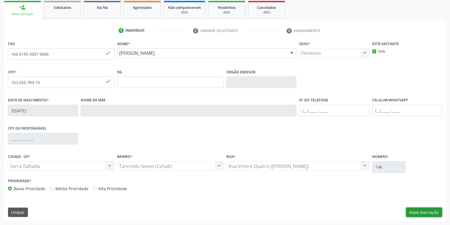
click at [417, 210] on button "Nova marcação" at bounding box center [424, 212] width 36 height 10
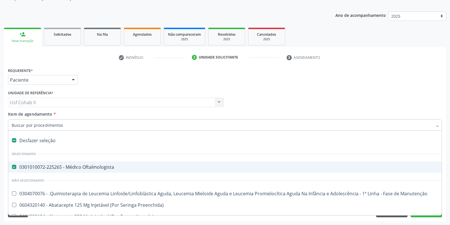
click at [39, 168] on div "0301010072-225265 - Médico Oftalmologista" at bounding box center [234, 167] width 444 height 5
checkbox Oftalmologista "false"
click at [103, 77] on div "Requerente * Paciente Profissional de Saúde Paciente Nenhum resultado encontrad…" at bounding box center [225, 77] width 437 height 22
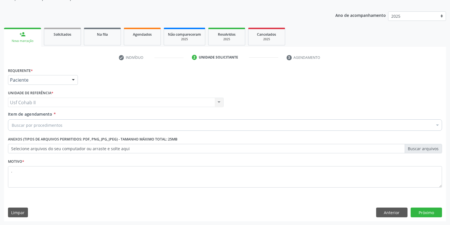
click at [88, 124] on div "Buscar por procedimentos" at bounding box center [225, 124] width 434 height 11
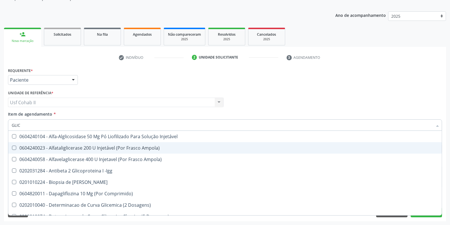
type input "GLICO"
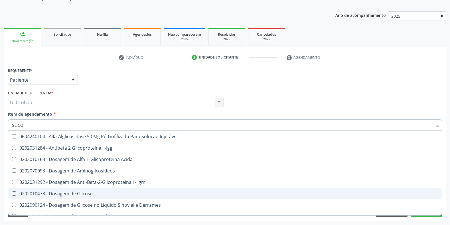
click at [82, 191] on div "0202010473 - Dosagem de Glicose" at bounding box center [225, 193] width 427 height 5
checkbox Glicose "true"
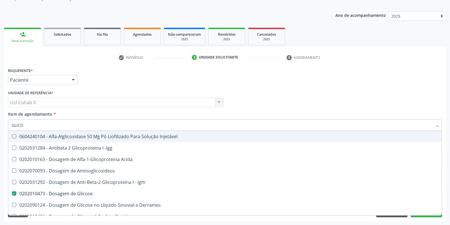
type input "GLICO"
click at [97, 87] on div "Requerente * Paciente Profissional de Saúde Paciente Nenhum resultado encontrad…" at bounding box center [225, 77] width 437 height 22
checkbox -Igg "true"
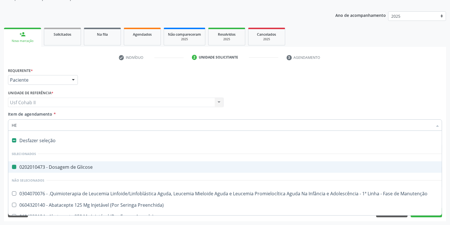
type input "HEM"
checkbox Glicose "false"
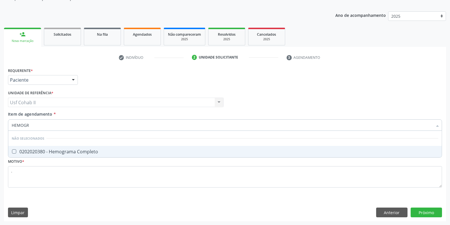
type input "HEMOGRA"
click at [64, 152] on div "0202020380 - Hemograma Completo" at bounding box center [225, 151] width 427 height 5
checkbox Completo "true"
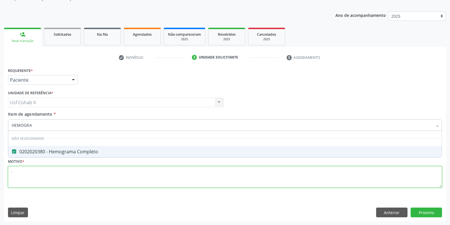
click at [60, 175] on div "Requerente * Paciente Profissional de Saúde Paciente Nenhum resultado encontrad…" at bounding box center [225, 130] width 434 height 129
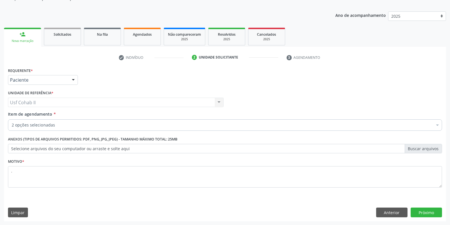
drag, startPoint x: 60, startPoint y: 175, endPoint x: 43, endPoint y: 125, distance: 53.1
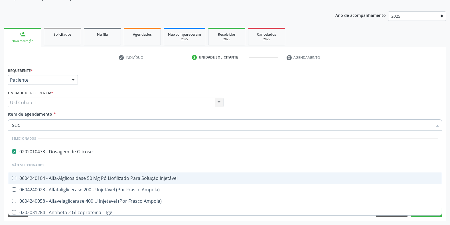
type input "GLICO"
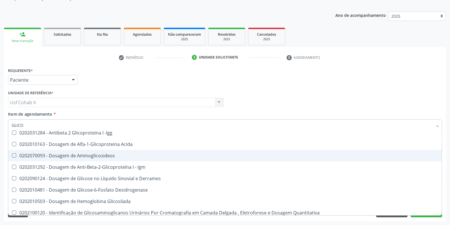
scroll to position [83, 0]
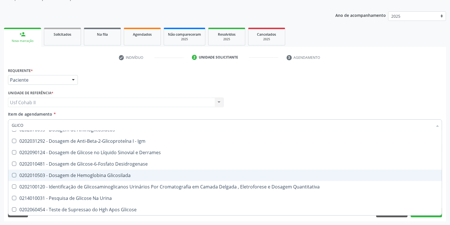
click at [103, 177] on div "0202010503 - Dosagem de Hemoglobina Glicosilada" at bounding box center [225, 175] width 427 height 5
checkbox Glicosilada "true"
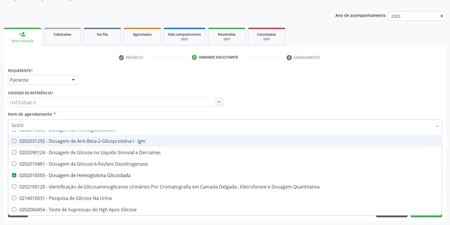
click at [104, 76] on div "Requerente * Paciente Profissional de Saúde Paciente Nenhum resultado encontrad…" at bounding box center [225, 77] width 437 height 22
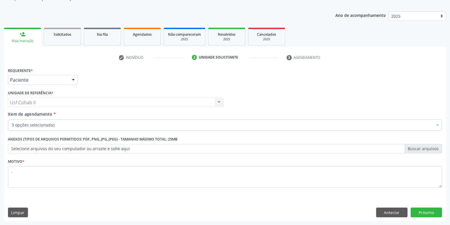
scroll to position [0, 0]
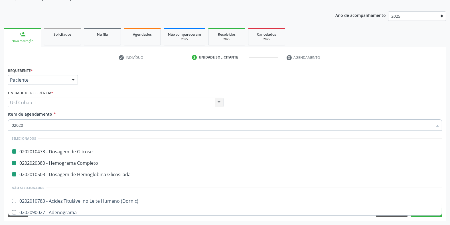
type input "020205"
checkbox Glicose "false"
checkbox Glicosilada "false"
checkbox Completo "false"
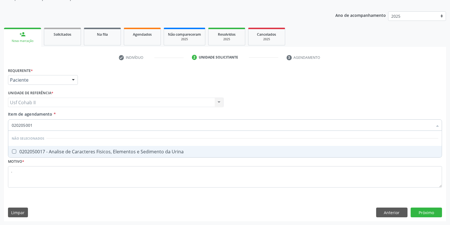
type input "0202050017"
click at [59, 150] on div "0202050017 - Analise de Caracteres Fisicos, Elementos e Sedimento da Urina" at bounding box center [225, 151] width 427 height 5
checkbox Urina "true"
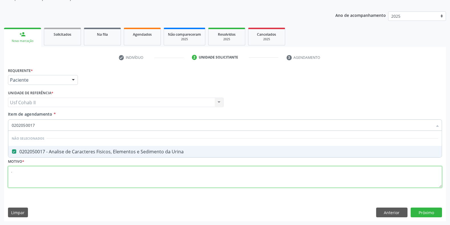
click at [41, 177] on div "Requerente * Paciente Profissional de Saúde Paciente Nenhum resultado encontrad…" at bounding box center [225, 130] width 434 height 129
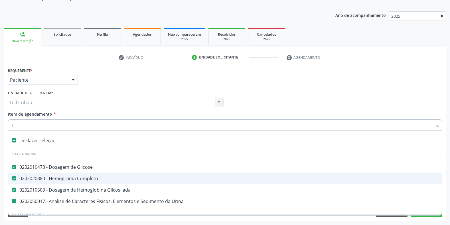
type input "TO"
checkbox Urina "false"
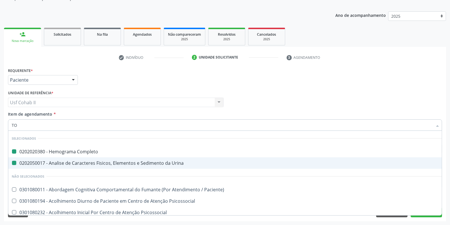
type input "TOX"
checkbox Completo "false"
checkbox Urina "false"
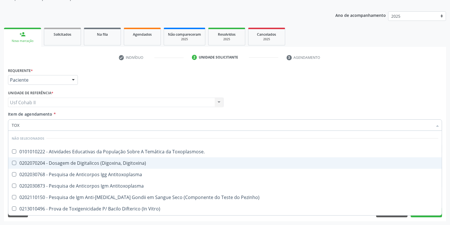
type input "TOXO"
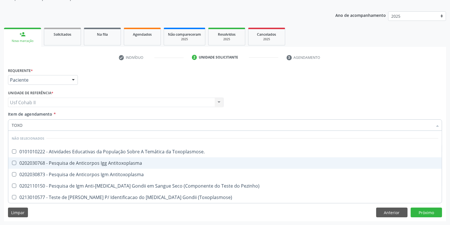
click at [70, 161] on div "0202030768 - Pesquisa de Anticorpos Igg Antitoxoplasma" at bounding box center [225, 163] width 427 height 5
checkbox Antitoxoplasma "true"
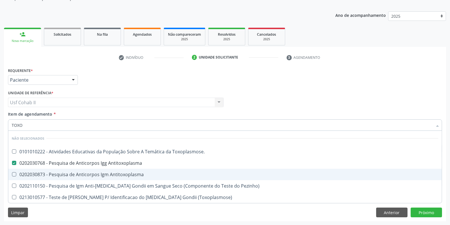
click at [63, 173] on div "0202030873 - Pesquisa de Anticorpos Igm Antitoxoplasma" at bounding box center [225, 174] width 427 height 5
checkbox Antitoxoplasma "true"
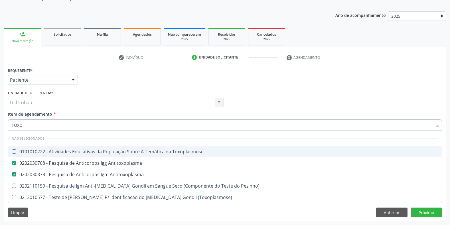
click at [92, 82] on div "Requerente * Paciente Profissional de Saúde Paciente Nenhum resultado encontrad…" at bounding box center [225, 77] width 437 height 22
checkbox Toxoplasmose\ "true"
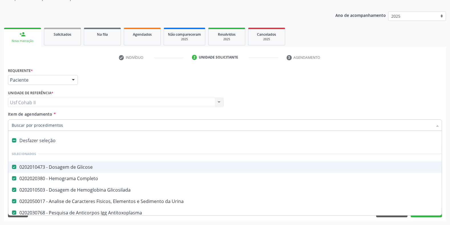
type input "R"
checkbox Antitoxoplasma "false"
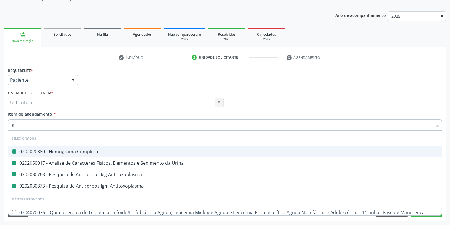
type input "RU"
checkbox Completo "false"
checkbox Urina "false"
checkbox Antitoxoplasma "false"
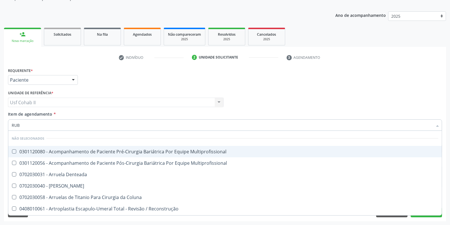
type input "RUBE"
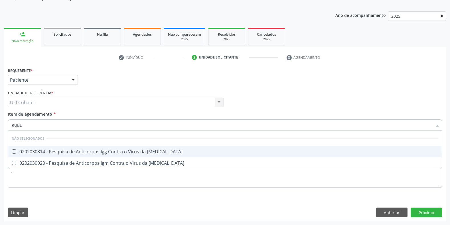
click at [66, 149] on div "0202030814 - Pesquisa de Anticorpos Igg Contra o Virus da [MEDICAL_DATA]" at bounding box center [225, 151] width 427 height 5
checkbox Rubeola "true"
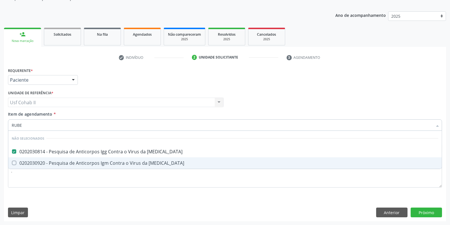
click at [61, 162] on div "0202030920 - Pesquisa de Anticorpos Igm Contra o Virus da [MEDICAL_DATA]" at bounding box center [225, 163] width 427 height 5
checkbox Rubeola "true"
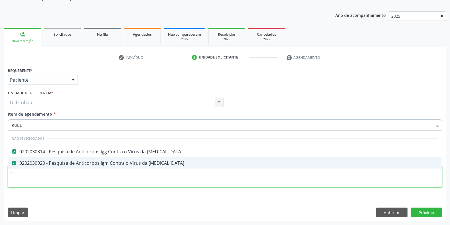
click at [47, 176] on div "Requerente * Paciente Profissional de Saúde Paciente Nenhum resultado encontrad…" at bounding box center [225, 130] width 434 height 129
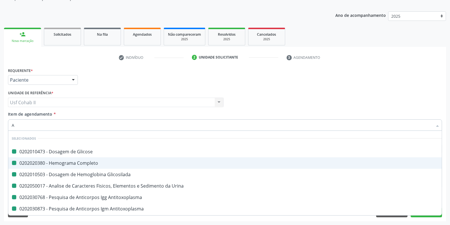
type input "AB"
checkbox Glicose "false"
checkbox Completo "false"
checkbox Glicosilada "false"
checkbox Urina "false"
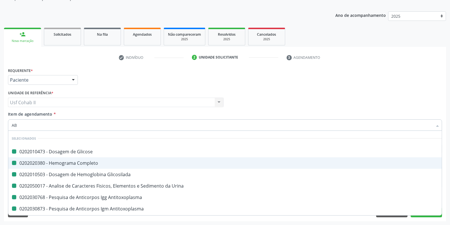
checkbox Antitoxoplasma "false"
checkbox Rubeola "false"
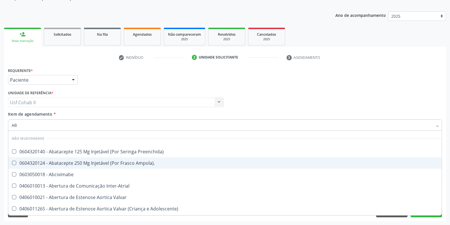
type input "ABO"
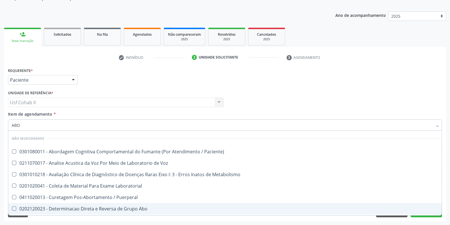
click at [122, 209] on div "0202120023 - Determinacao Direta e Reversa de Grupo Abo" at bounding box center [230, 208] width 436 height 5
checkbox Abo "true"
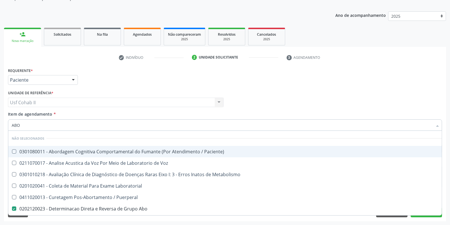
click at [107, 81] on div "Requerente * Paciente Profissional de Saúde Paciente Nenhum resultado encontrad…" at bounding box center [225, 77] width 437 height 22
checkbox Paciente\) "true"
checkbox Voz "true"
checkbox Metabolismo "true"
checkbox Laboratorial "true"
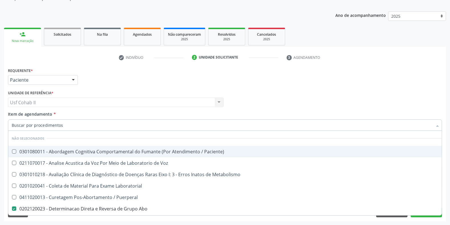
checkbox Puerperal "true"
checkbox Cocaina "true"
checkbox Metabolismo "true"
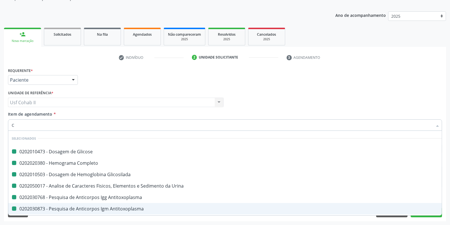
type input "CU"
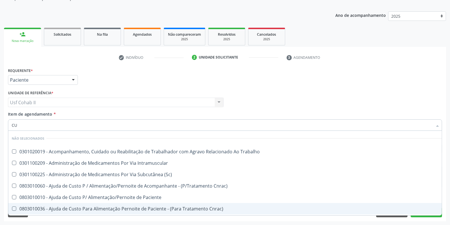
checkbox Trabalho "false"
checkbox Intramuscular "false"
checkbox \(Sc\) "false"
checkbox Cnrac\) "false"
checkbox Paciente "false"
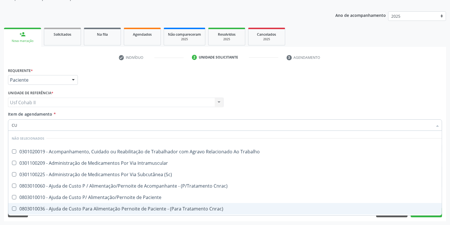
checkbox Cnrac\) "false"
checkbox S\/Pernoite "false"
checkbox Pernoite "false"
checkbox Acompanhante "false"
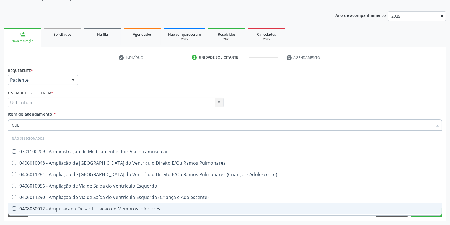
type input "CULT"
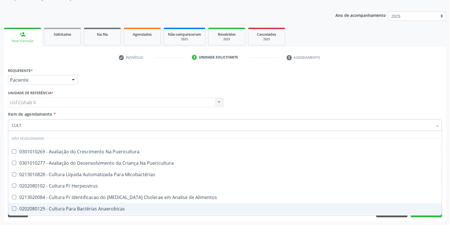
click at [67, 206] on div "0202080129 - Cultura Para Bactérias Anaerobicas" at bounding box center [225, 208] width 427 height 5
checkbox Anaerobicas "true"
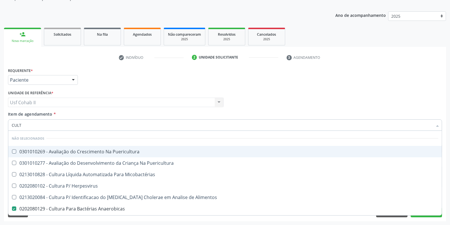
click at [147, 74] on div "Requerente * Paciente Profissional de Saúde Paciente Nenhum resultado encontrad…" at bounding box center [225, 77] width 437 height 22
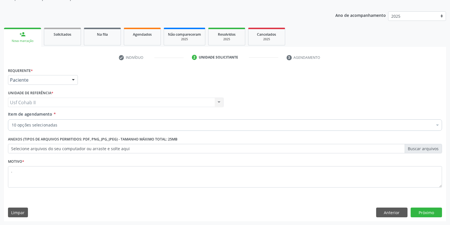
click at [83, 128] on div "10 opções selecionadas" at bounding box center [225, 124] width 434 height 11
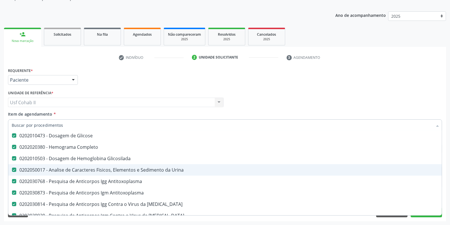
scroll to position [63, 0]
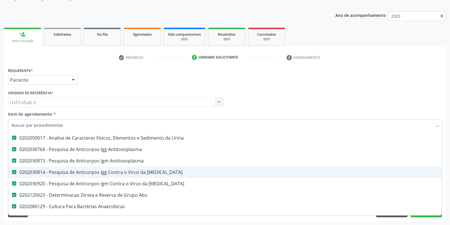
click at [109, 171] on div "0202030814 - Pesquisa de Anticorpos Igg Contra o Virus da [MEDICAL_DATA]" at bounding box center [234, 172] width 444 height 5
checkbox Rubeola "false"
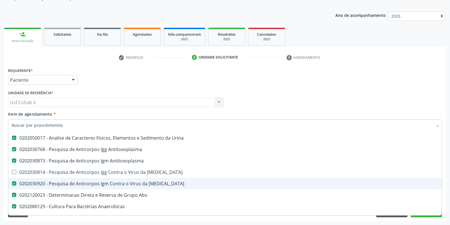
click at [94, 182] on div "0202030920 - Pesquisa de Anticorpos Igm Contra o Virus da [MEDICAL_DATA]" at bounding box center [234, 183] width 444 height 5
checkbox Rubeola "false"
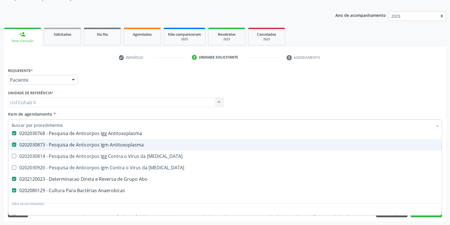
scroll to position [95, 0]
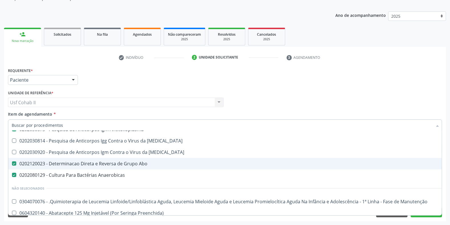
click at [95, 163] on div "0202120023 - Determinacao Direta e Reversa de Grupo Abo" at bounding box center [234, 163] width 444 height 5
checkbox Abo "false"
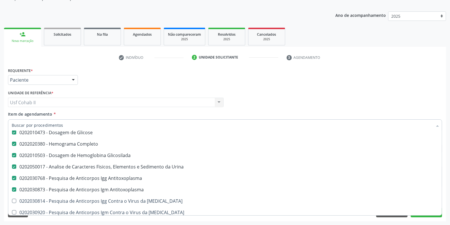
scroll to position [31, 0]
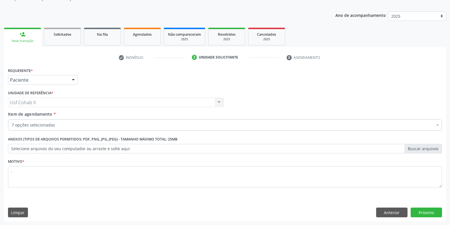
checkbox Anaerobicas "true"
checkbox Preenchida\) "false"
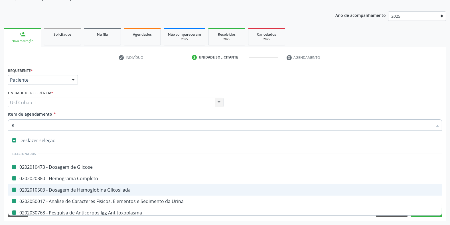
type input "RU"
checkbox Glicose "false"
checkbox Completo "false"
checkbox Glicosilada "false"
checkbox Urina "false"
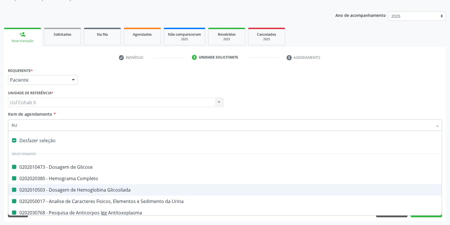
checkbox Antitoxoplasma "false"
checkbox Anaerobicas "false"
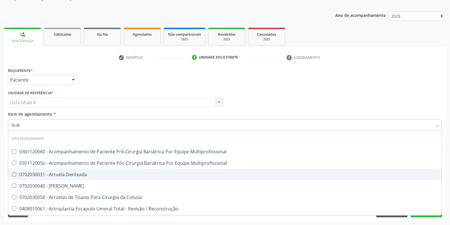
type input "RUBE"
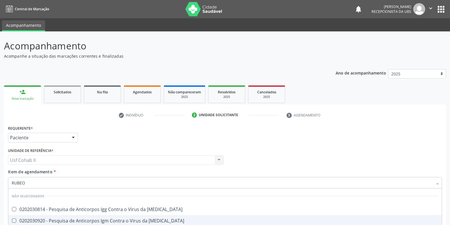
scroll to position [58, 0]
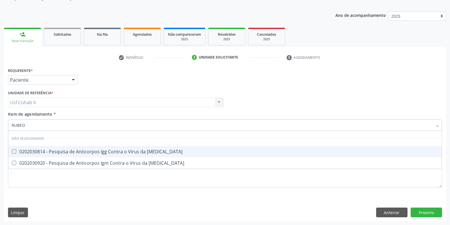
click at [71, 152] on div "0202030814 - Pesquisa de Anticorpos Igg Contra o Virus da [MEDICAL_DATA]" at bounding box center [225, 151] width 427 height 5
checkbox Rubeola "true"
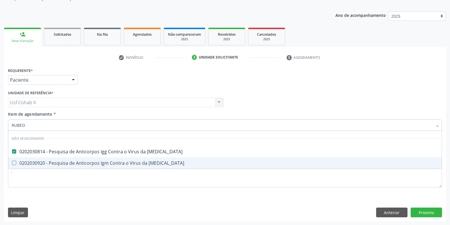
click at [67, 163] on div "0202030920 - Pesquisa de Anticorpos Igm Contra o Virus da [MEDICAL_DATA]" at bounding box center [225, 163] width 427 height 5
checkbox Rubeola "true"
type input "RUBEO"
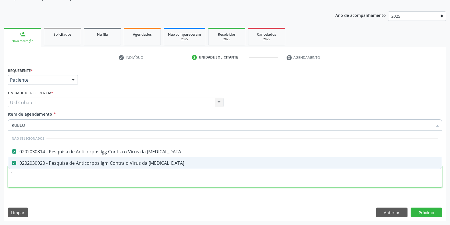
click at [56, 179] on div "Requerente * Paciente Profissional de Saúde Paciente Nenhum resultado encontrad…" at bounding box center [225, 130] width 434 height 129
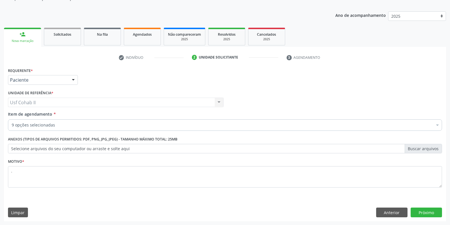
click at [98, 81] on div "Requerente * Paciente Profissional de Saúde Paciente Nenhum resultado encontrad…" at bounding box center [225, 77] width 437 height 22
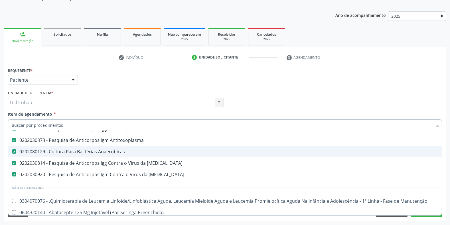
scroll to position [95, 0]
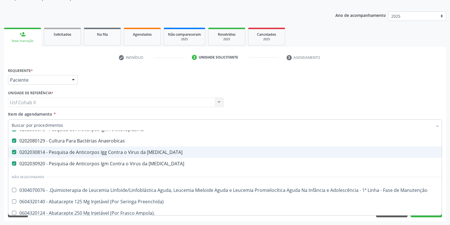
click at [124, 72] on div "Requerente * Paciente Profissional de Saúde Paciente Nenhum resultado encontrad…" at bounding box center [225, 77] width 437 height 22
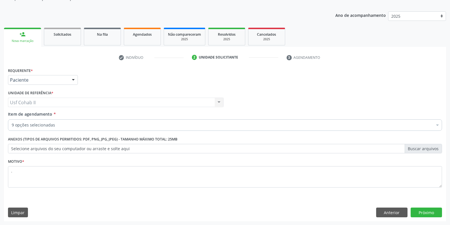
scroll to position [0, 0]
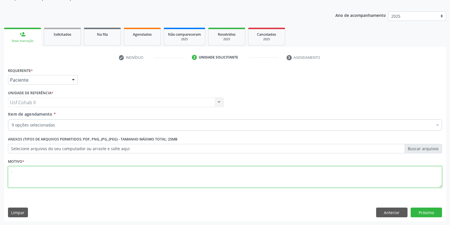
click at [125, 175] on textarea "." at bounding box center [225, 177] width 434 height 22
type textarea ".."
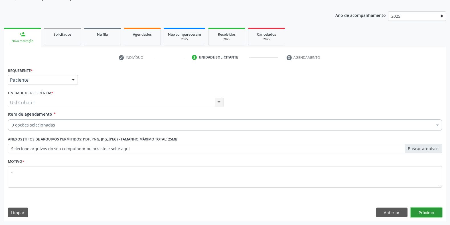
click at [419, 211] on button "Próximo" at bounding box center [426, 212] width 31 height 10
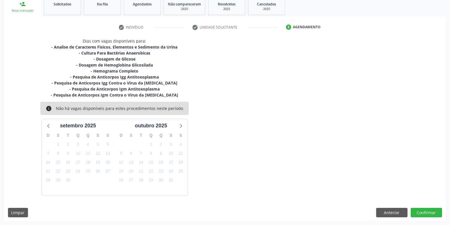
scroll to position [88, 0]
click at [390, 214] on button "Anterior" at bounding box center [391, 212] width 31 height 10
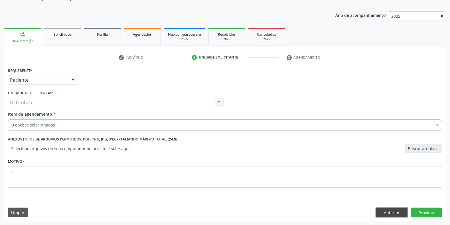
click at [381, 212] on button "Anterior" at bounding box center [391, 212] width 31 height 10
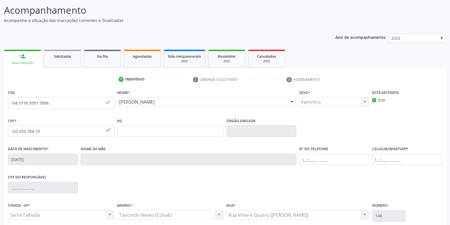
scroll to position [84, 0]
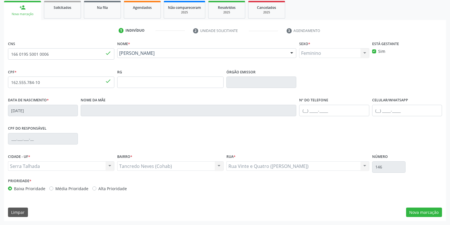
click at [191, 185] on div "Baixa Prioridade Média Prioridade Alta Prioridade" at bounding box center [116, 188] width 216 height 6
click at [415, 213] on button "Nova marcação" at bounding box center [424, 212] width 36 height 10
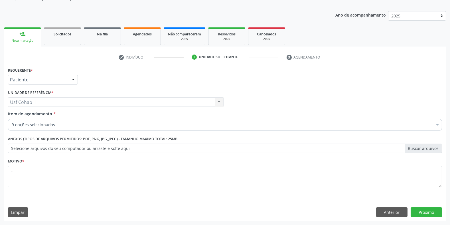
scroll to position [58, 0]
click at [430, 210] on button "Próximo" at bounding box center [426, 212] width 31 height 10
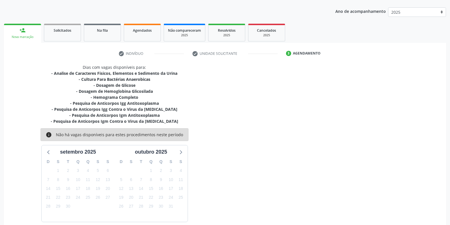
scroll to position [88, 0]
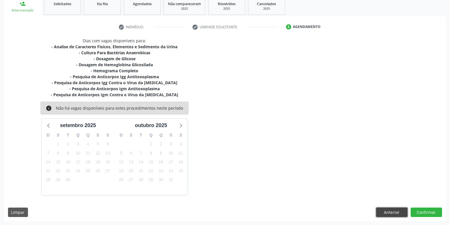
click at [382, 212] on button "Anterior" at bounding box center [391, 212] width 31 height 10
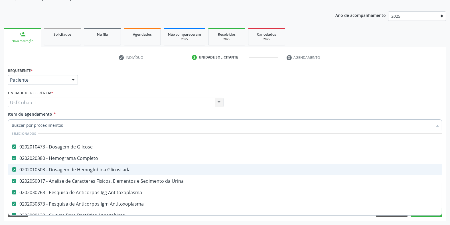
scroll to position [31, 0]
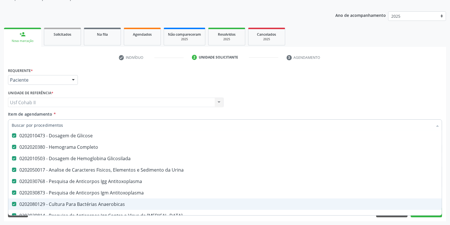
click at [90, 202] on div "0202080129 - Cultura Para Bactérias Anaerobicas" at bounding box center [234, 204] width 444 height 5
checkbox Anaerobicas "false"
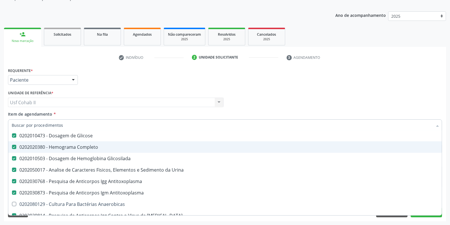
click at [179, 78] on div "Requerente * Paciente Profissional de Saúde Paciente Nenhum resultado encontrad…" at bounding box center [225, 77] width 437 height 22
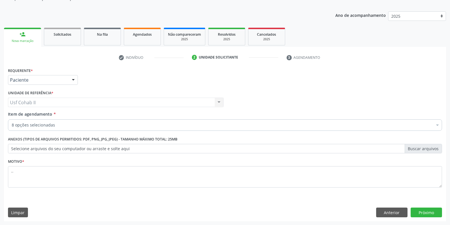
scroll to position [0, 0]
click at [419, 210] on button "Próximo" at bounding box center [426, 212] width 31 height 10
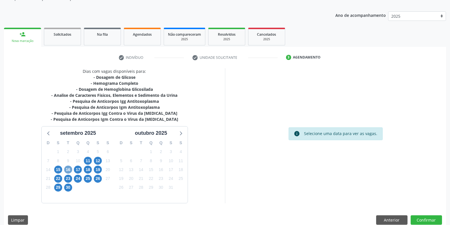
click at [66, 168] on span "16" at bounding box center [68, 169] width 8 height 8
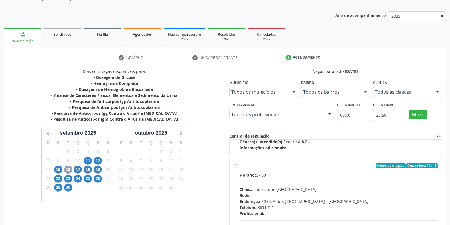
scroll to position [290, 0]
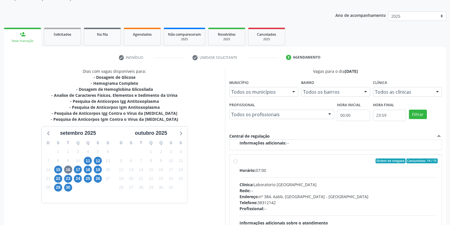
click at [240, 160] on label "Ordem de chegada Consumidos: 14 / 15 Horário: 07:00 Clínica: Laboratorio [GEOGR…" at bounding box center [339, 202] width 198 height 88
click at [236, 160] on input "Ordem de chegada Consumidos: 14 / 15 Horário: 07:00 Clínica: Laboratorio [GEOGR…" at bounding box center [236, 160] width 4 height 5
radio input "true"
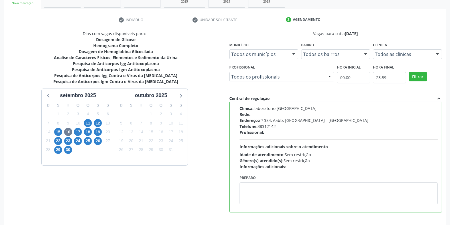
scroll to position [116, 0]
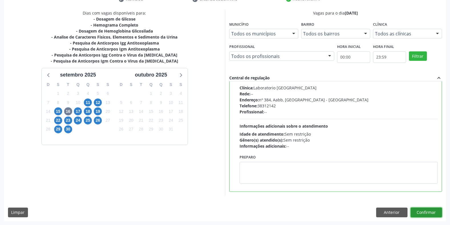
click at [431, 212] on button "Confirmar" at bounding box center [426, 212] width 31 height 10
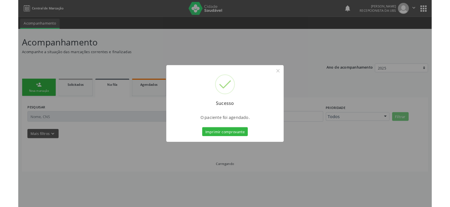
scroll to position [0, 0]
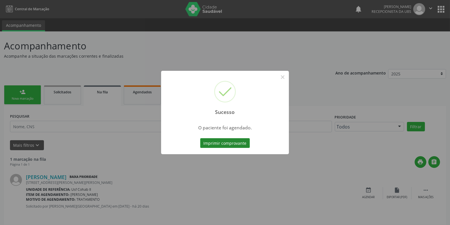
click at [238, 141] on button "Imprimir comprovante" at bounding box center [225, 143] width 50 height 10
